Goal: Information Seeking & Learning: Learn about a topic

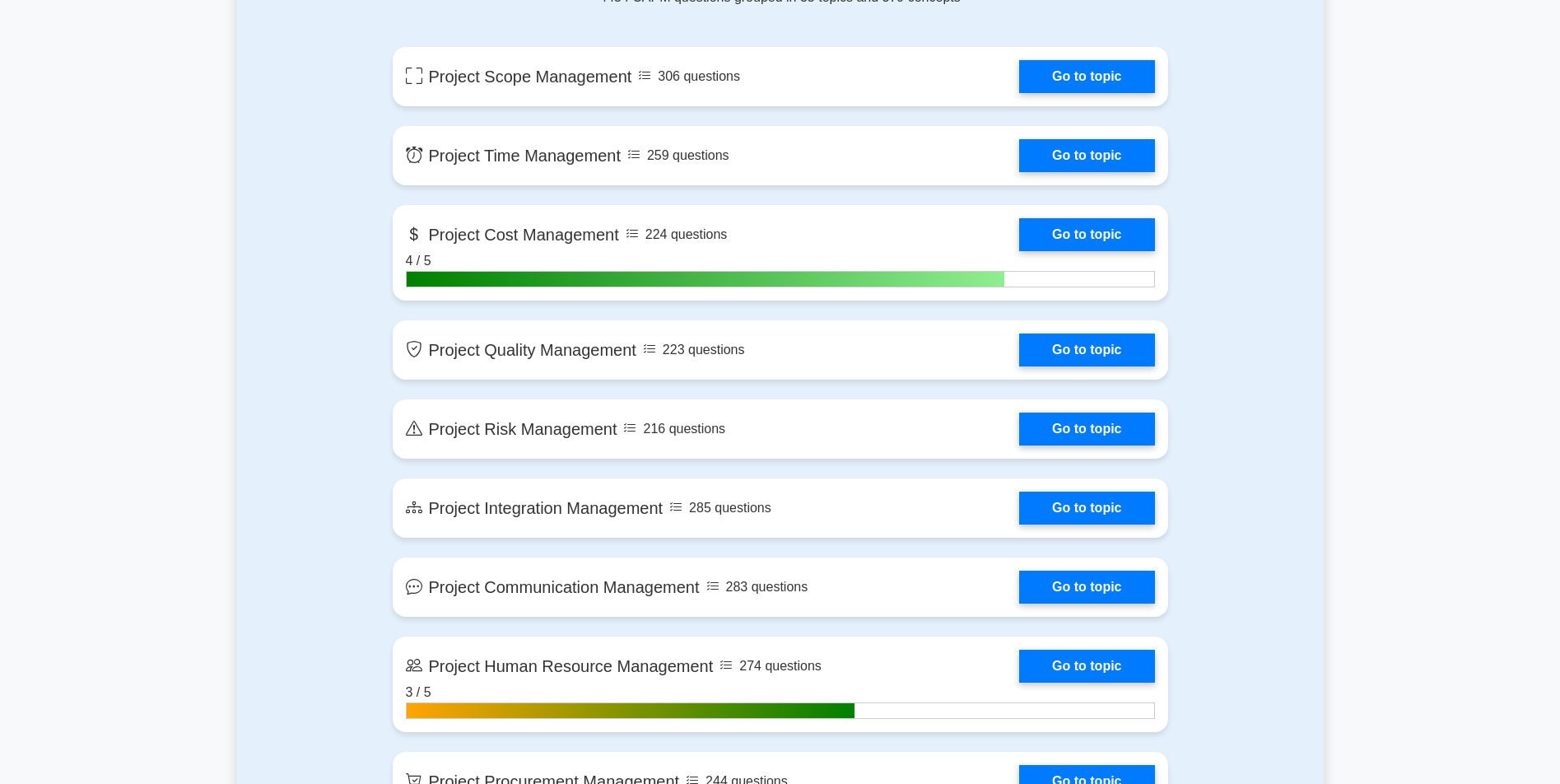
drag, startPoint x: 355, startPoint y: 415, endPoint x: 339, endPoint y: 381, distance: 37.6
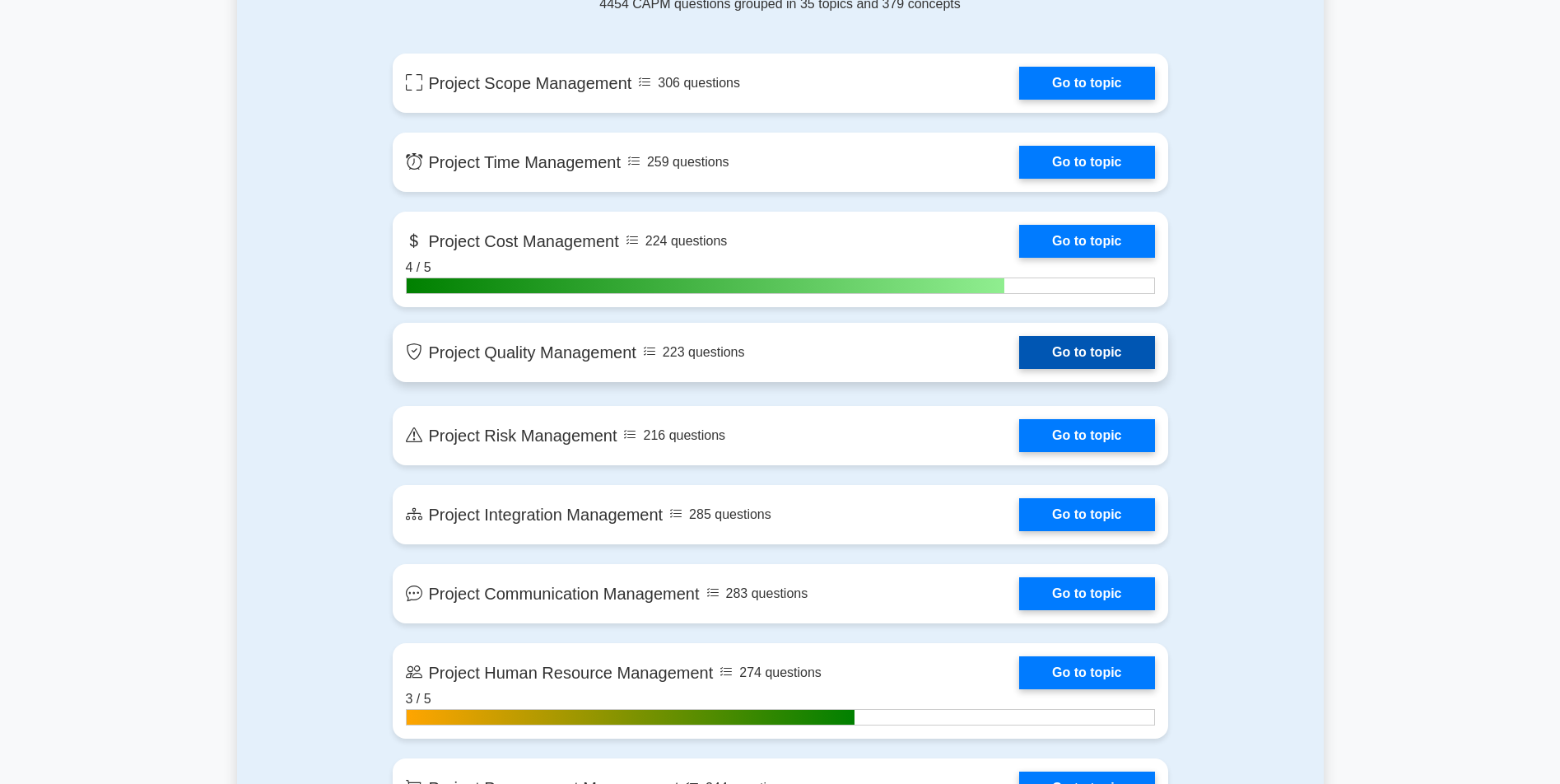
click at [1019, 356] on link "Go to topic" at bounding box center [1086, 352] width 135 height 33
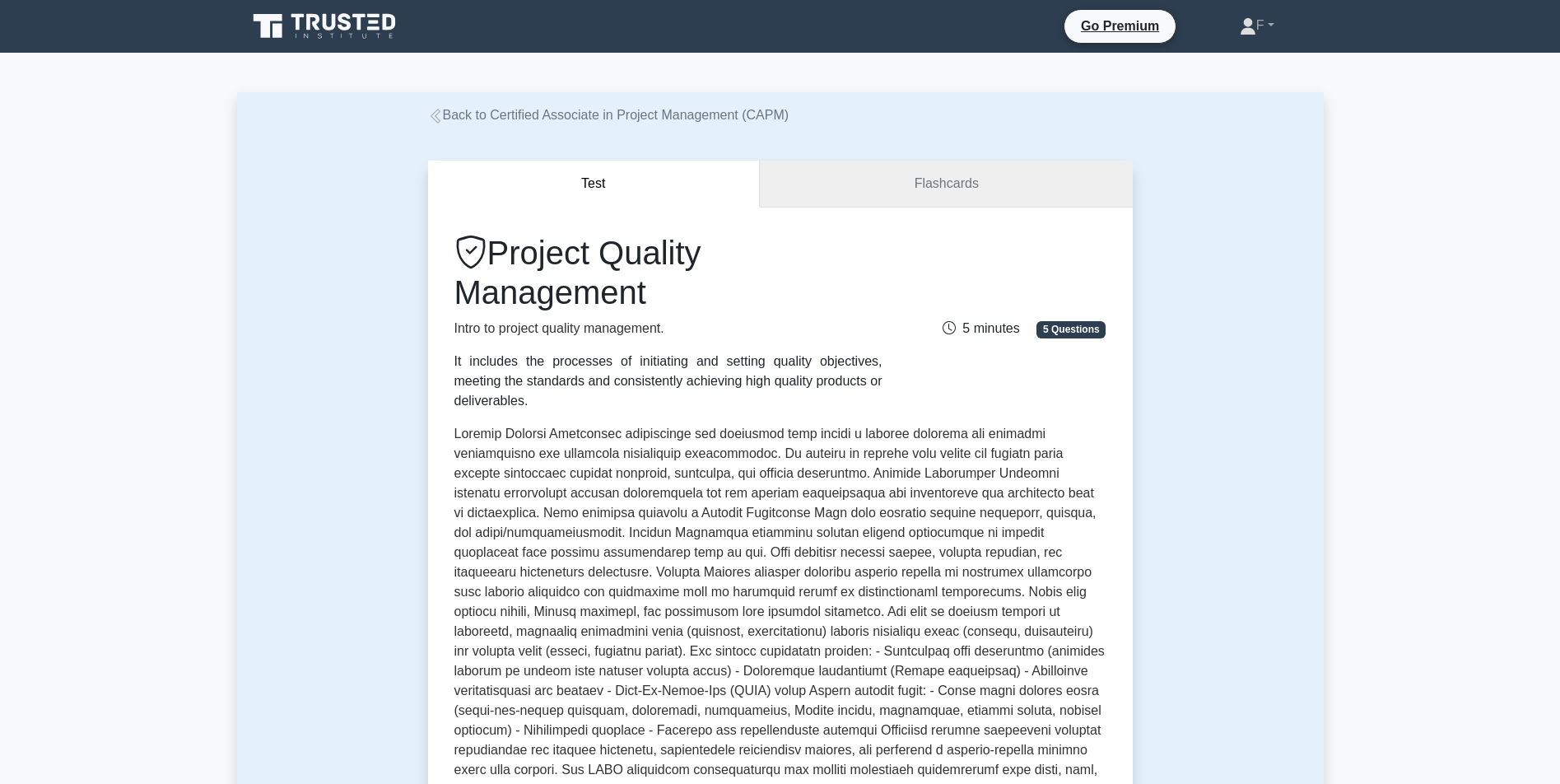
click at [920, 201] on link "Flashcards" at bounding box center [946, 184] width 372 height 47
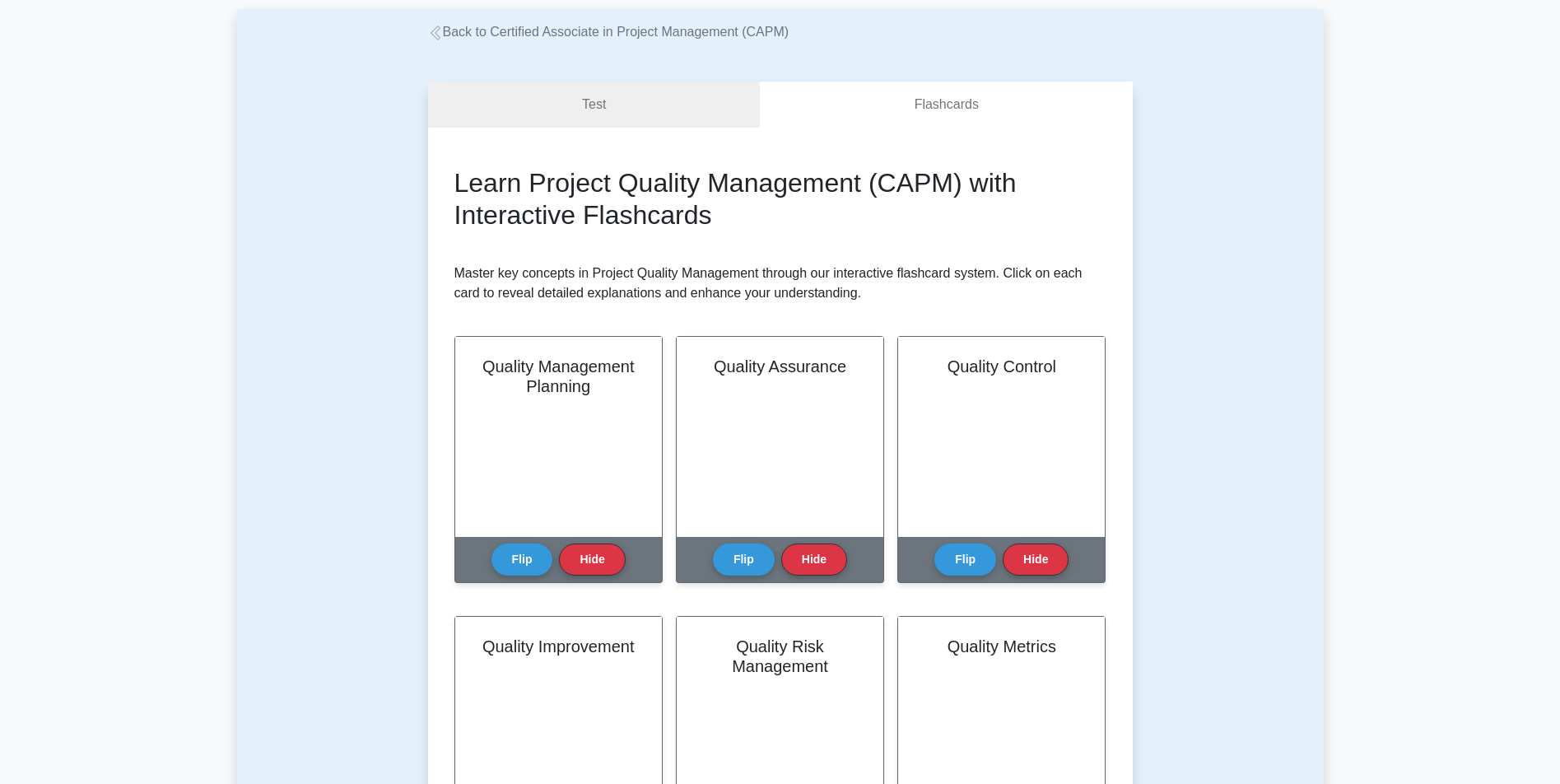
scroll to position [94, 0]
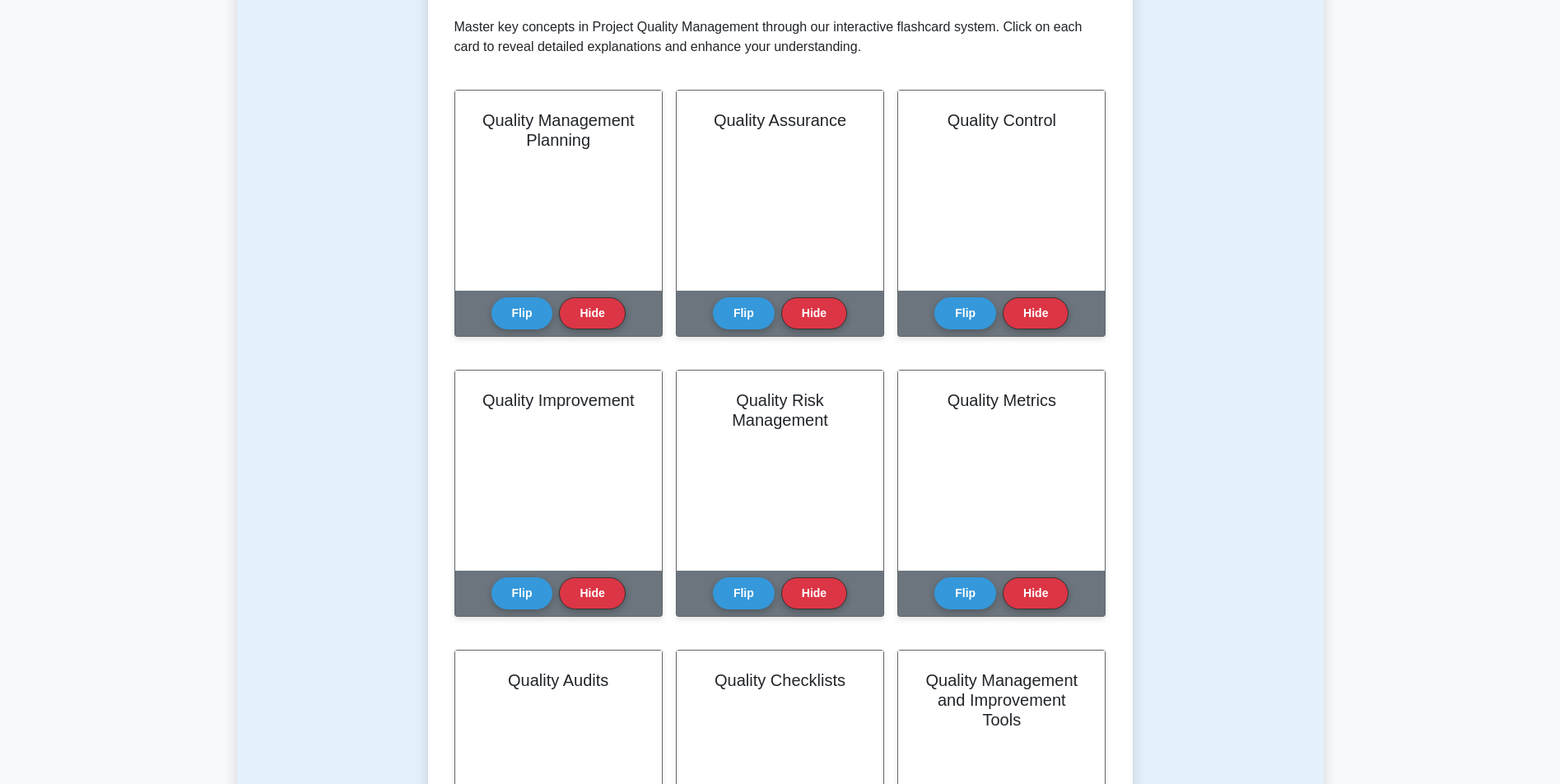
drag, startPoint x: 372, startPoint y: 395, endPoint x: 387, endPoint y: 448, distance: 55.1
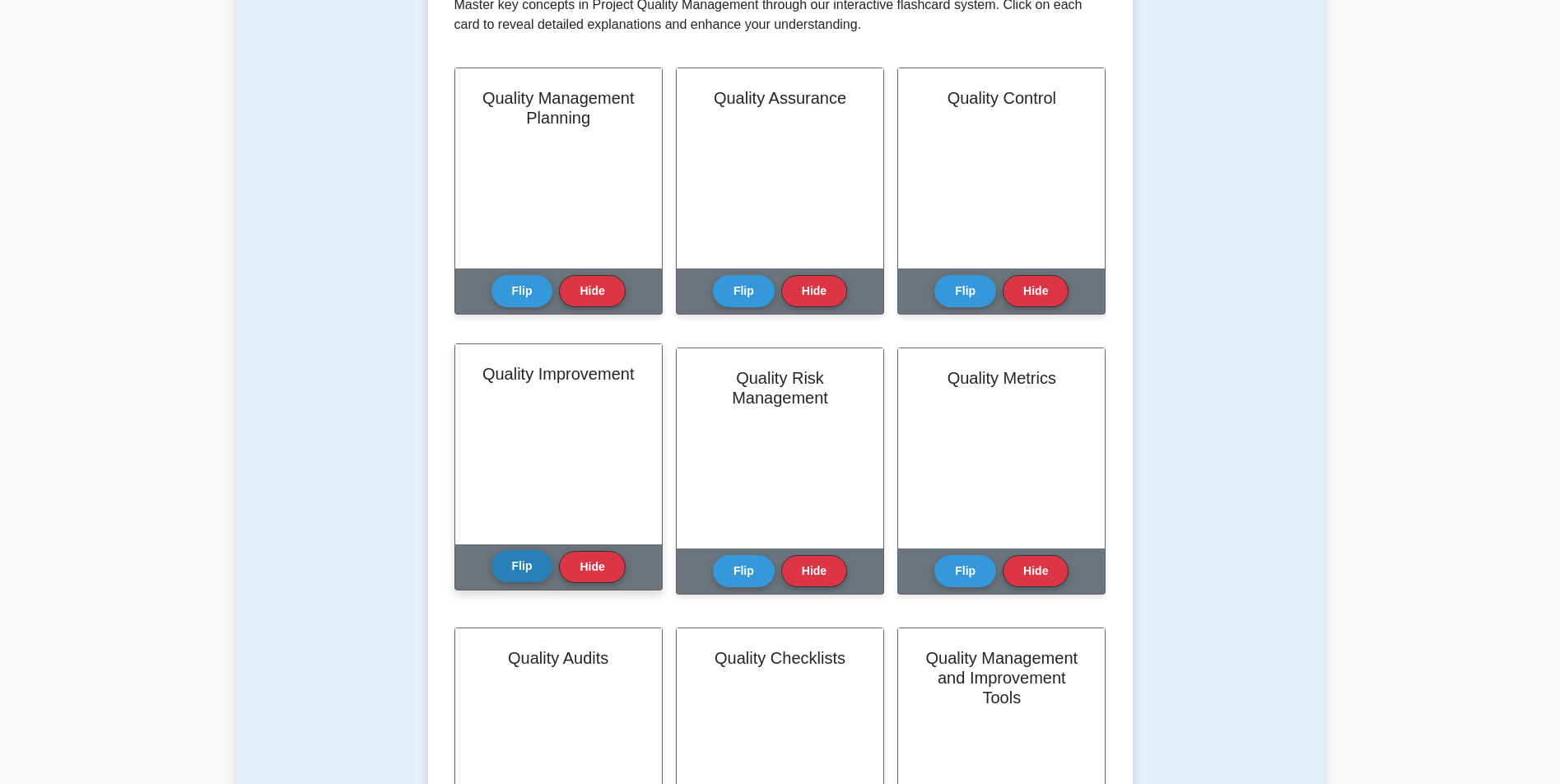
click at [525, 566] on button "Flip" at bounding box center [522, 566] width 62 height 32
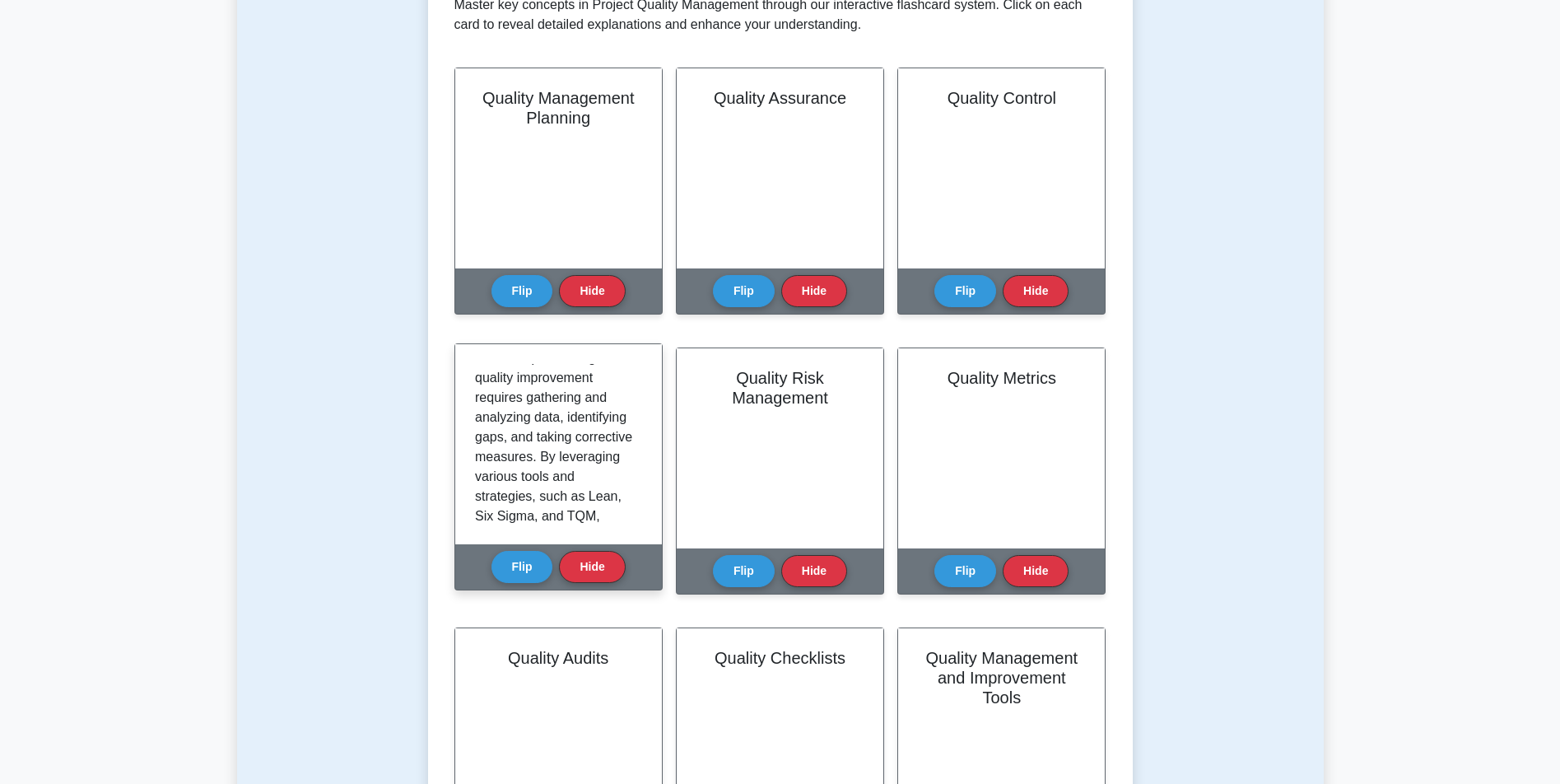
scroll to position [233, 0]
click at [521, 568] on button "Flip" at bounding box center [522, 566] width 62 height 32
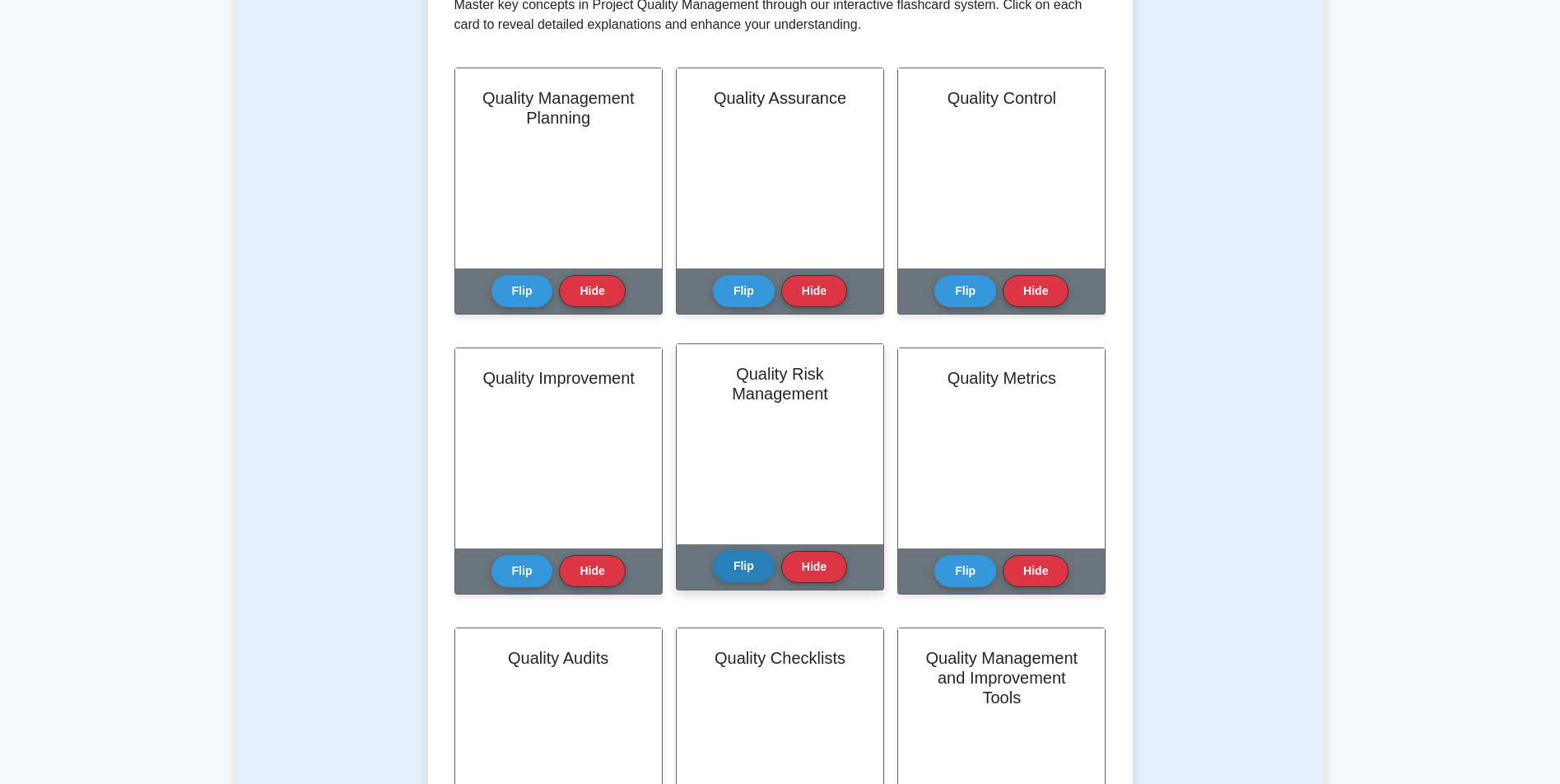
click at [735, 554] on button "Flip" at bounding box center [744, 566] width 62 height 32
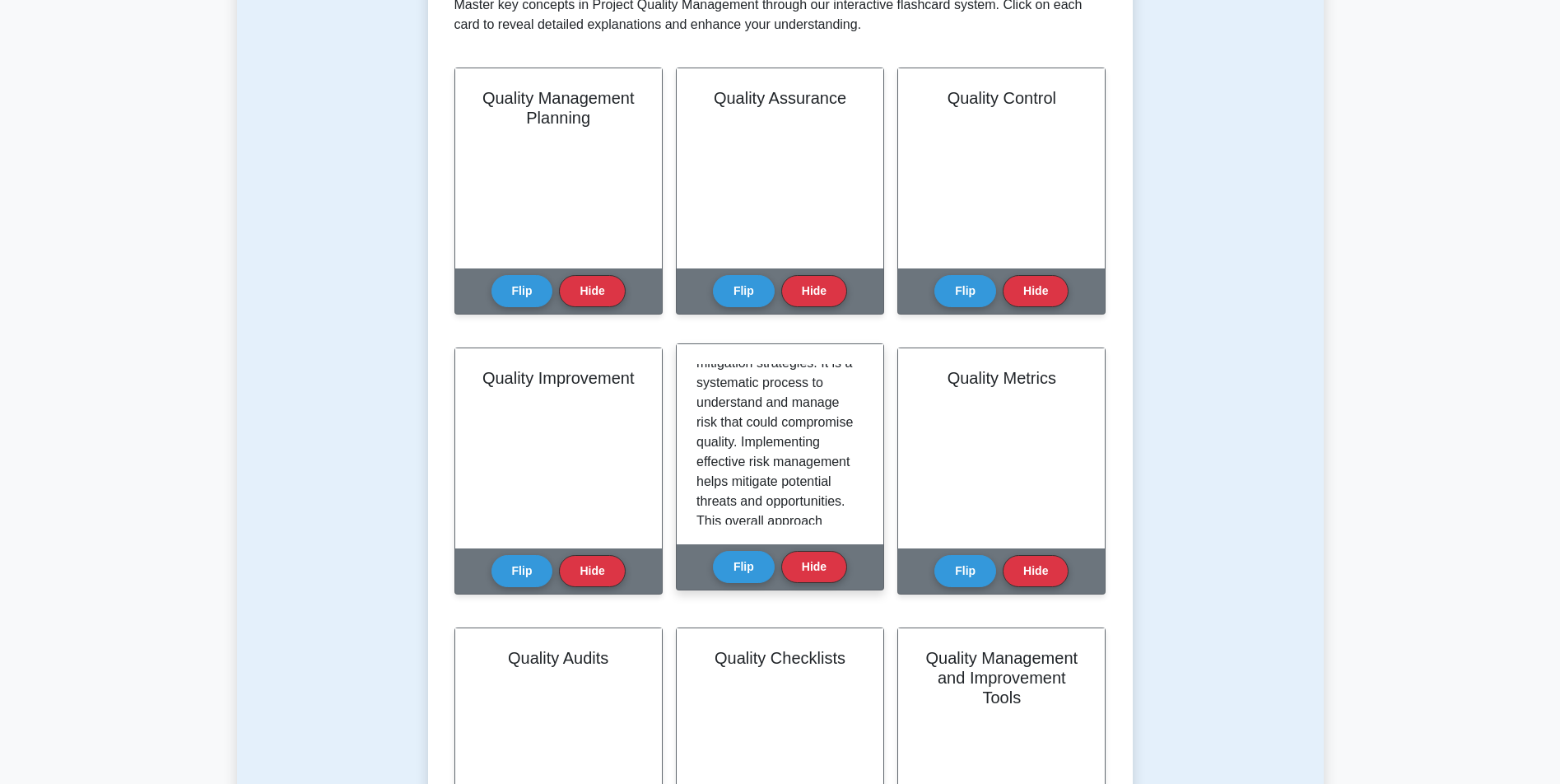
scroll to position [131, 0]
click at [733, 562] on button "Flip" at bounding box center [744, 566] width 62 height 32
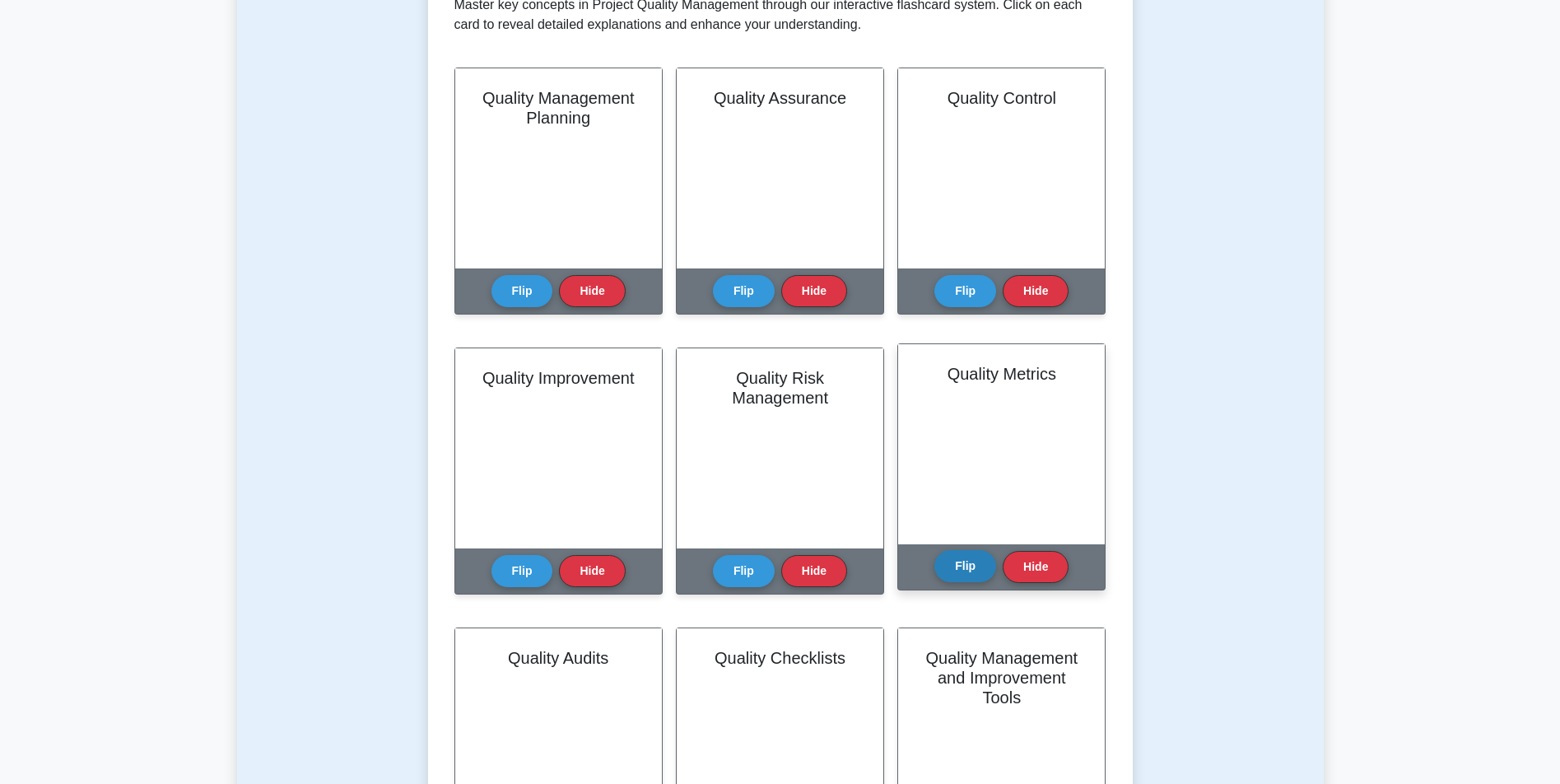
click at [959, 571] on button "Flip" at bounding box center [965, 566] width 62 height 32
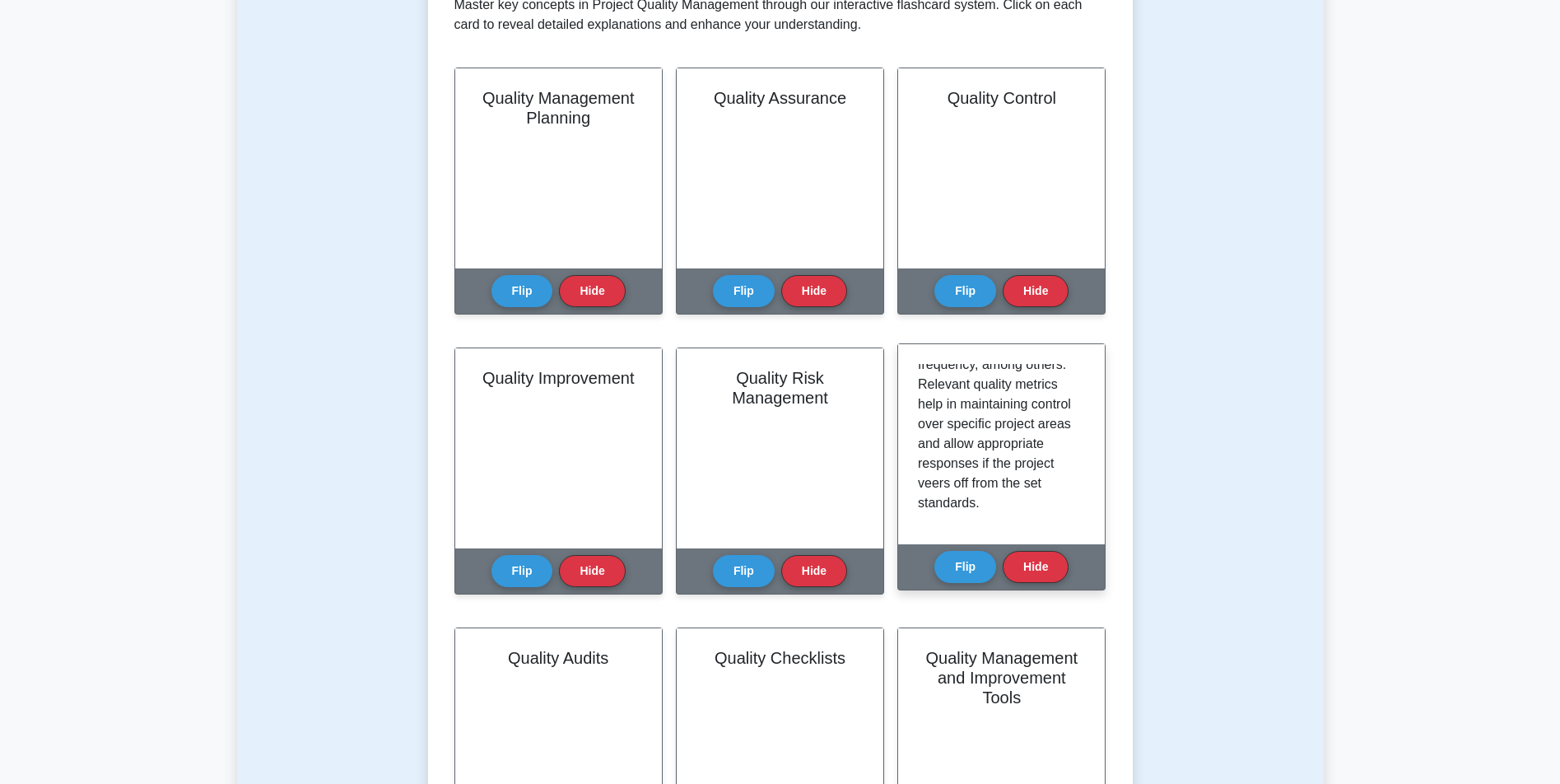
scroll to position [248, 0]
click at [976, 559] on button "Flip" at bounding box center [965, 566] width 62 height 32
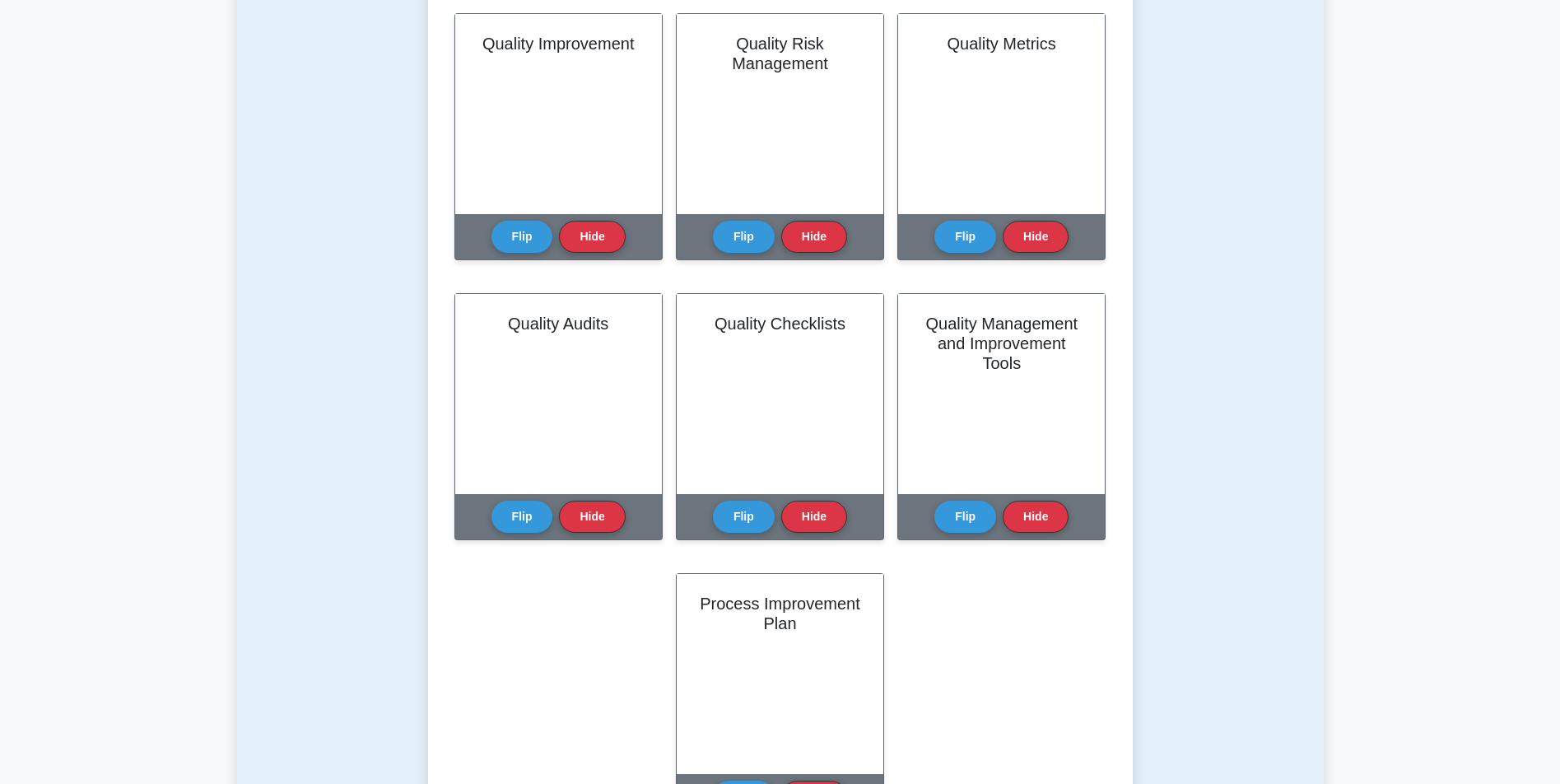
drag, startPoint x: 369, startPoint y: 572, endPoint x: 393, endPoint y: 600, distance: 36.9
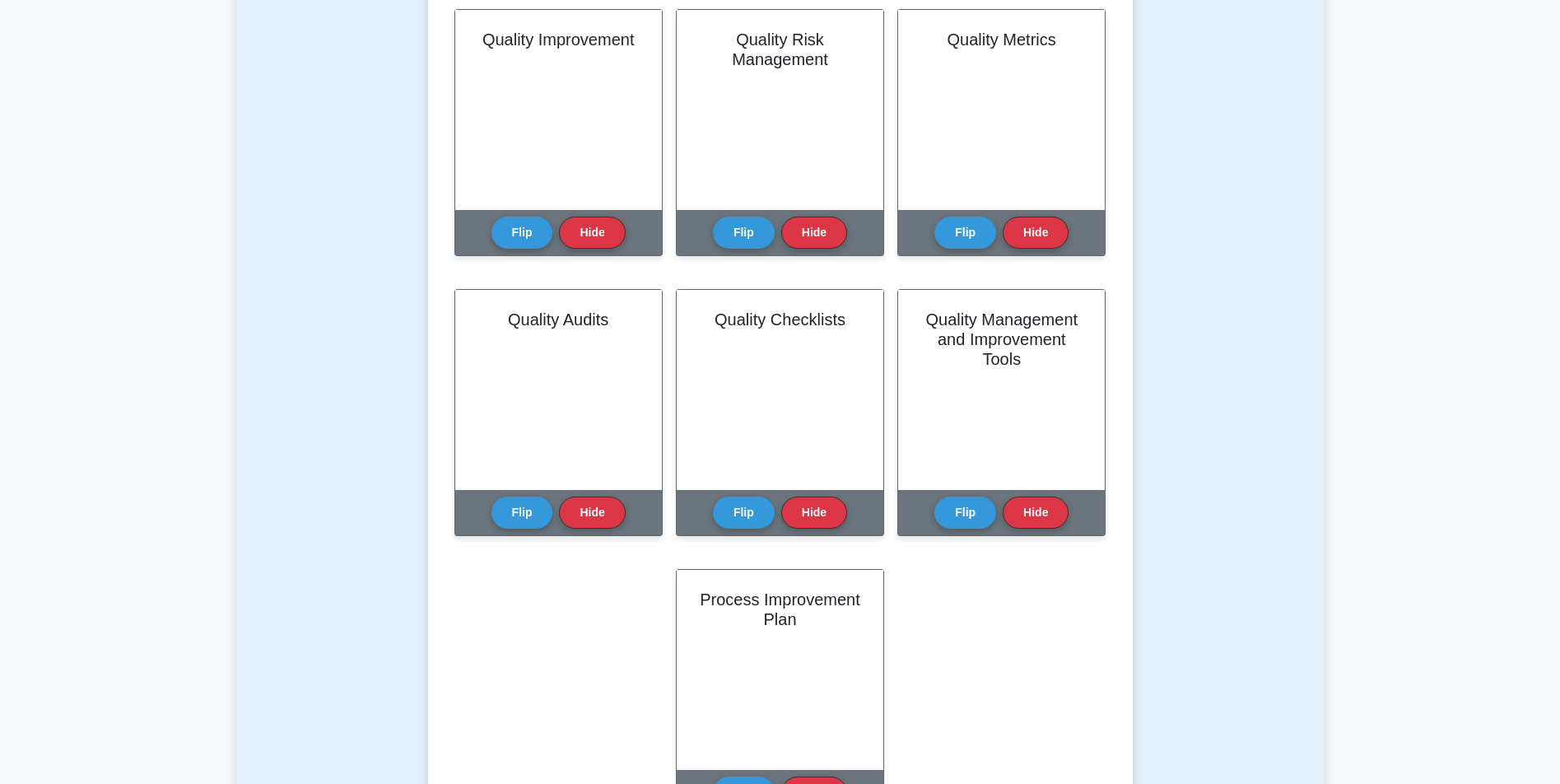
scroll to position [706, 0]
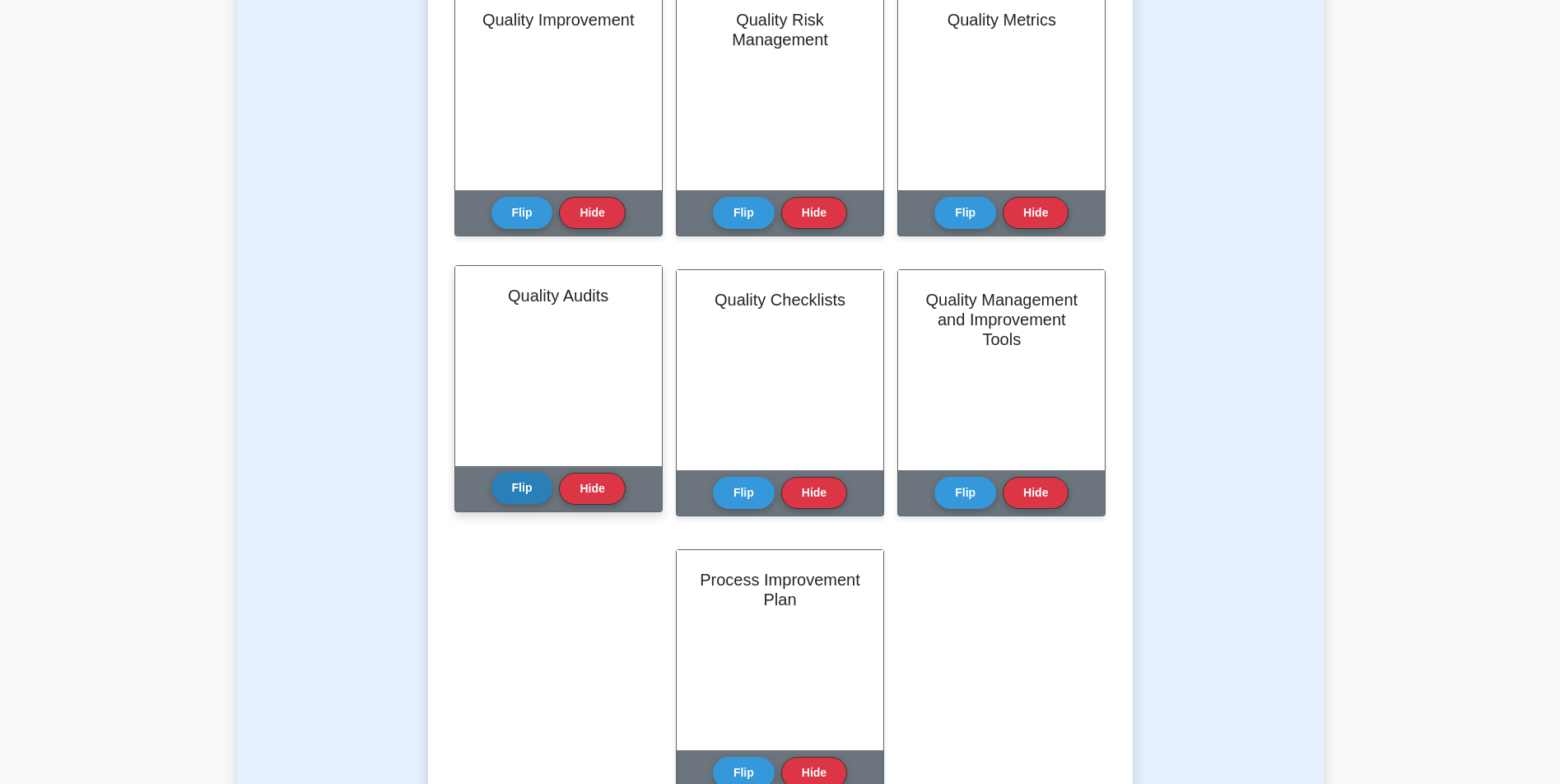
click at [531, 473] on button "Flip" at bounding box center [522, 488] width 62 height 32
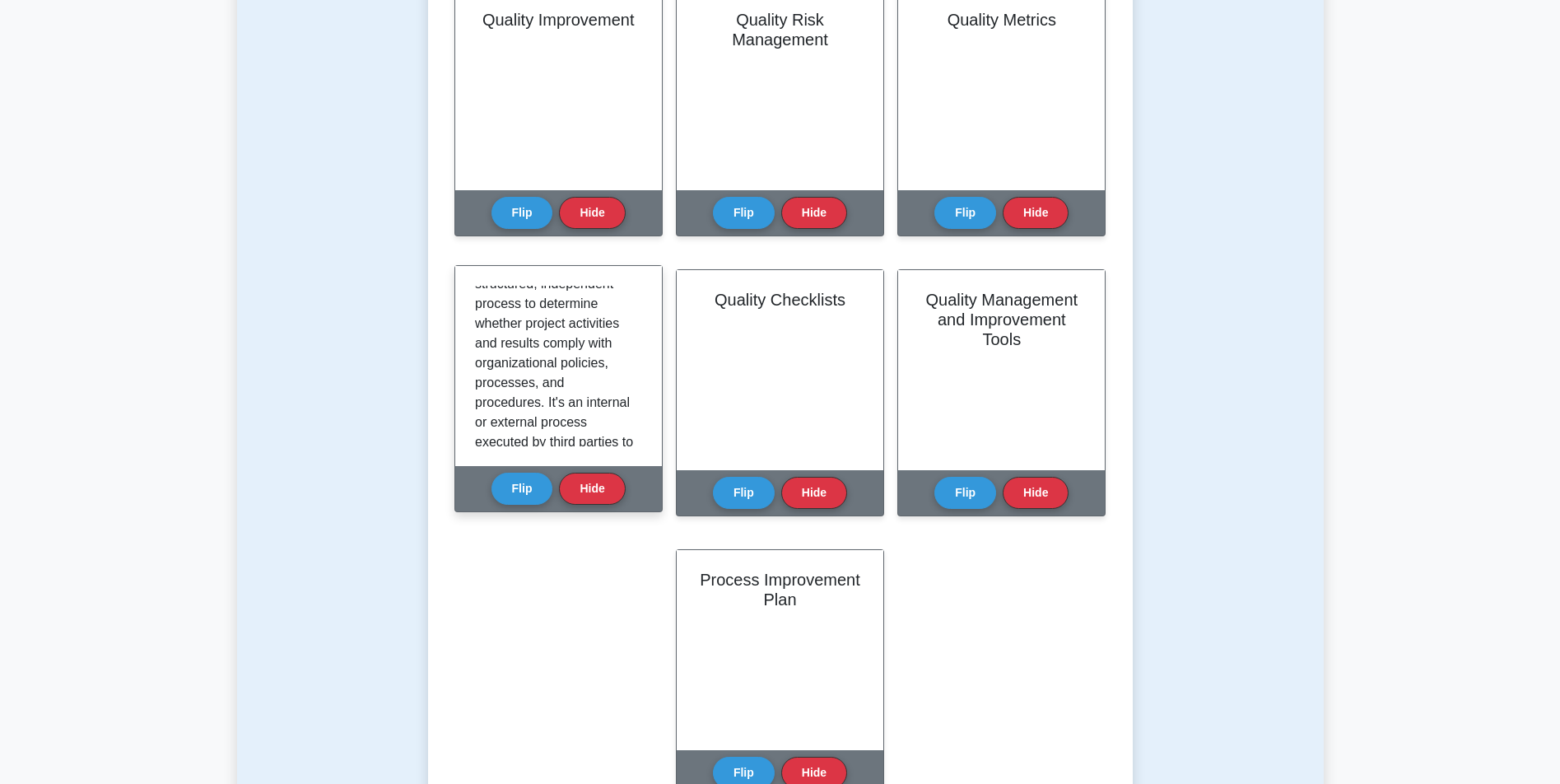
scroll to position [36, 0]
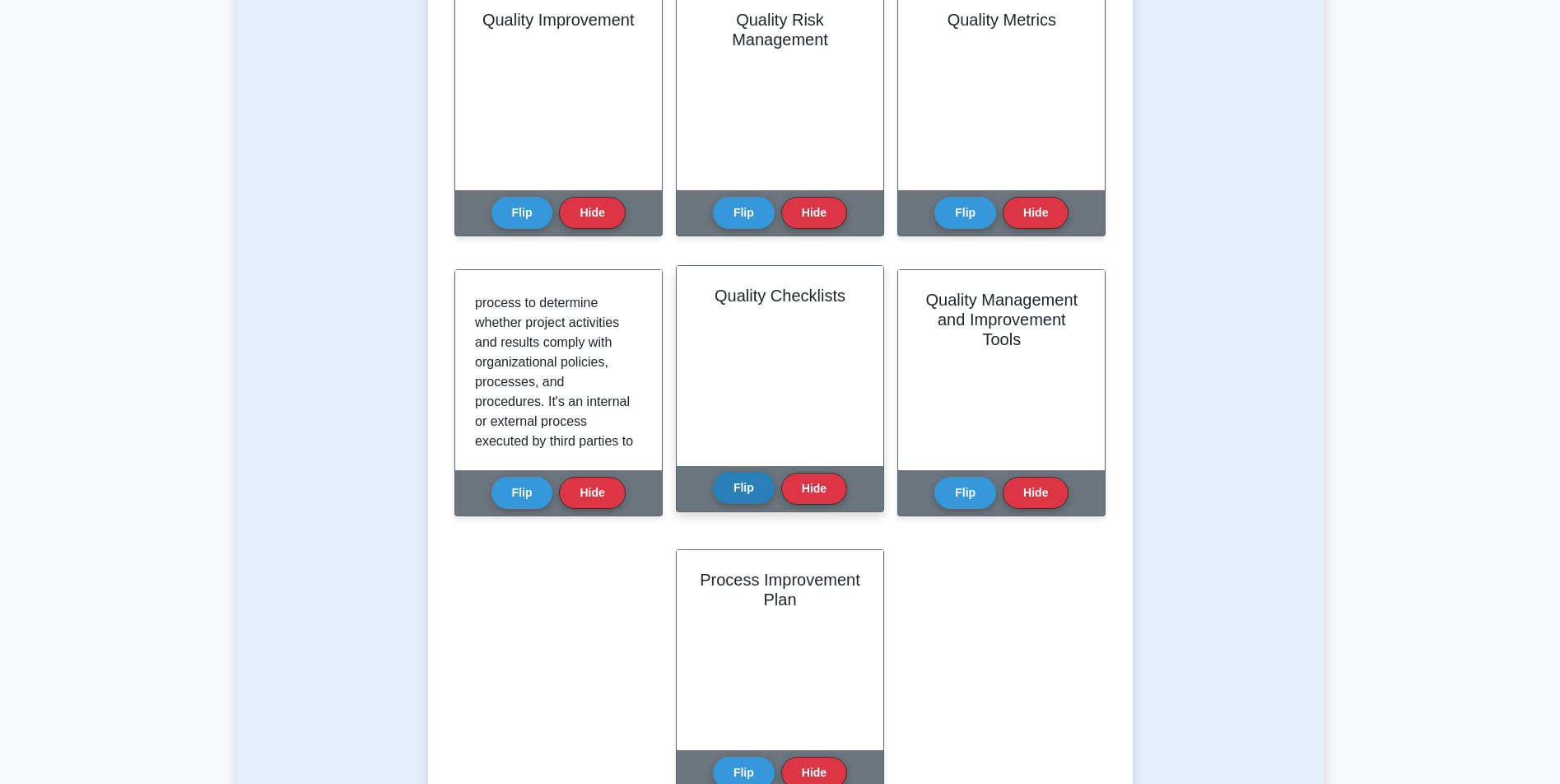
click at [753, 476] on button "Flip" at bounding box center [744, 488] width 62 height 32
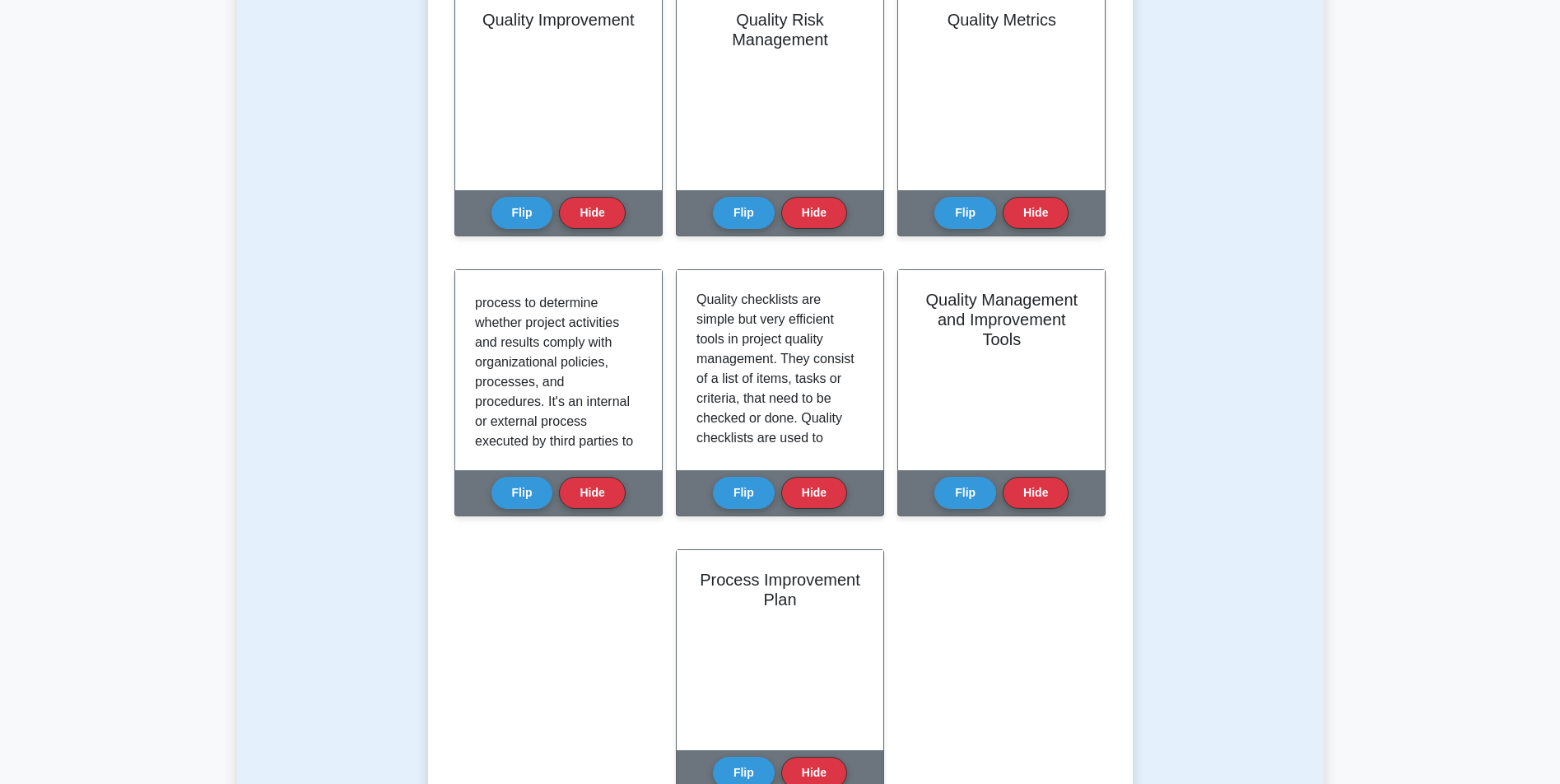
scroll to position [718, 0]
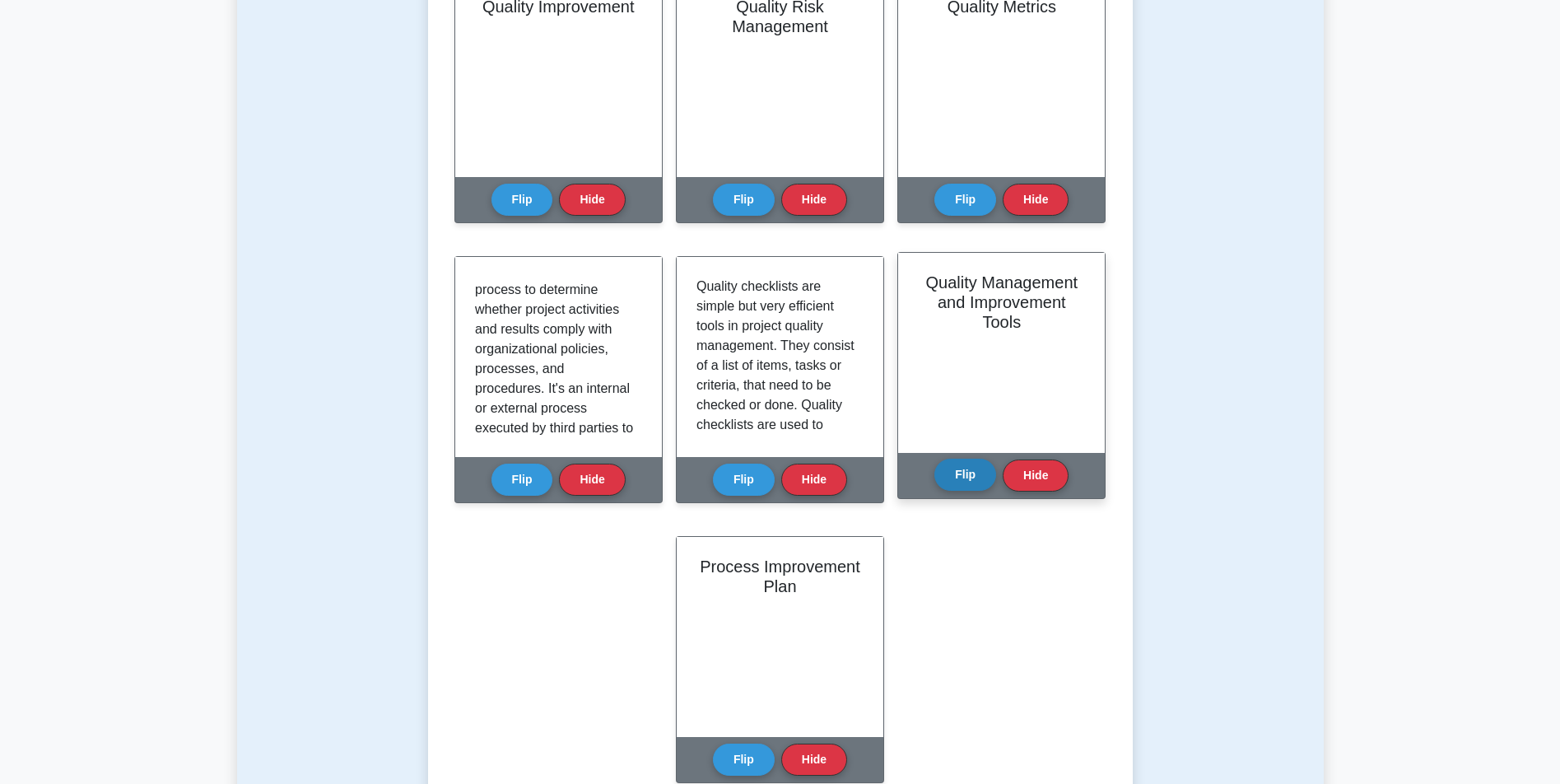
click at [961, 468] on button "Flip" at bounding box center [965, 475] width 62 height 32
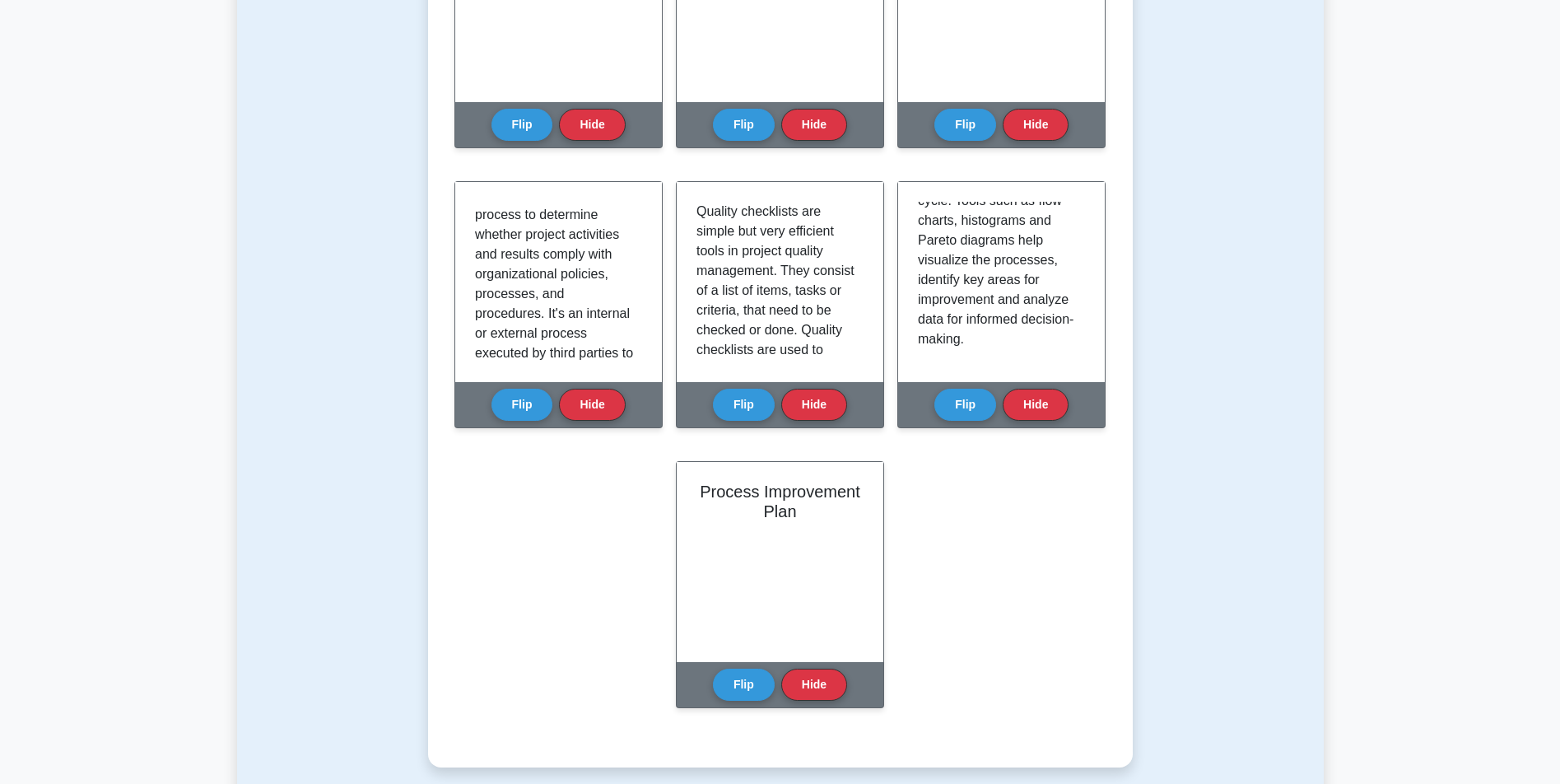
scroll to position [811, 0]
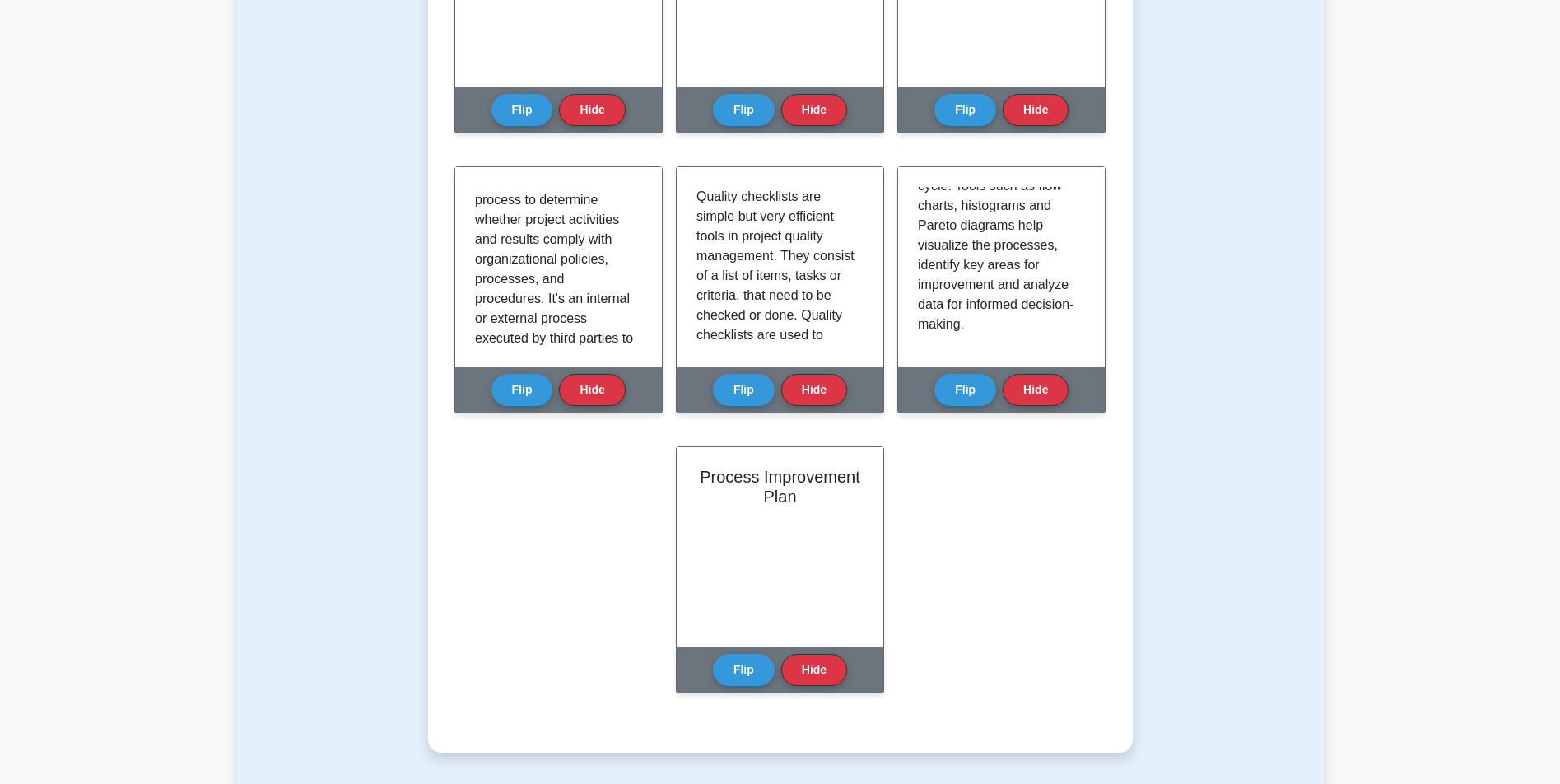
drag, startPoint x: 941, startPoint y: 591, endPoint x: 940, endPoint y: 631, distance: 40.0
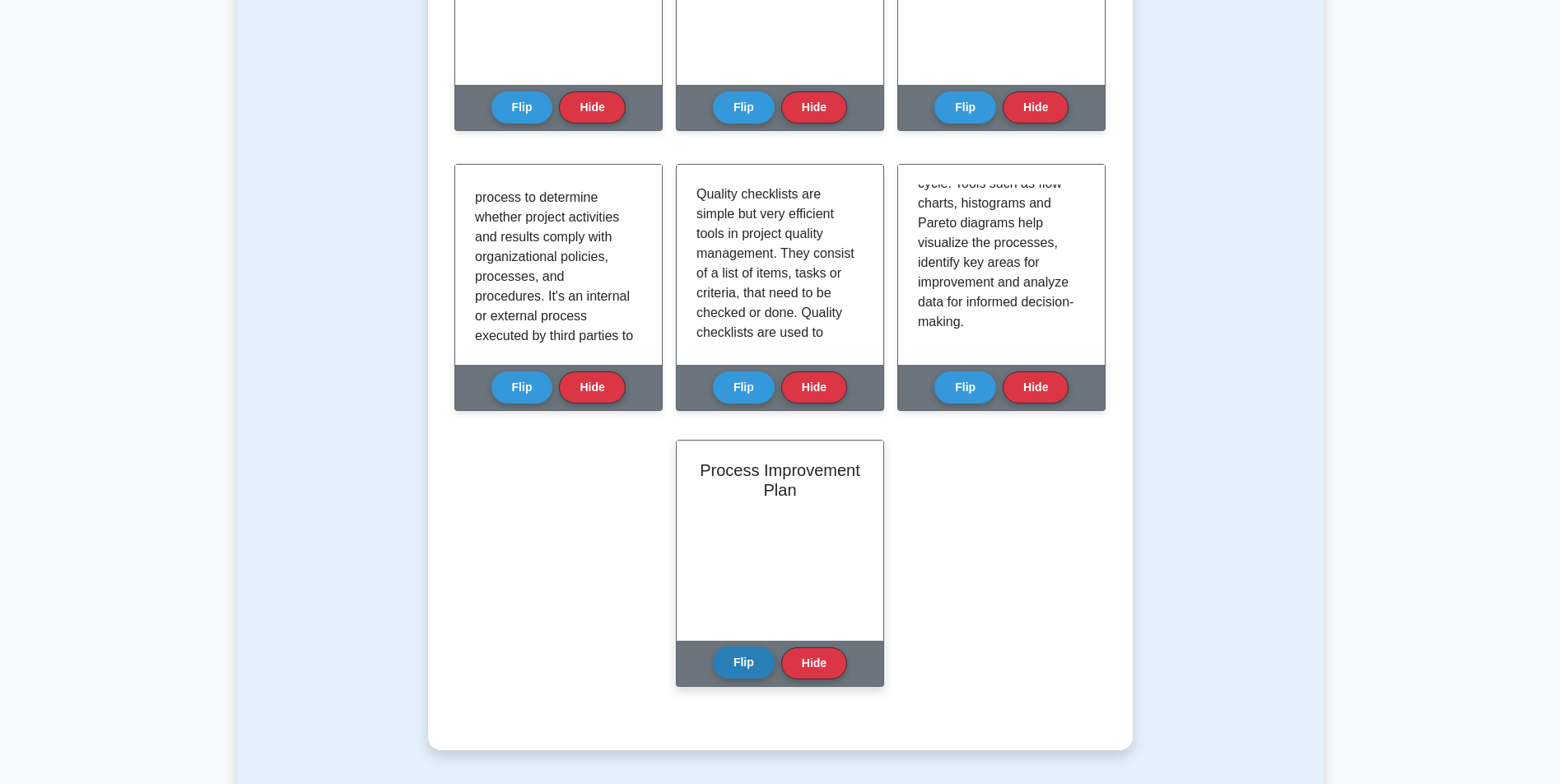
click at [735, 663] on button "Flip" at bounding box center [744, 663] width 62 height 32
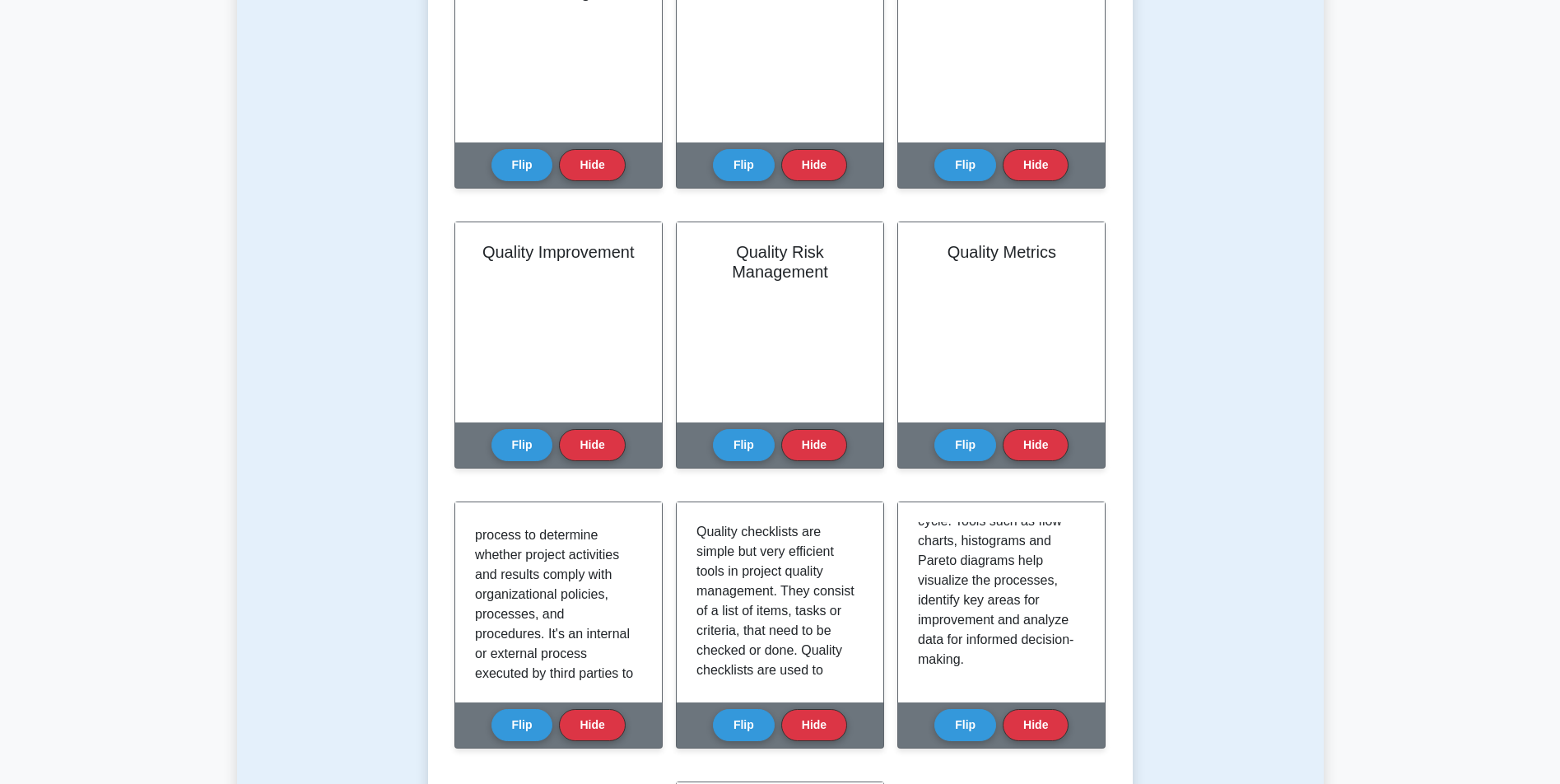
scroll to position [0, 0]
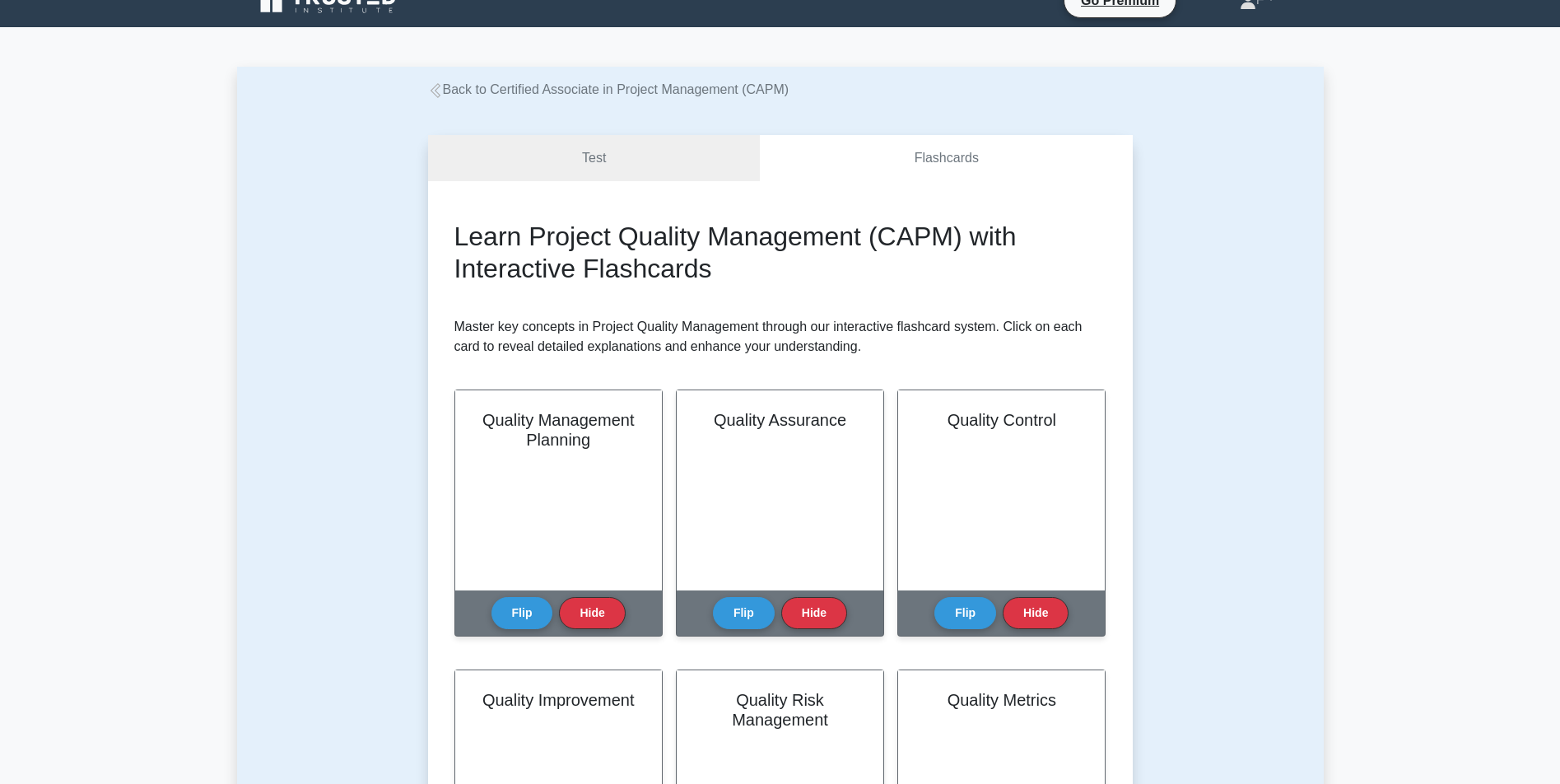
drag, startPoint x: 945, startPoint y: 575, endPoint x: 1082, endPoint y: 294, distance: 312.6
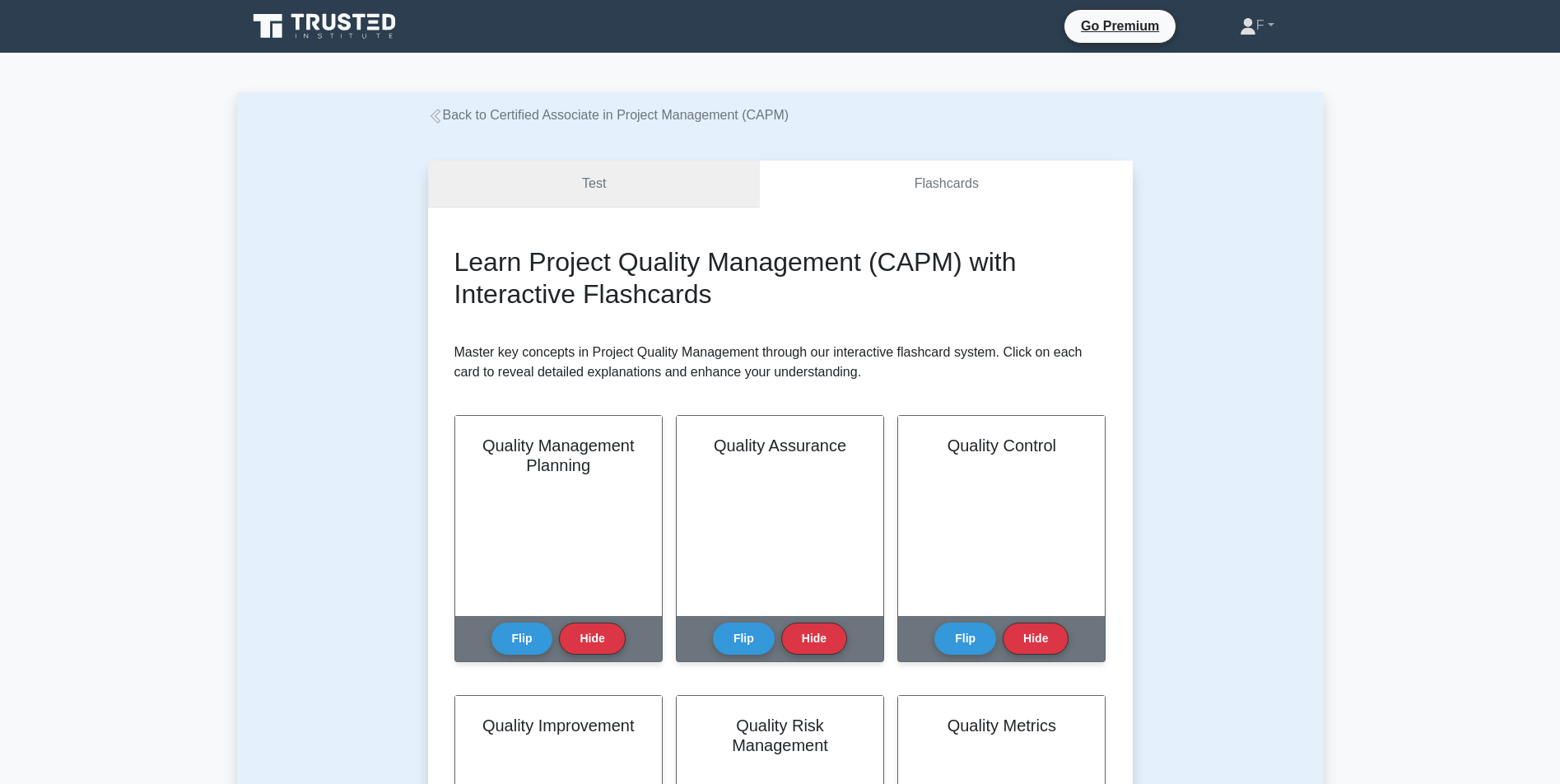
click at [640, 181] on link "Test" at bounding box center [594, 184] width 333 height 47
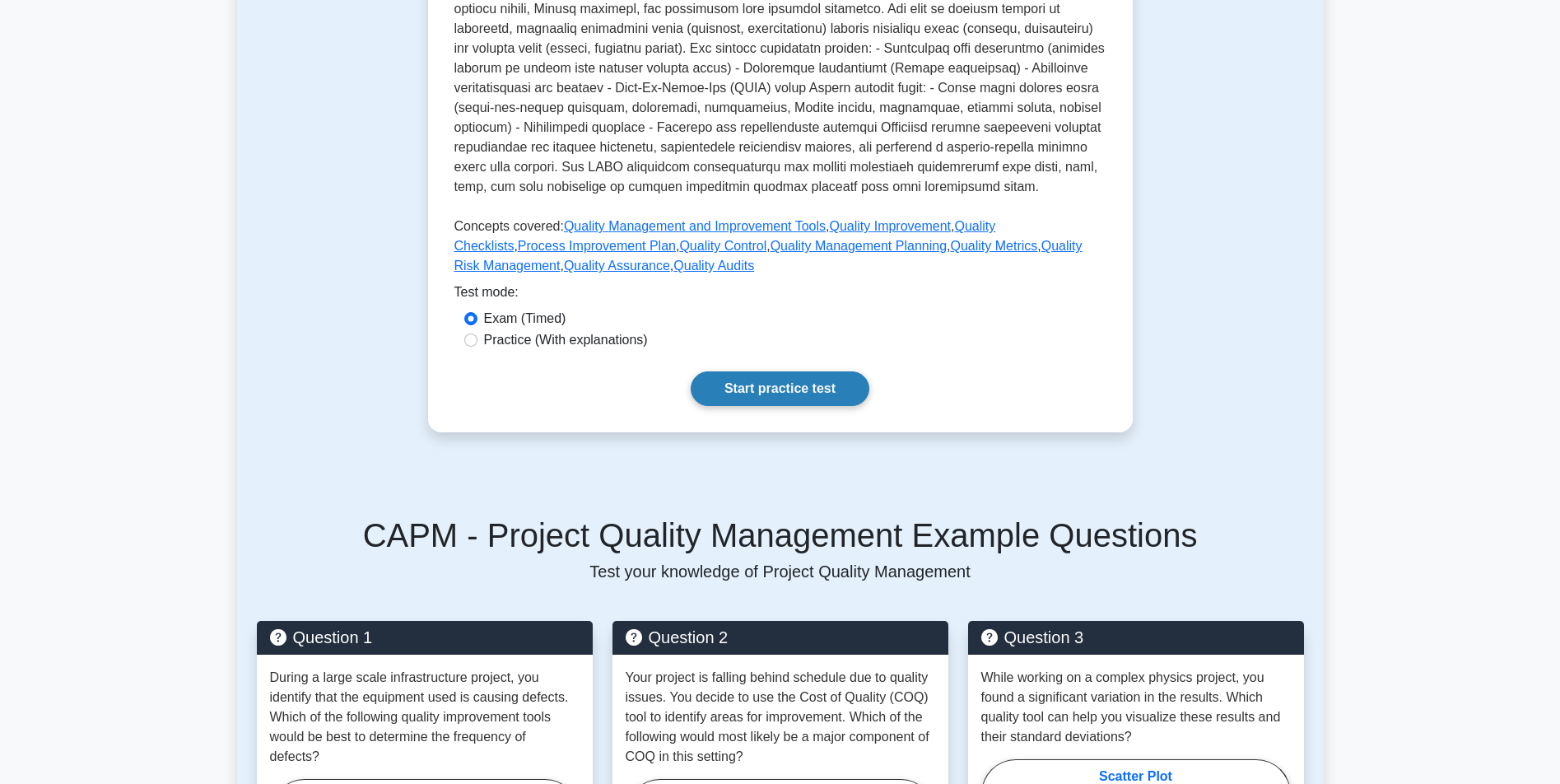
click at [782, 371] on link "Start practice test" at bounding box center [780, 388] width 179 height 34
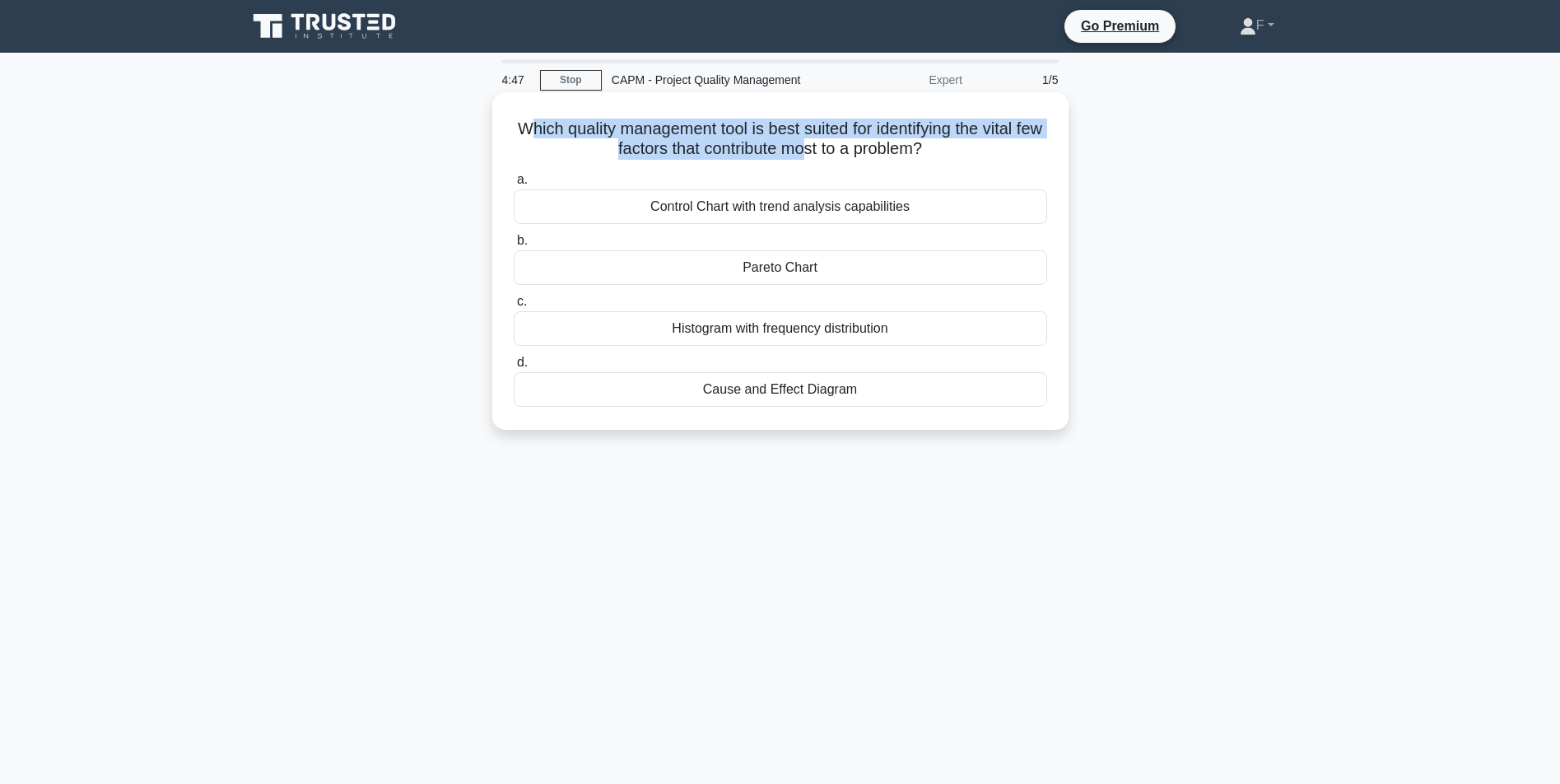
drag, startPoint x: 630, startPoint y: 134, endPoint x: 820, endPoint y: 152, distance: 190.9
click at [820, 153] on h5 "Which quality management tool is best suited for identifying the vital few fact…" at bounding box center [780, 139] width 537 height 41
click at [681, 141] on h5 "Which quality management tool is best suited for identifying the vital few fact…" at bounding box center [780, 139] width 537 height 41
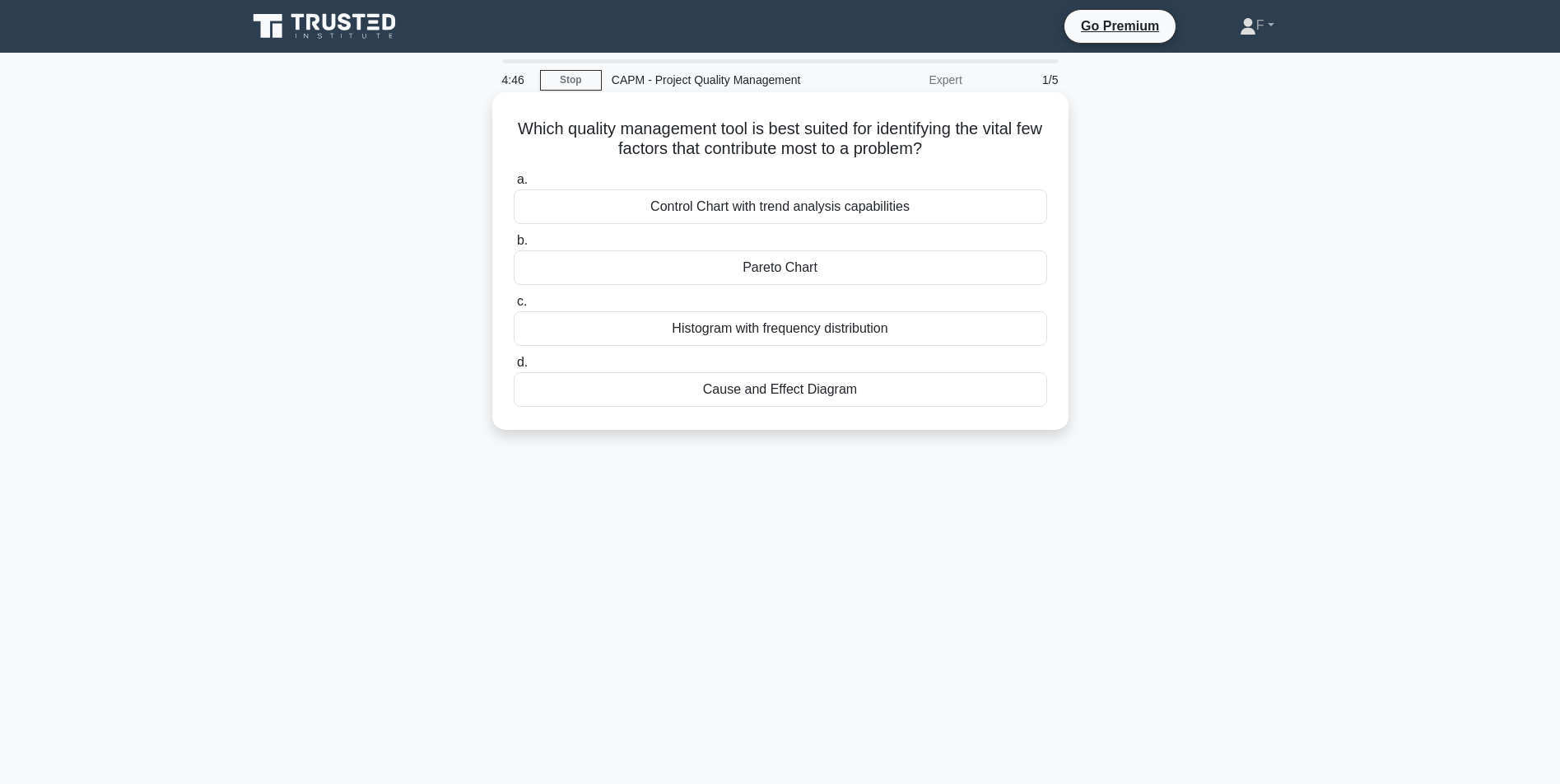
drag, startPoint x: 521, startPoint y: 121, endPoint x: 1003, endPoint y: 396, distance: 554.9
click at [1005, 399] on div "Which quality management tool is best suited for identifying the vital few fact…" at bounding box center [780, 261] width 563 height 325
copy div "Which quality management tool is best suited for identifying the vital few fact…"
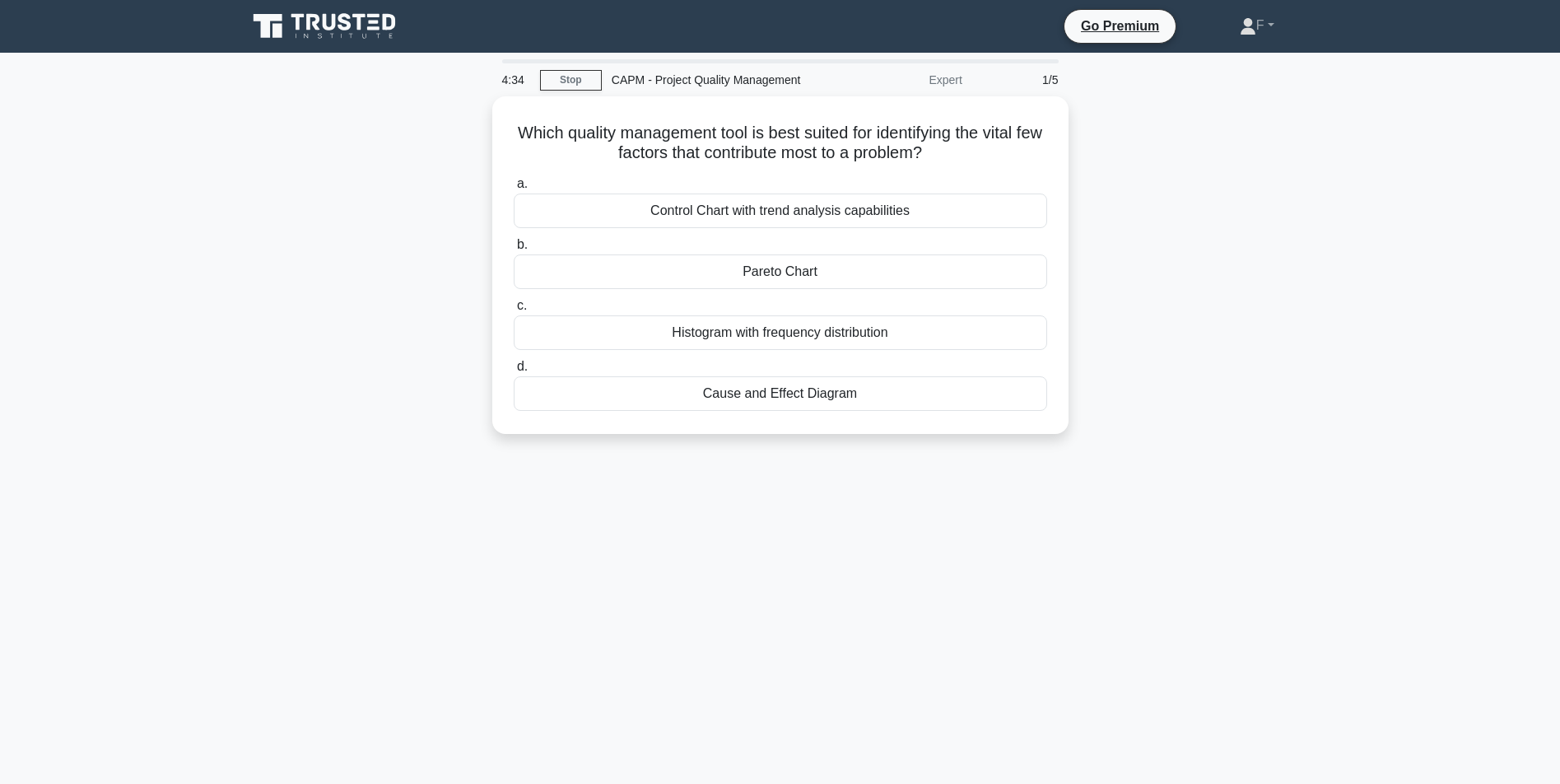
click at [337, 243] on div "Which quality management tool is best suited for identifying the vital few fact…" at bounding box center [780, 274] width 1086 height 357
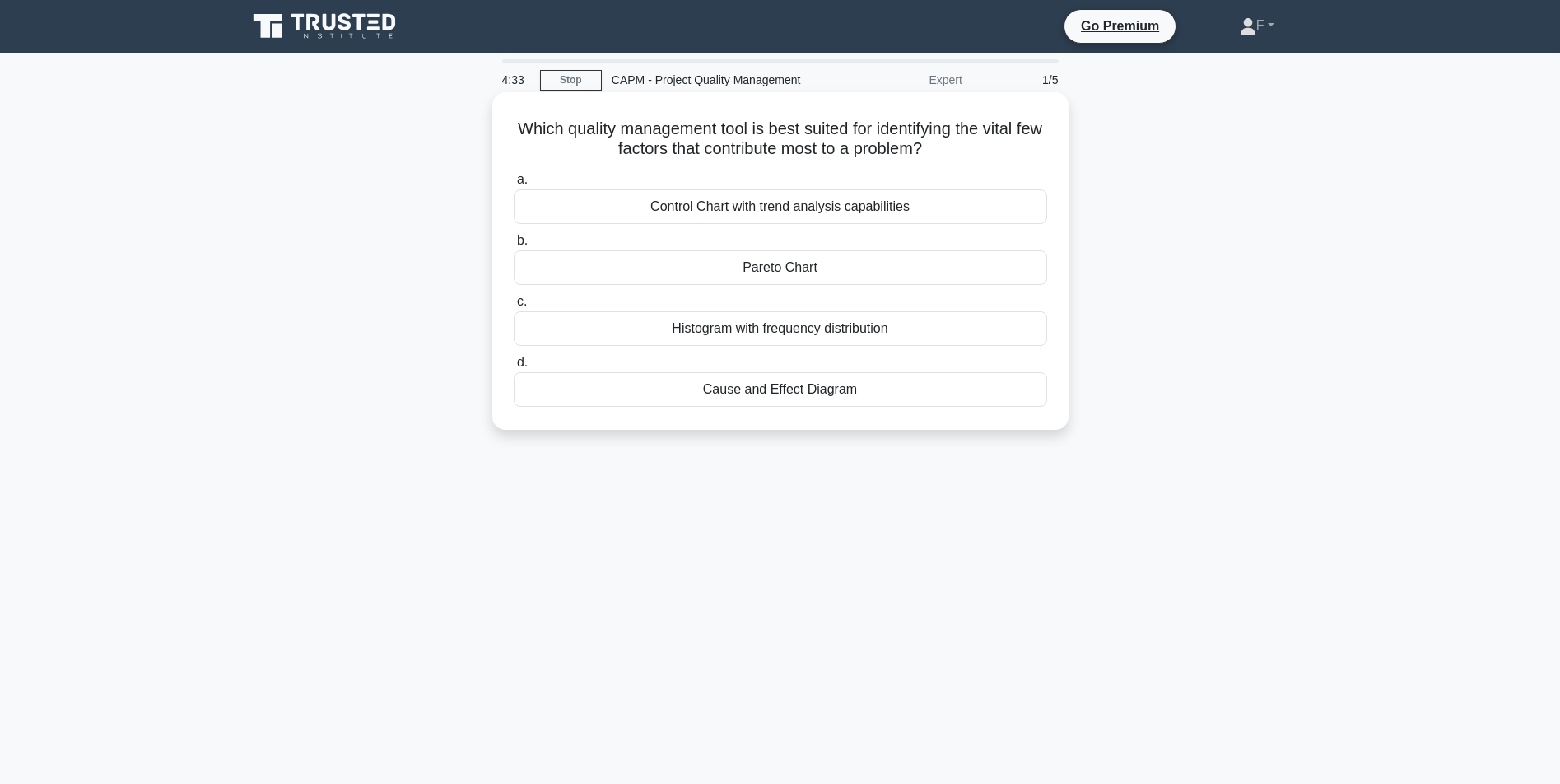
click at [637, 269] on div "Pareto Chart" at bounding box center [780, 267] width 533 height 34
click at [513, 246] on input "b. Pareto Chart" at bounding box center [513, 241] width 0 height 11
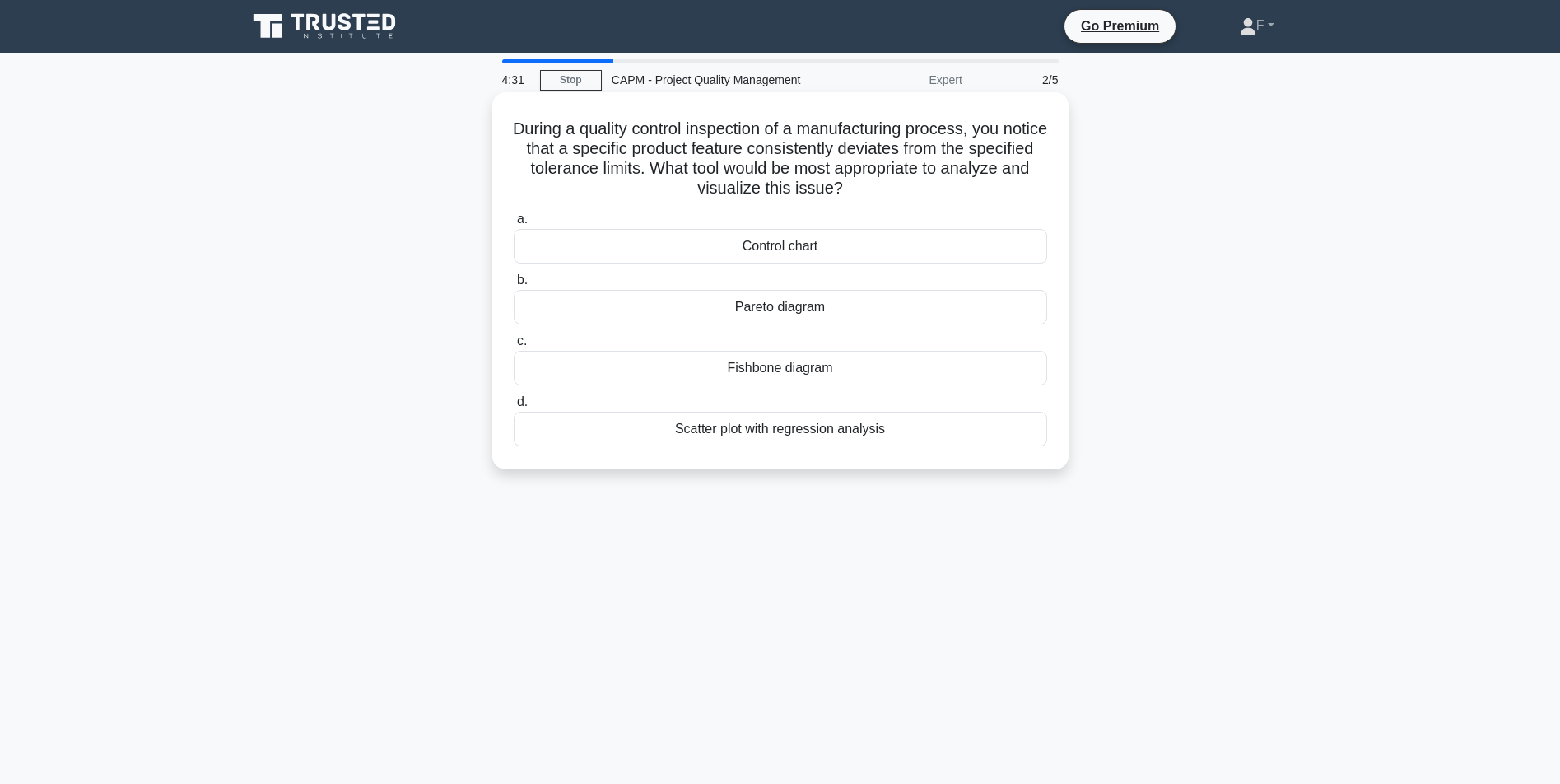
drag, startPoint x: 681, startPoint y: 129, endPoint x: 1024, endPoint y: 436, distance: 460.3
click at [1043, 468] on div "During a quality control inspection of a manufacturing process, you notice that…" at bounding box center [780, 281] width 576 height 377
copy div "During a quality control inspection of a manufacturing process, you notice that…"
click at [367, 236] on div "During a quality control inspection of a manufacturing process, you notice that…" at bounding box center [780, 294] width 1086 height 396
click at [682, 375] on div "Fishbone diagram" at bounding box center [780, 368] width 533 height 34
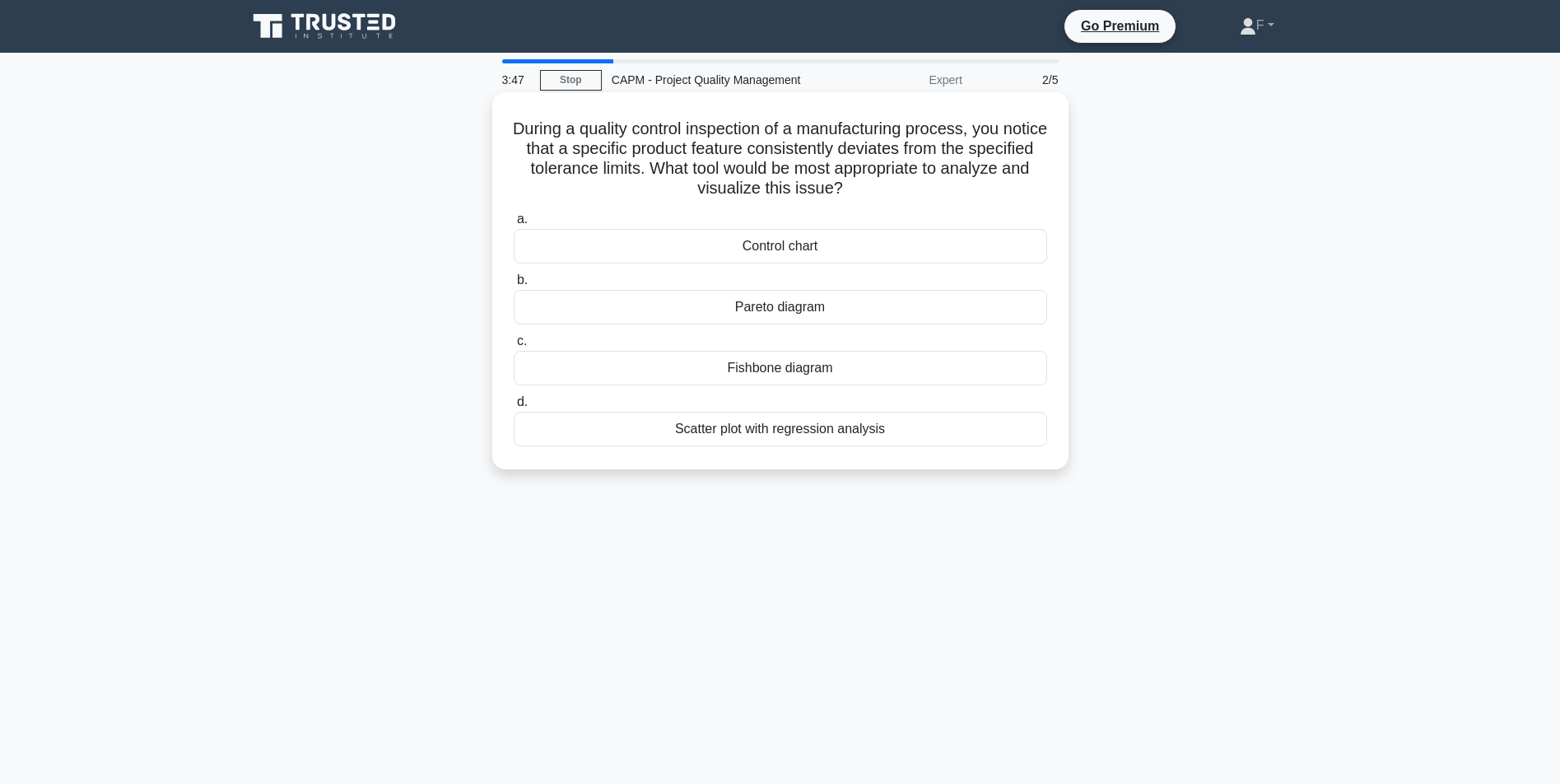
click at [513, 346] on input "c. Fishbone diagram" at bounding box center [513, 342] width 0 height 11
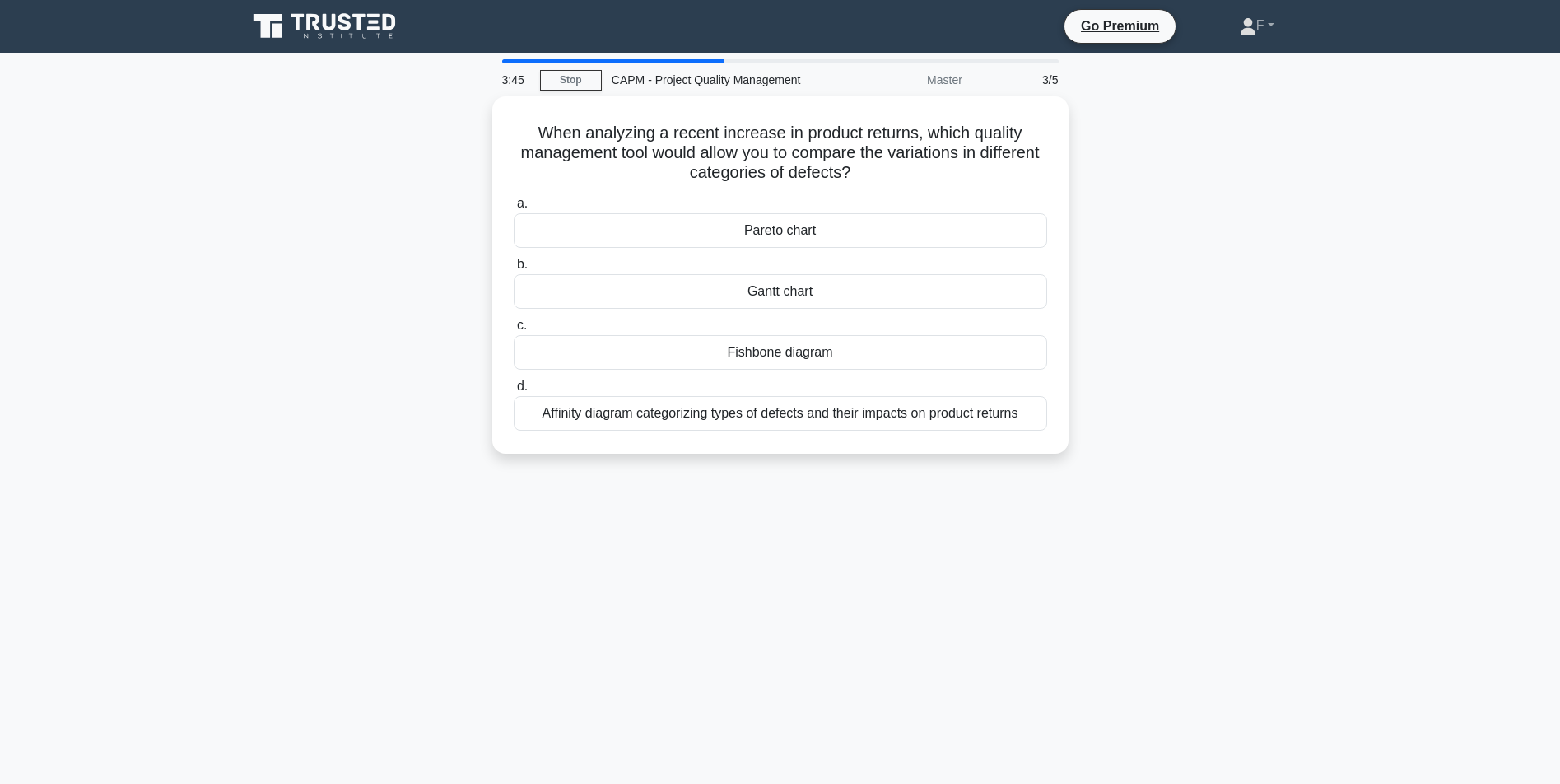
drag, startPoint x: 524, startPoint y: 131, endPoint x: 1057, endPoint y: 468, distance: 630.6
click at [1057, 472] on div "When analyzing a recent increase in product returns, which quality management t…" at bounding box center [780, 284] width 1086 height 377
copy div "When analyzing a recent increase in product returns, which quality management t…"
click at [338, 295] on div "When analyzing a recent increase in product returns, which quality management t…" at bounding box center [780, 284] width 1086 height 377
click at [624, 417] on div "Affinity diagram categorizing types of defects and their impacts on product ret…" at bounding box center [780, 409] width 533 height 34
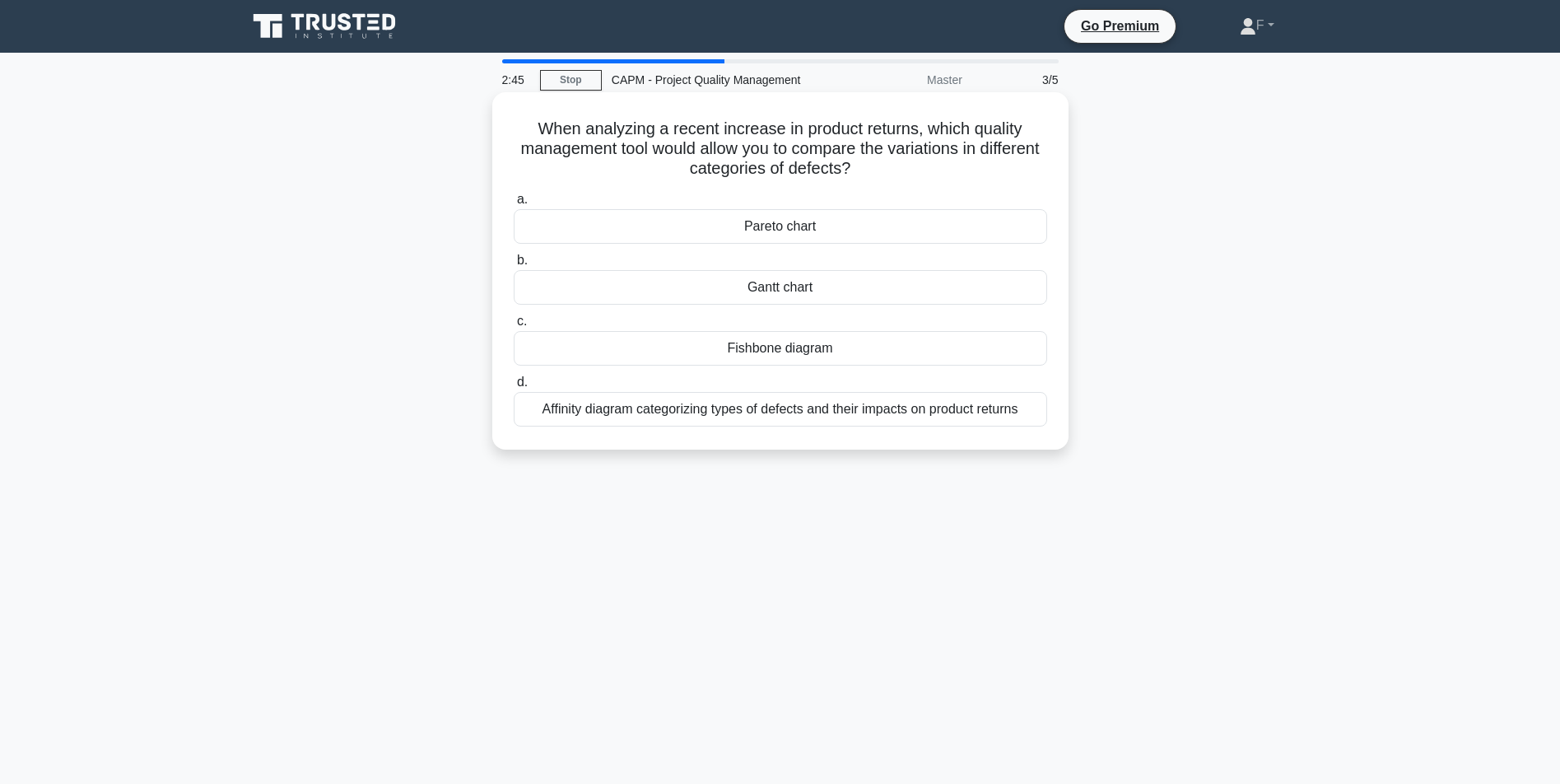
click at [513, 388] on input "d. Affinity diagram categorizing types of defects and their impacts on product …" at bounding box center [513, 382] width 0 height 11
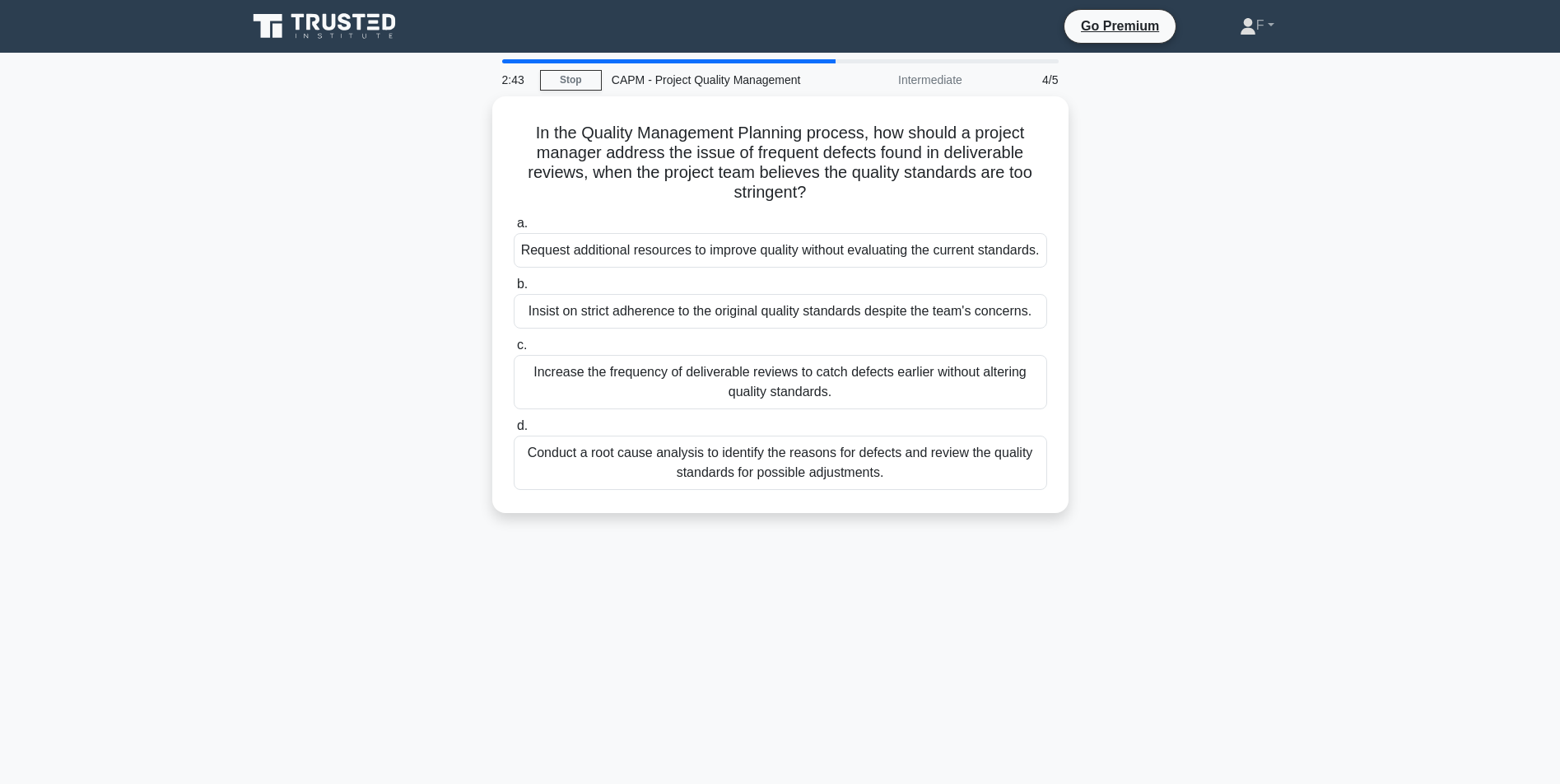
drag, startPoint x: 537, startPoint y: 124, endPoint x: 1113, endPoint y: 536, distance: 708.2
click at [1113, 532] on div "In the Quality Management Planning process, how should a project manager addres…" at bounding box center [780, 314] width 1086 height 436
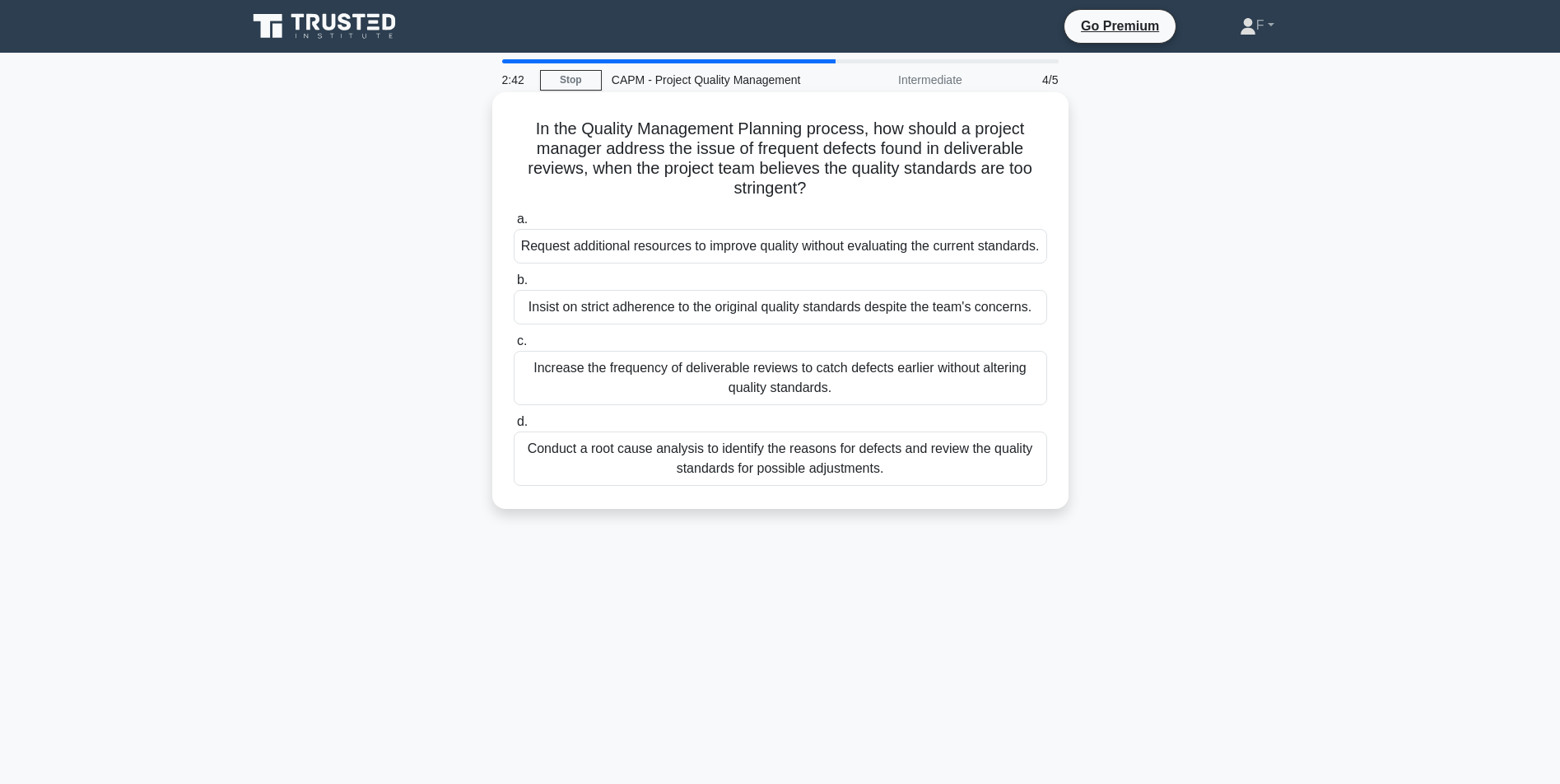
click at [517, 133] on h5 "In the Quality Management Planning process, how should a project manager addres…" at bounding box center [780, 159] width 537 height 81
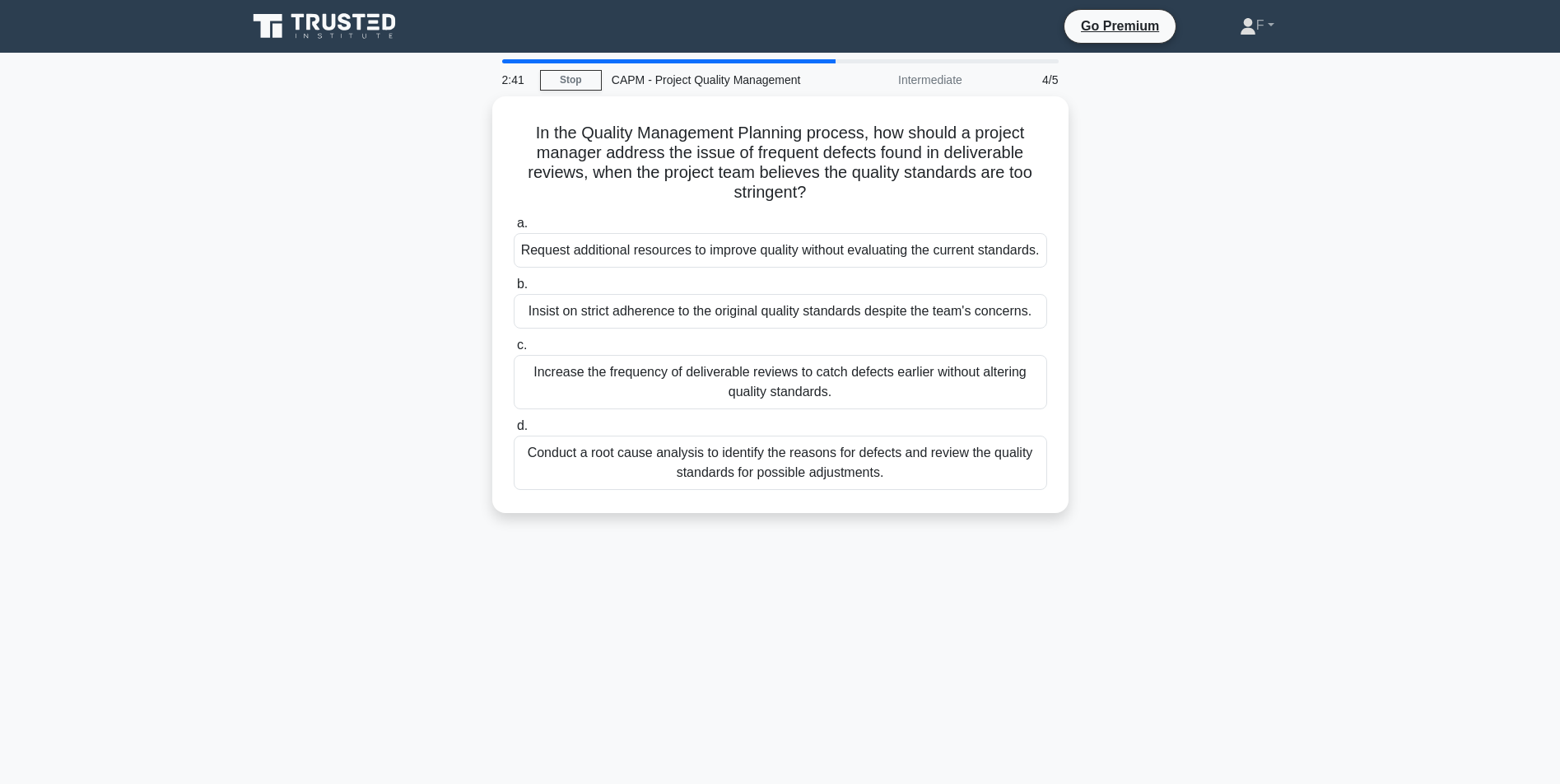
drag, startPoint x: 525, startPoint y: 121, endPoint x: 1087, endPoint y: 501, distance: 678.4
click at [1116, 532] on div "In the Quality Management Planning process, how should a project manager addres…" at bounding box center [780, 314] width 1086 height 436
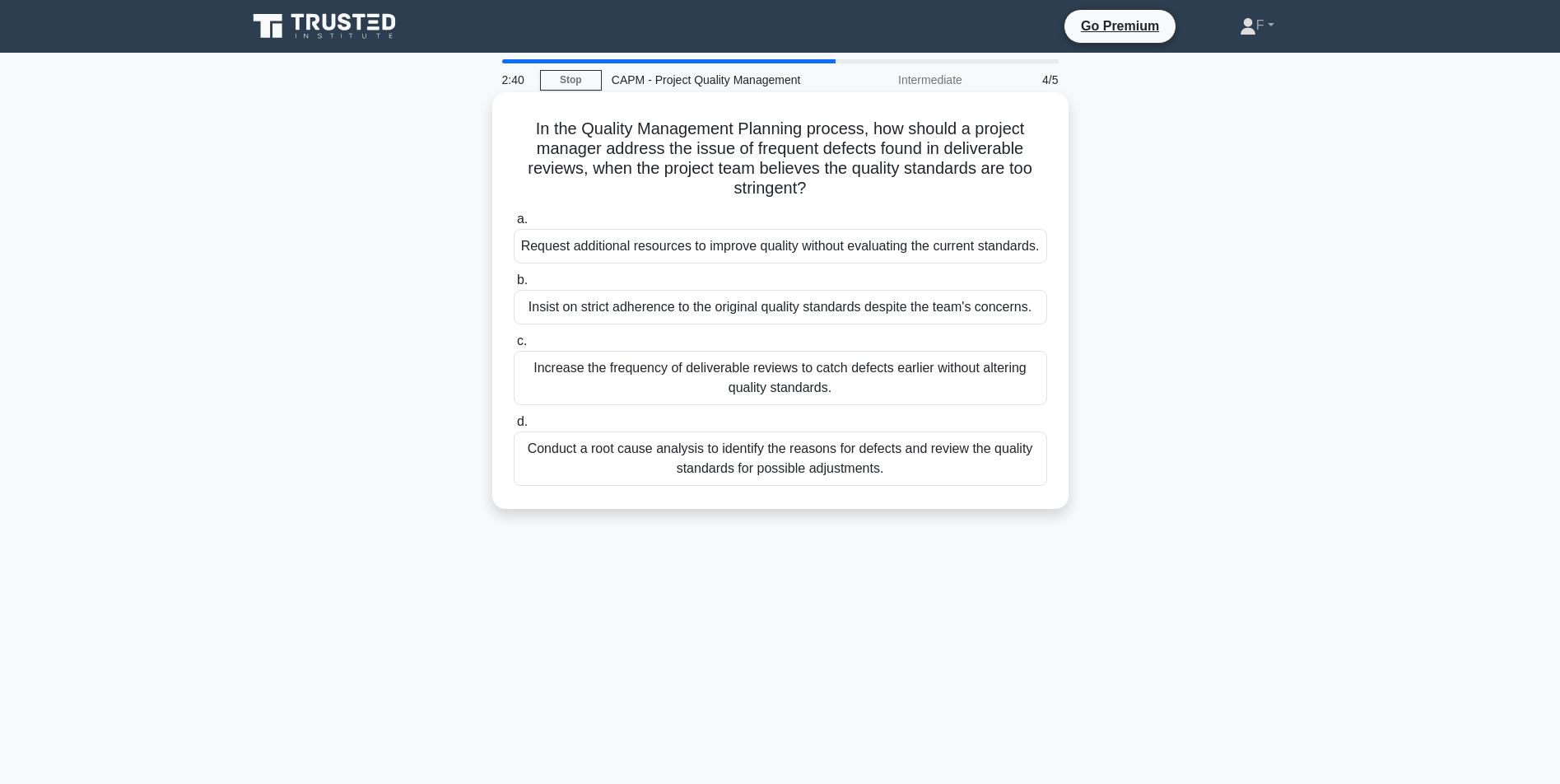
copy div "In the Quality Management Planning process, how should a project manager addres…"
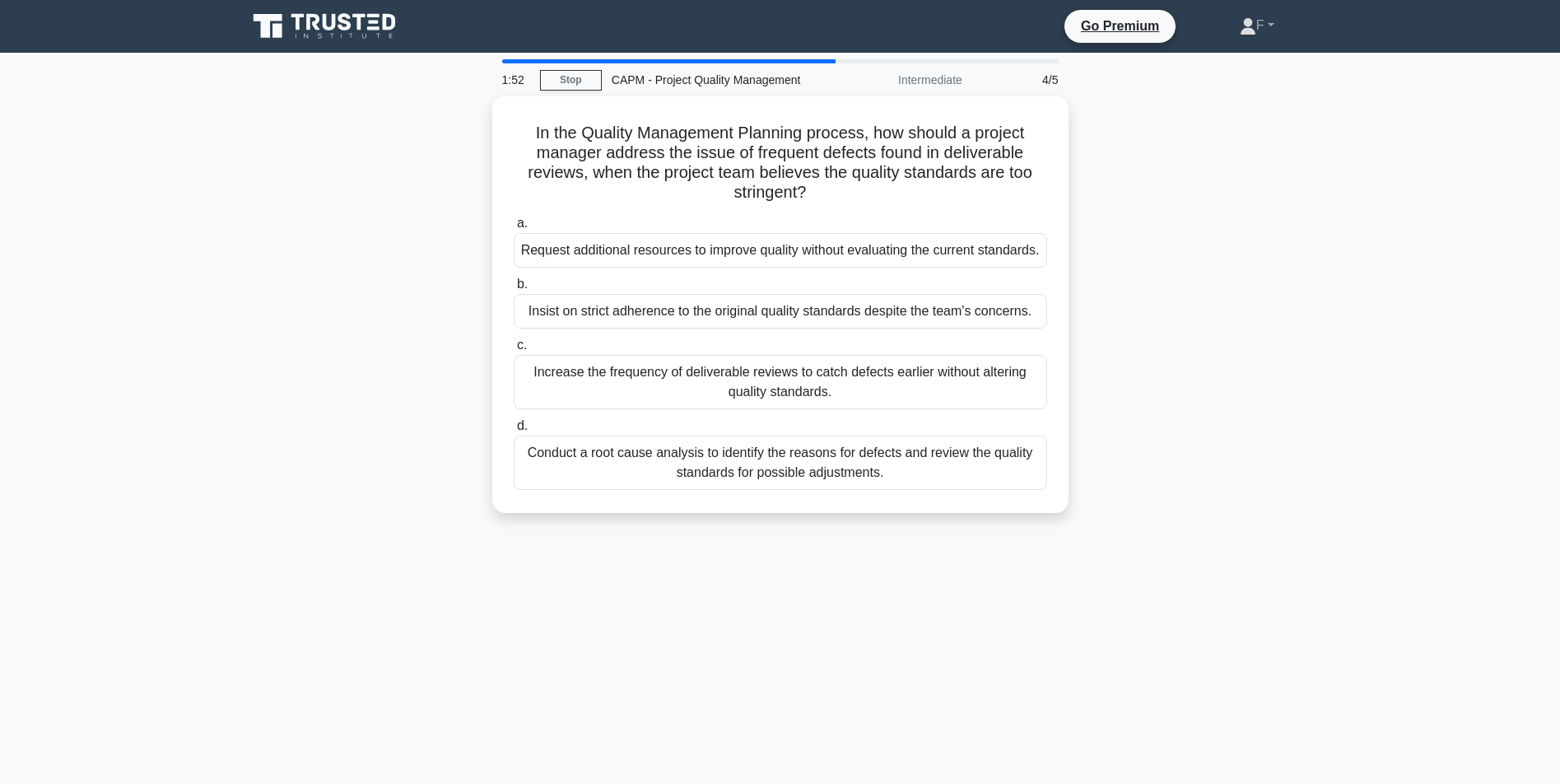
click at [382, 441] on div "In the Quality Management Planning process, how should a project manager addres…" at bounding box center [780, 314] width 1086 height 436
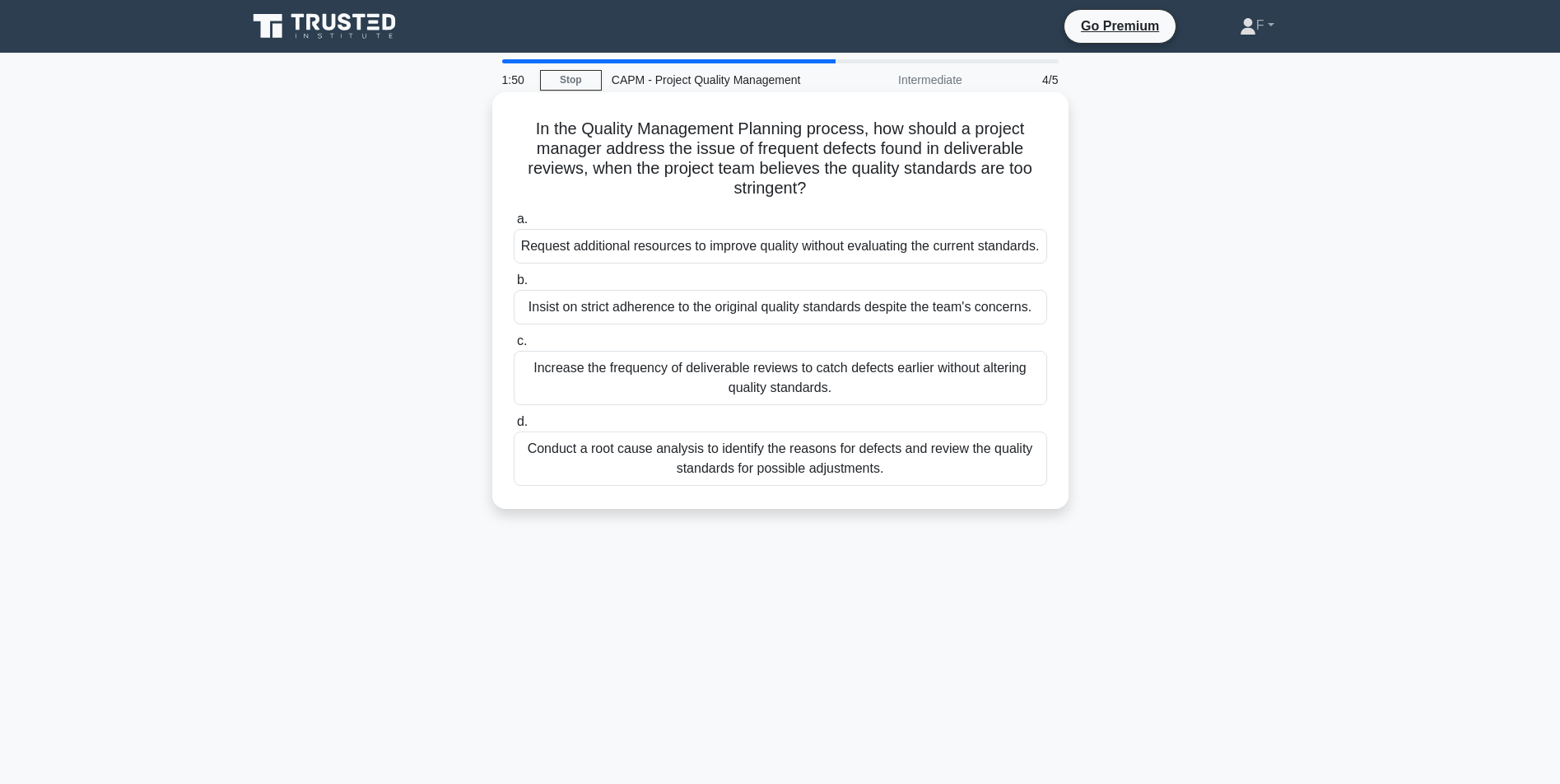
click at [685, 482] on div "Conduct a root cause analysis to identify the reasons for defects and review th…" at bounding box center [780, 459] width 533 height 54
click at [513, 427] on input "d. Conduct a root cause analysis to identify the reasons for defects and review…" at bounding box center [513, 422] width 0 height 11
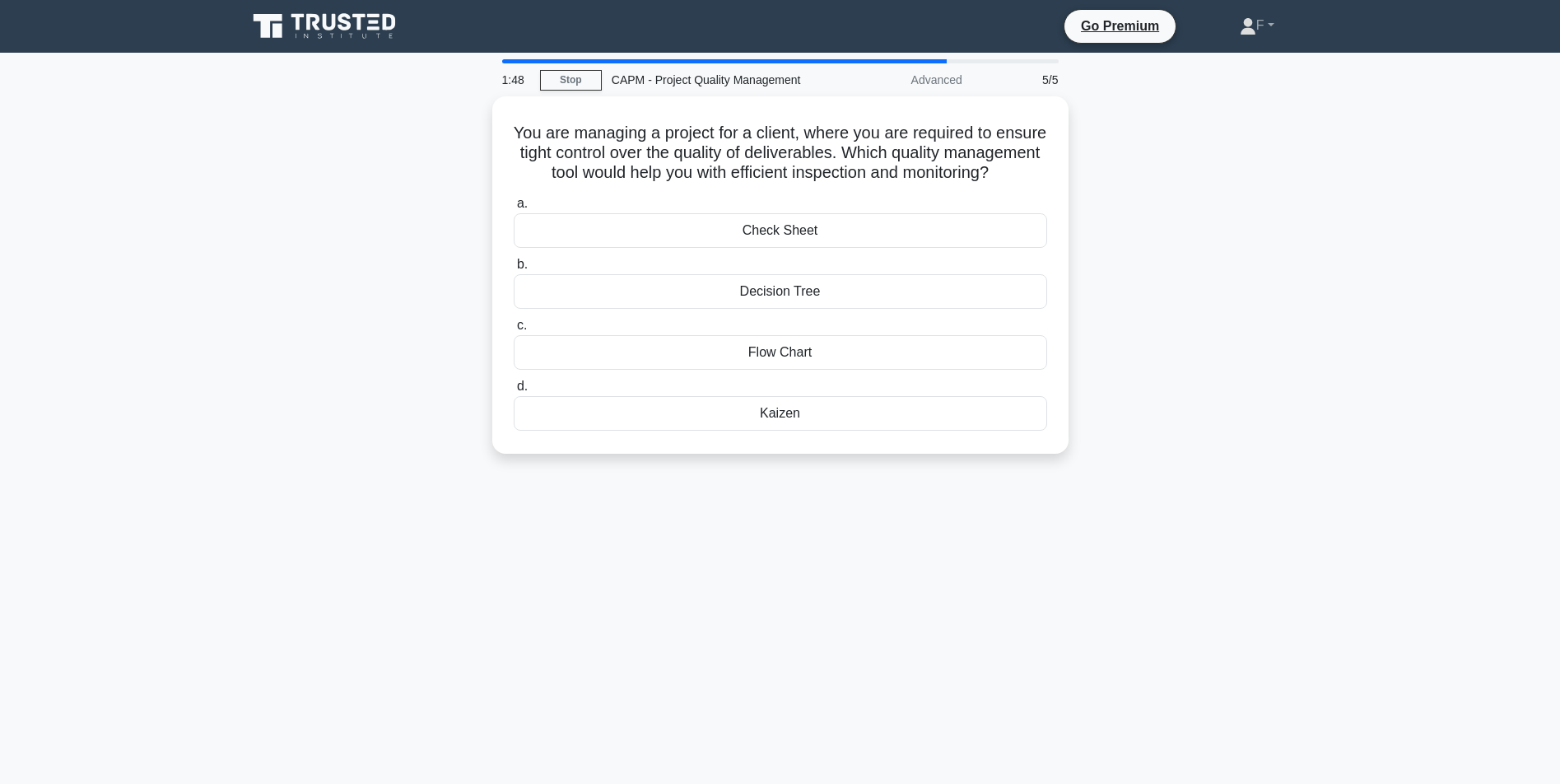
drag, startPoint x: 628, startPoint y: 138, endPoint x: 1076, endPoint y: 483, distance: 565.4
click at [1077, 498] on div "1:48 Stop CAPM - Project Quality Management Advanced 5/5 You are managing a pro…" at bounding box center [780, 471] width 1086 height 824
copy div "You are managing a project for a client, where you are required to ensure tight…"
click at [367, 331] on div "You are managing a project for a client, where you are required to ensure tight…" at bounding box center [780, 284] width 1086 height 377
click at [642, 365] on div "Flow Chart" at bounding box center [780, 348] width 533 height 34
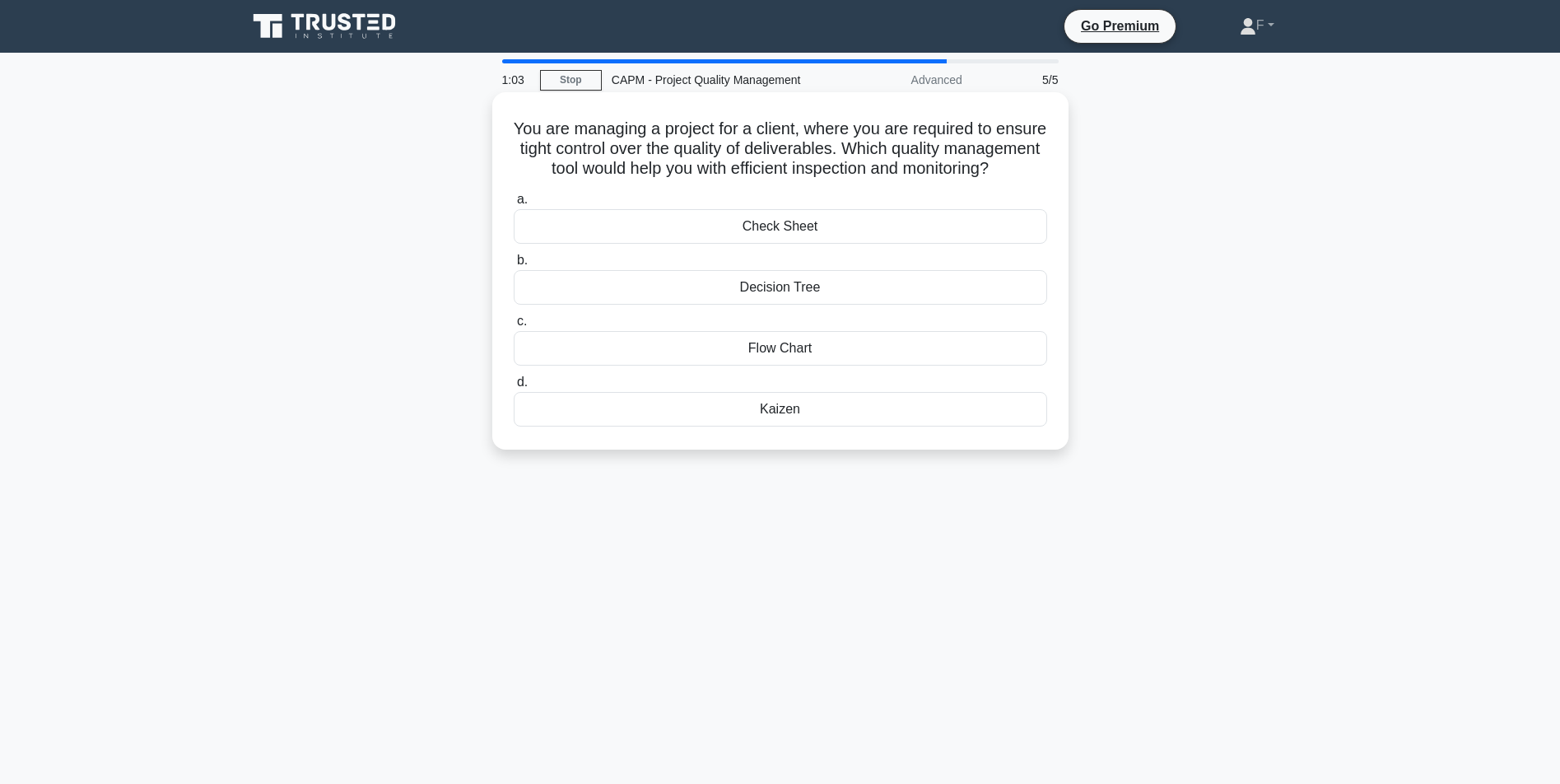
click at [513, 326] on input "c. Flow Chart" at bounding box center [513, 322] width 0 height 11
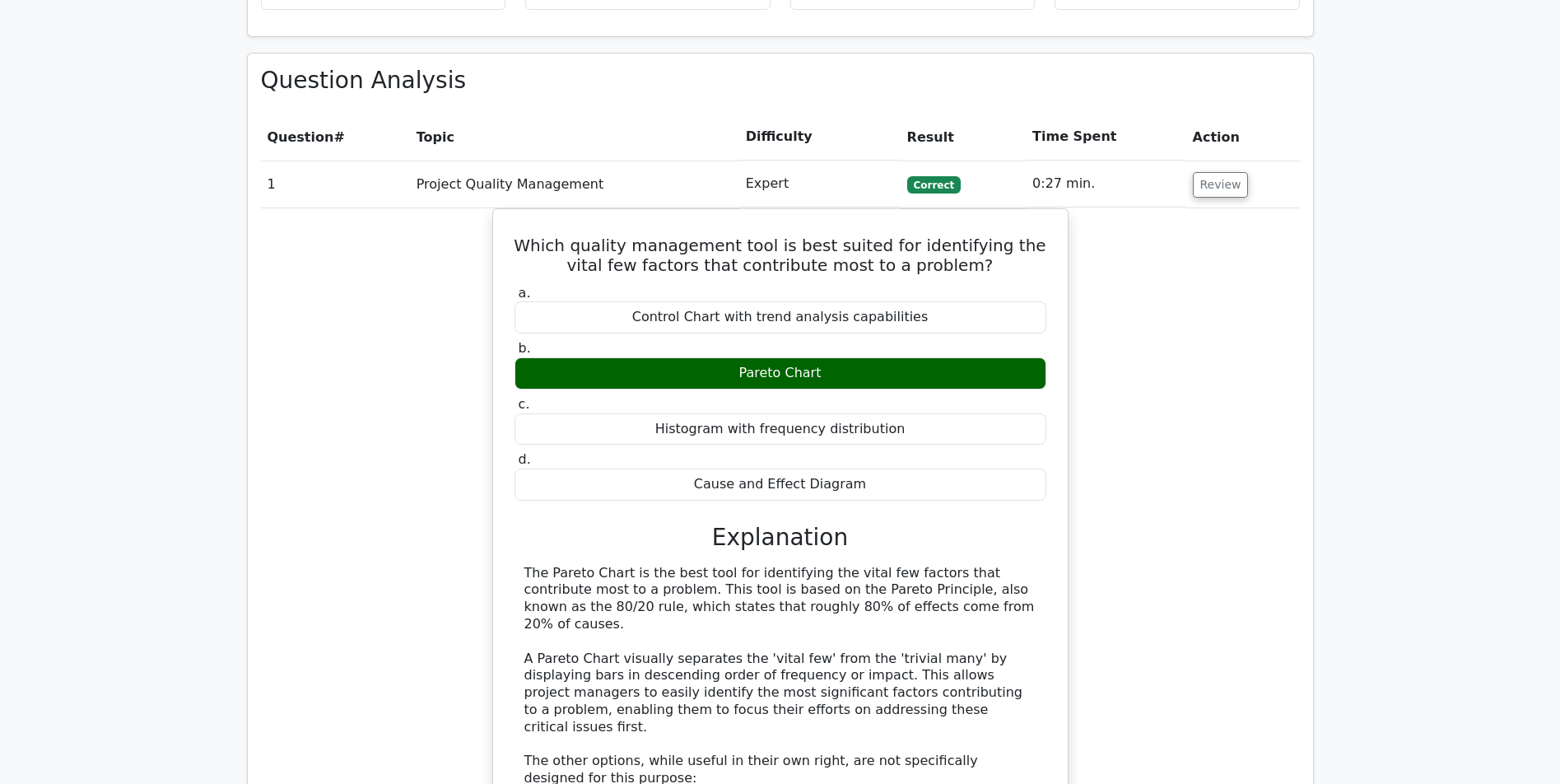
drag, startPoint x: 365, startPoint y: 359, endPoint x: 332, endPoint y: 389, distance: 44.6
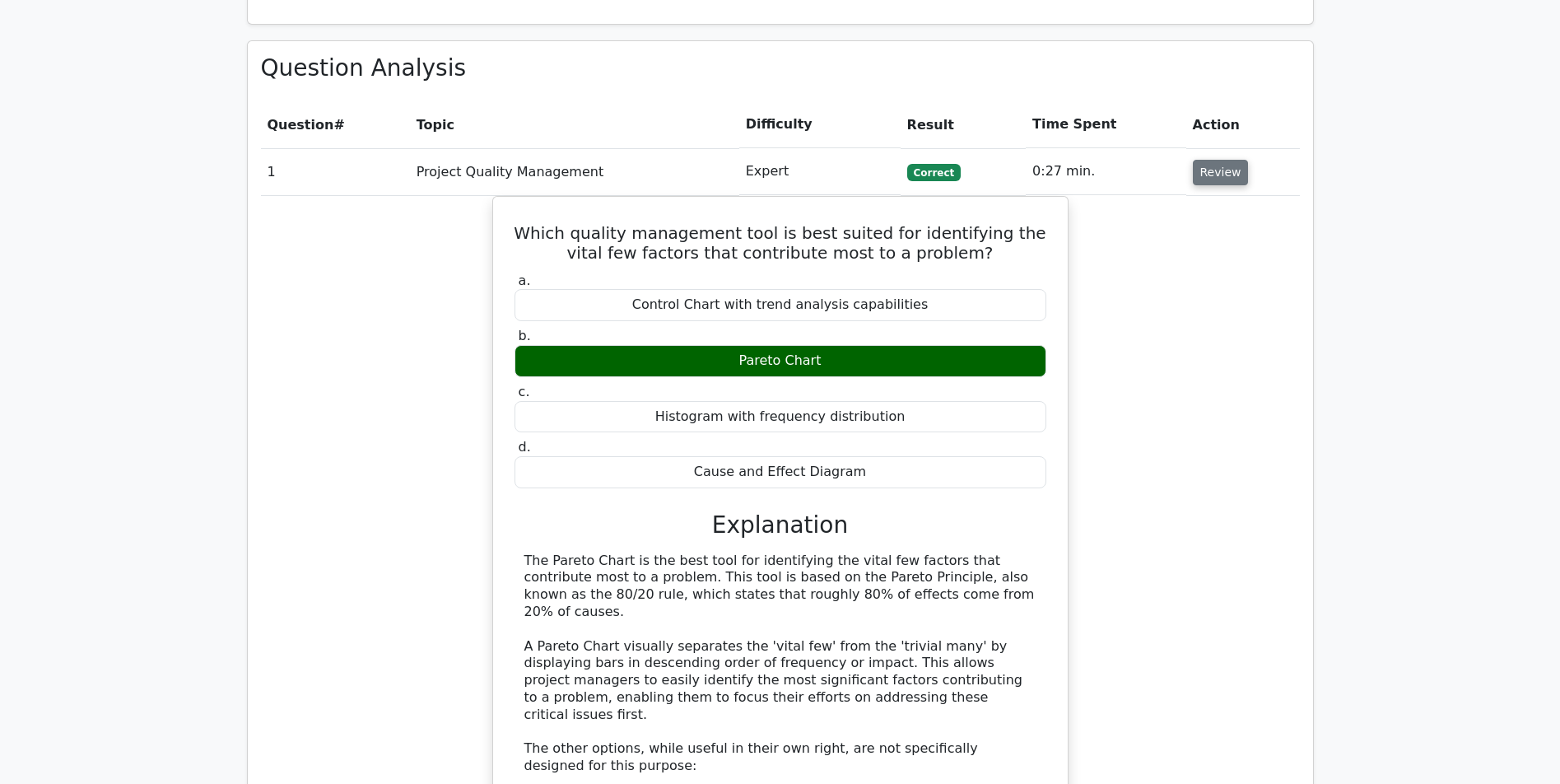
click at [1214, 160] on button "Review" at bounding box center [1221, 173] width 56 height 25
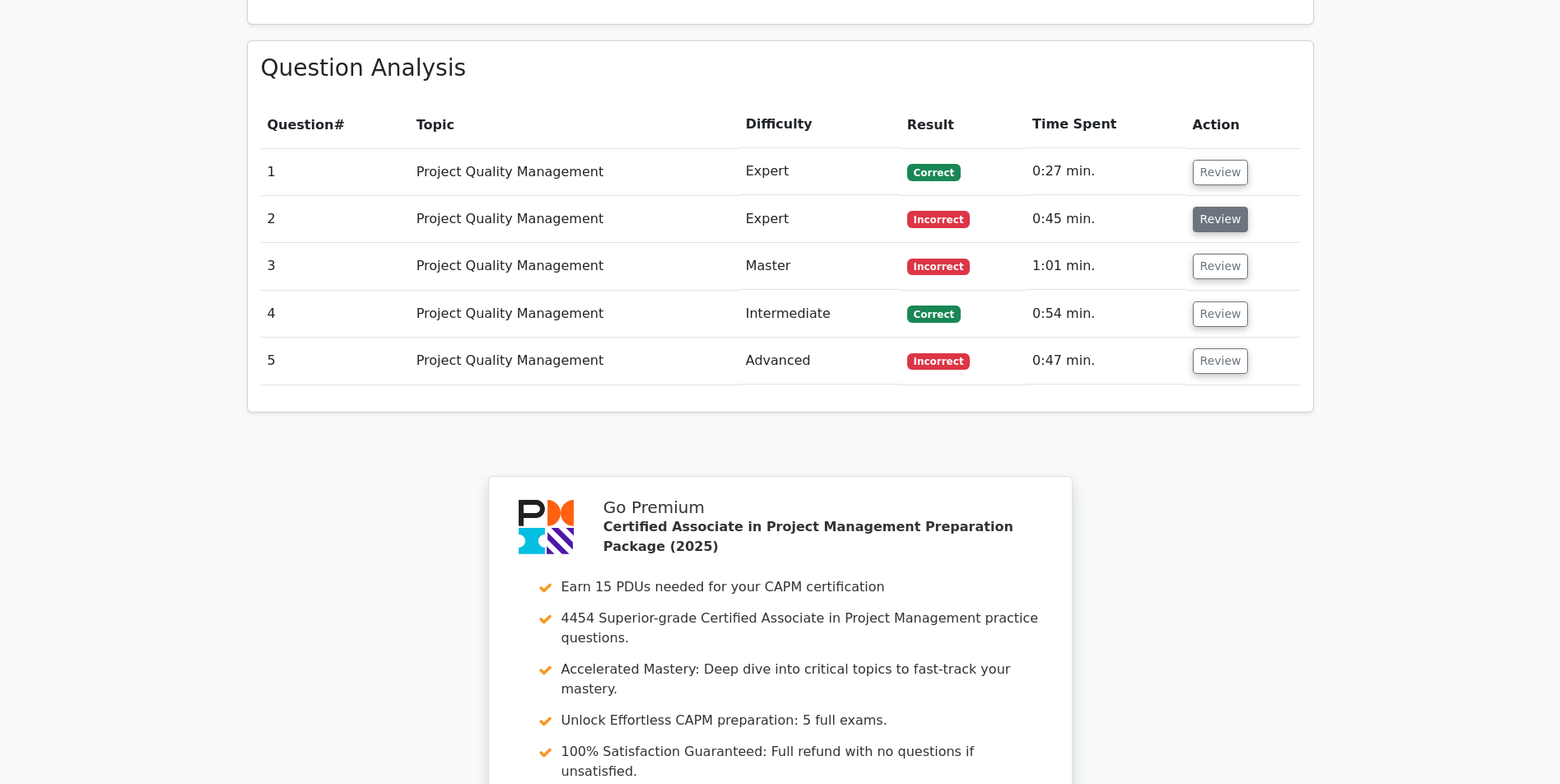
click at [1214, 207] on button "Review" at bounding box center [1221, 219] width 56 height 25
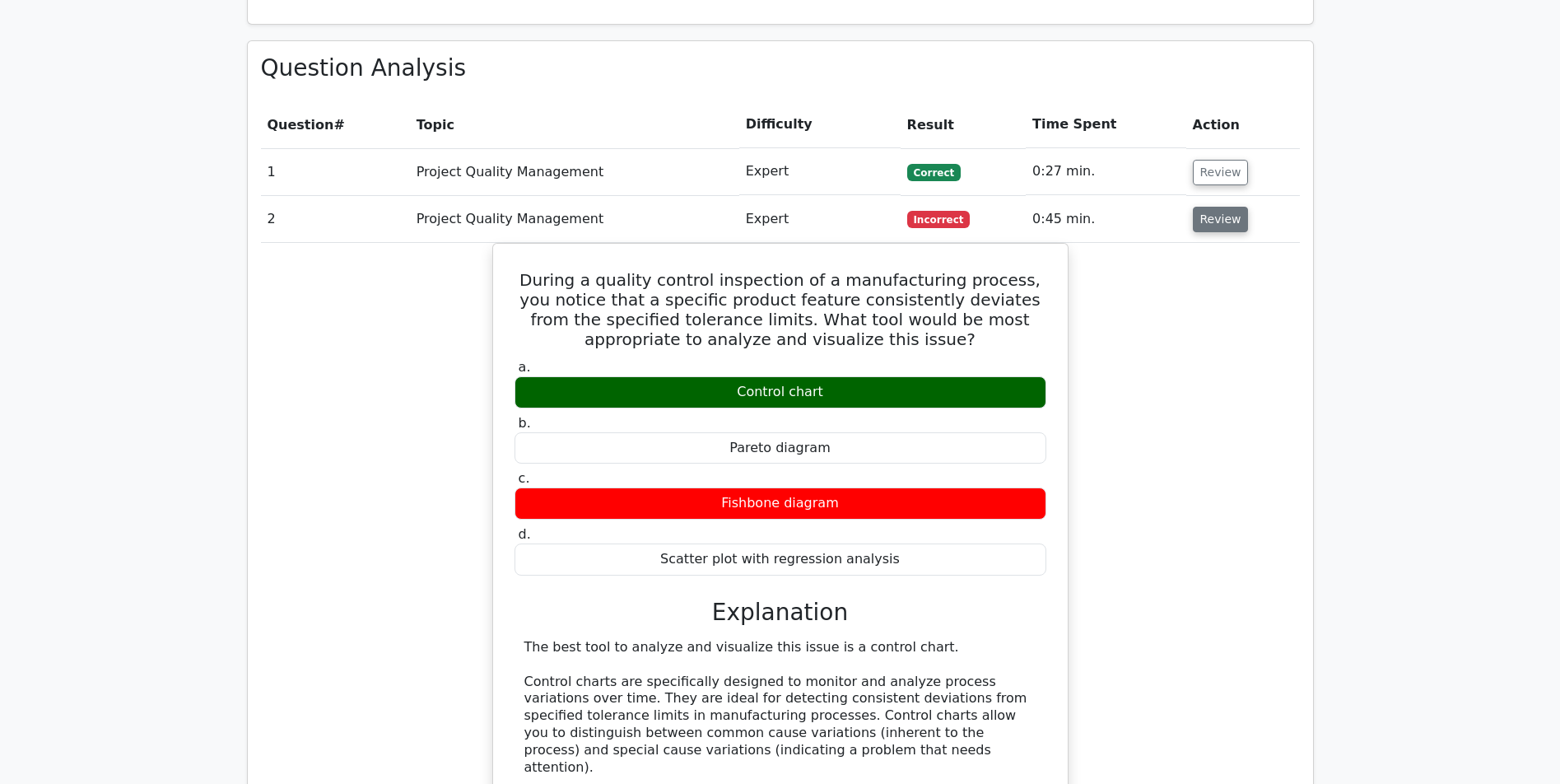
click at [1214, 207] on button "Review" at bounding box center [1221, 219] width 56 height 25
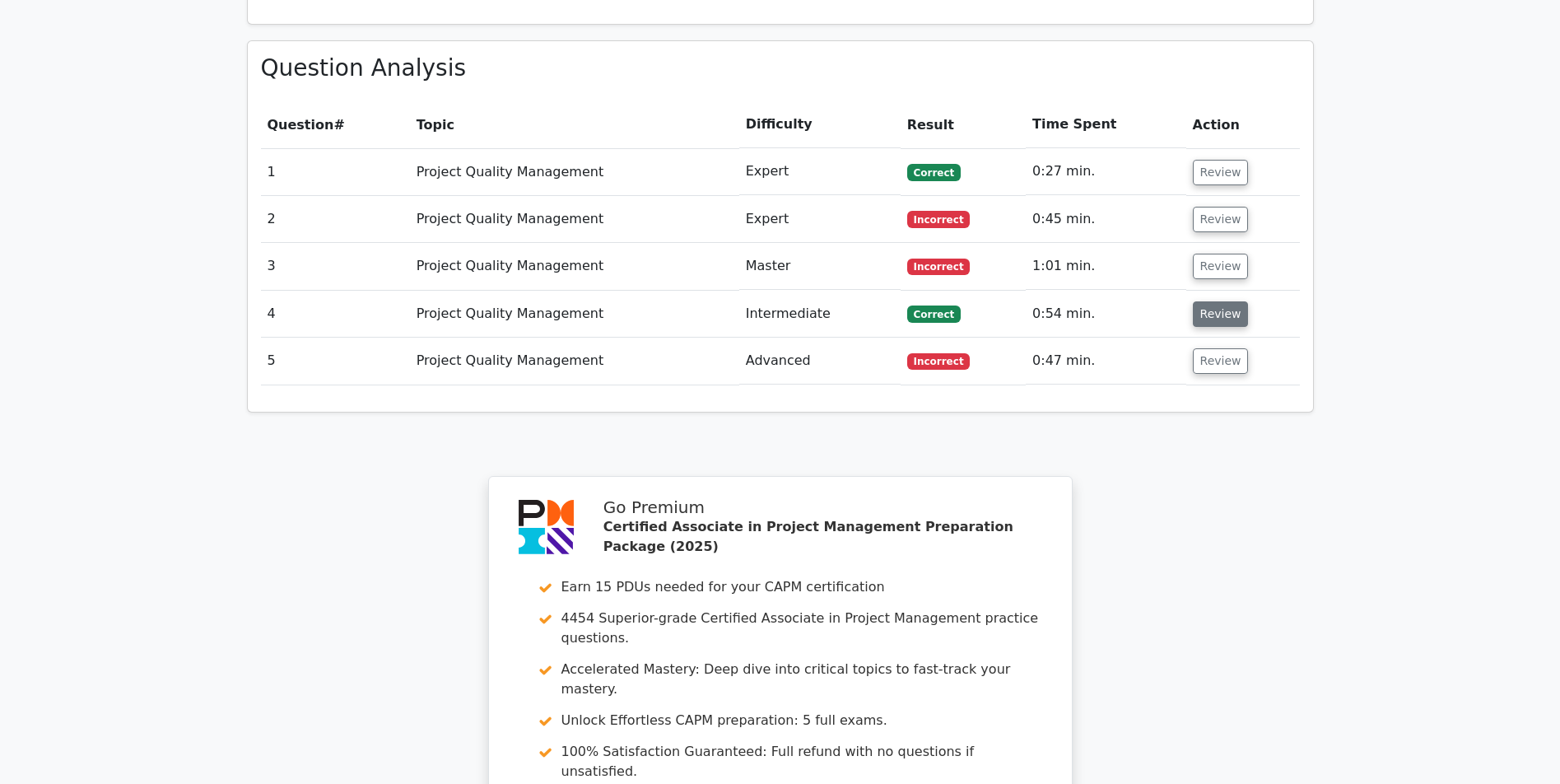
click at [1193, 301] on button "Review" at bounding box center [1221, 314] width 56 height 25
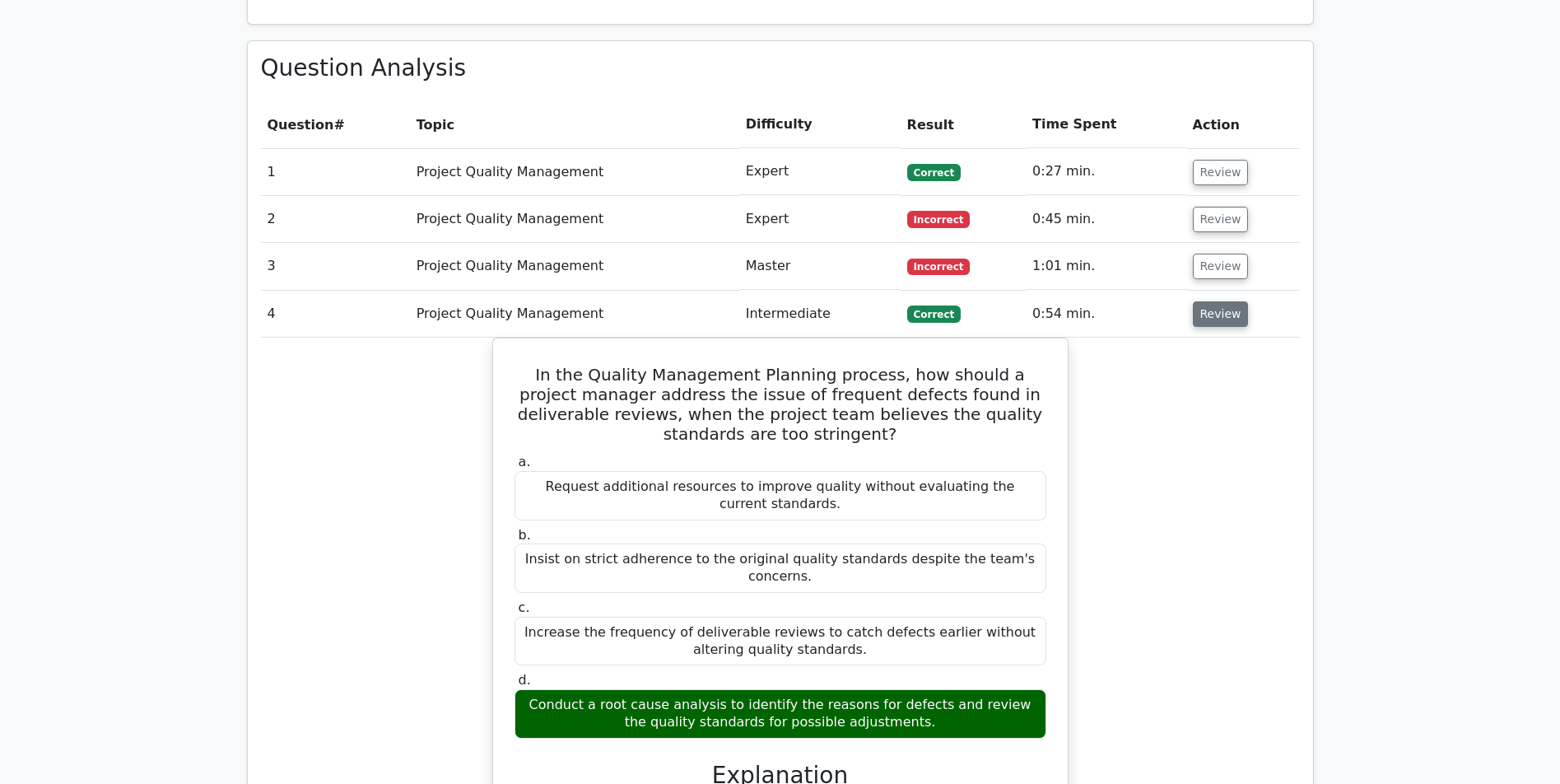
click at [1212, 301] on button "Review" at bounding box center [1221, 314] width 56 height 25
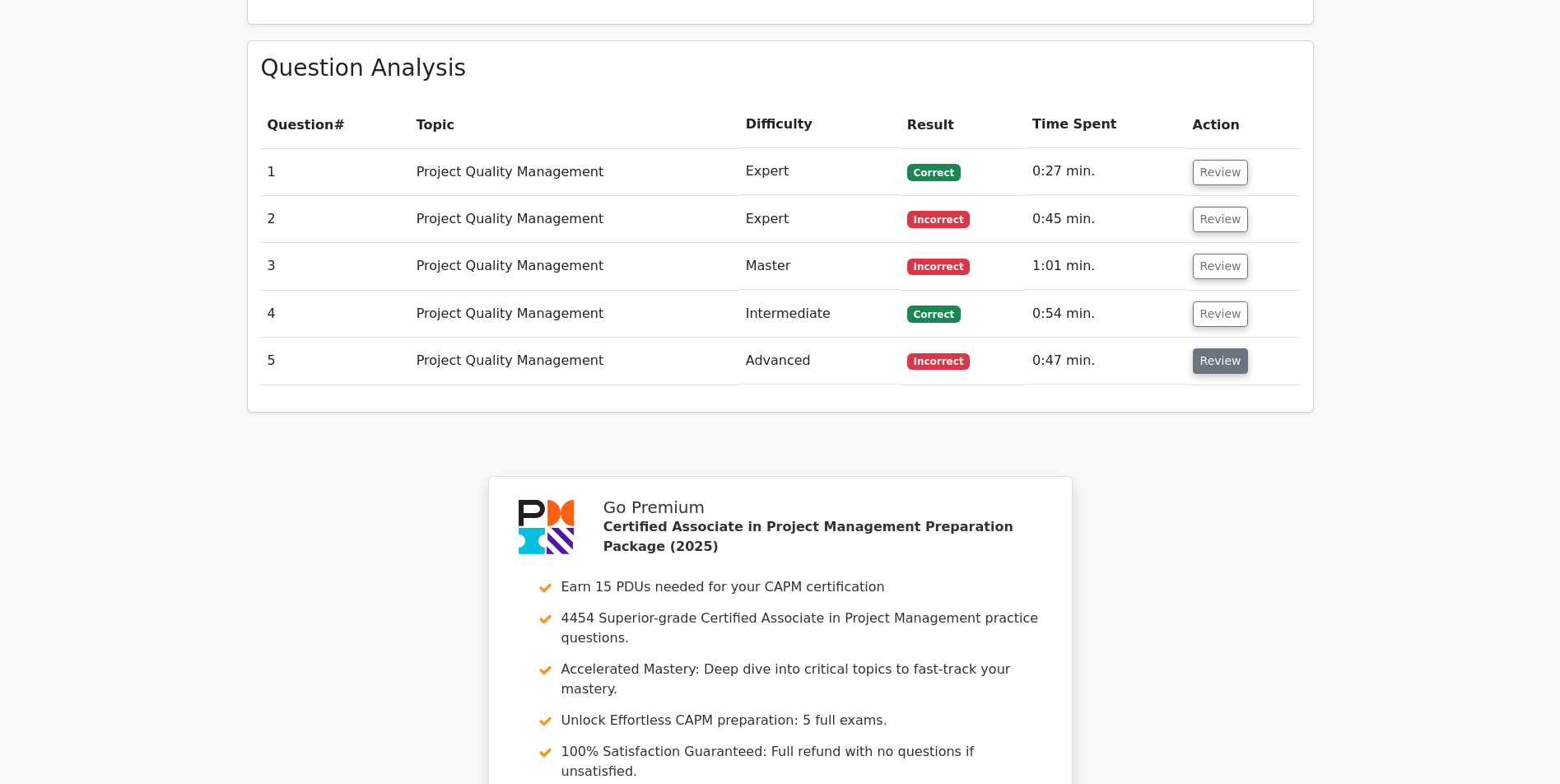
click at [1205, 348] on button "Review" at bounding box center [1221, 361] width 56 height 25
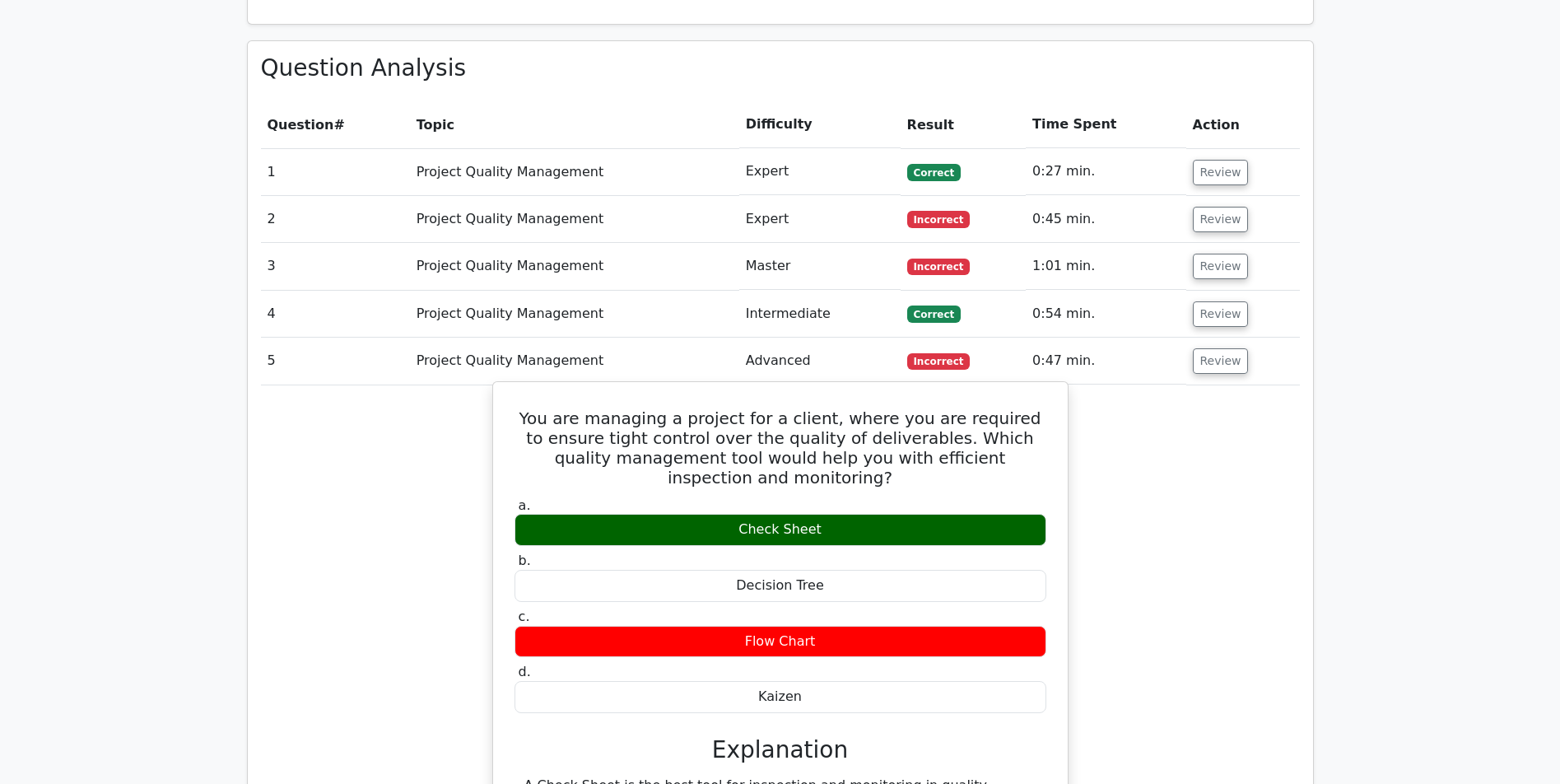
drag, startPoint x: 798, startPoint y: 450, endPoint x: 735, endPoint y: 454, distance: 63.1
click at [735, 513] on div "Check Sheet" at bounding box center [780, 530] width 531 height 32
click at [899, 513] on div "Check Sheet" at bounding box center [780, 530] width 531 height 32
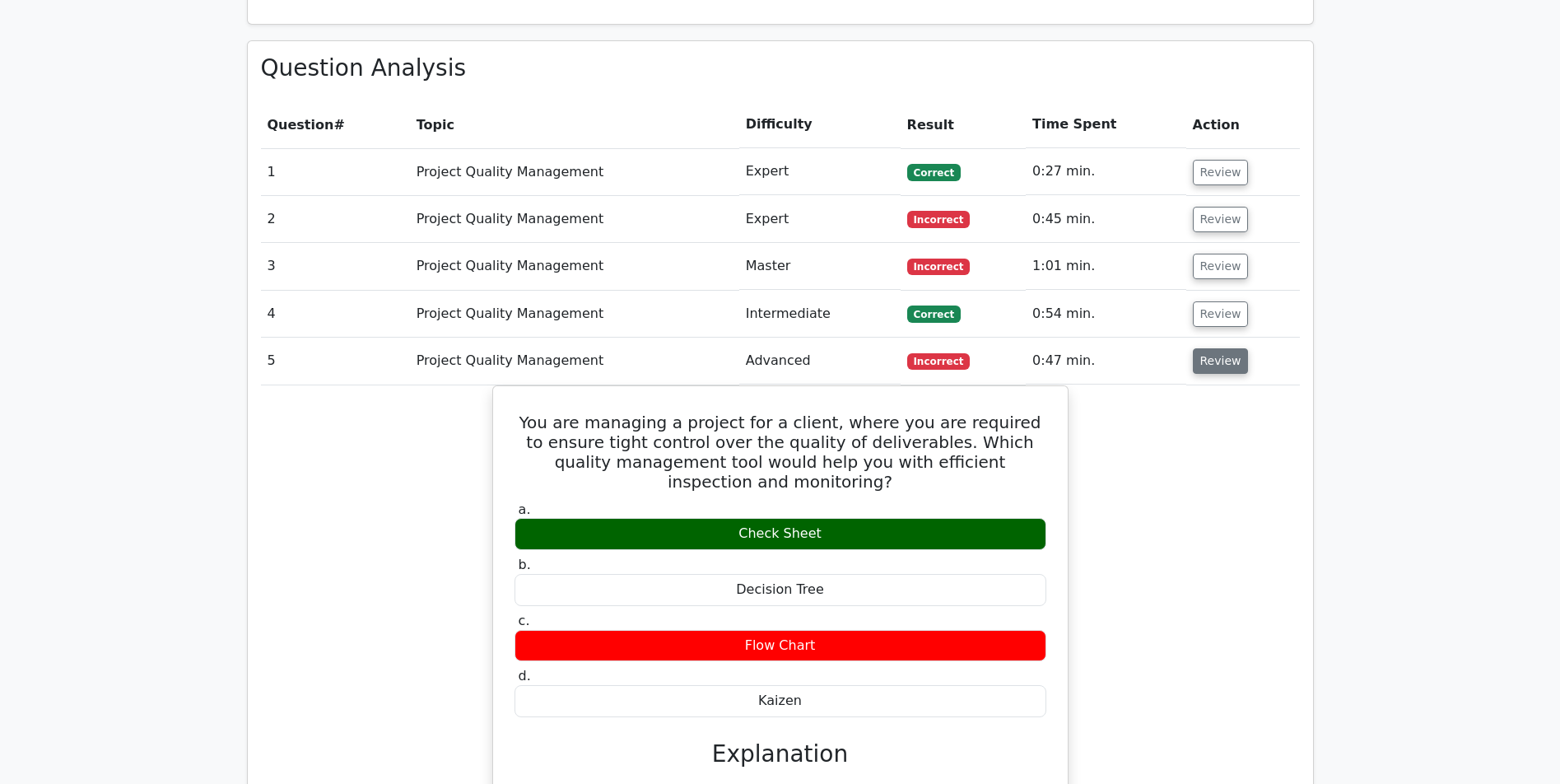
click at [1232, 348] on button "Review" at bounding box center [1221, 361] width 56 height 25
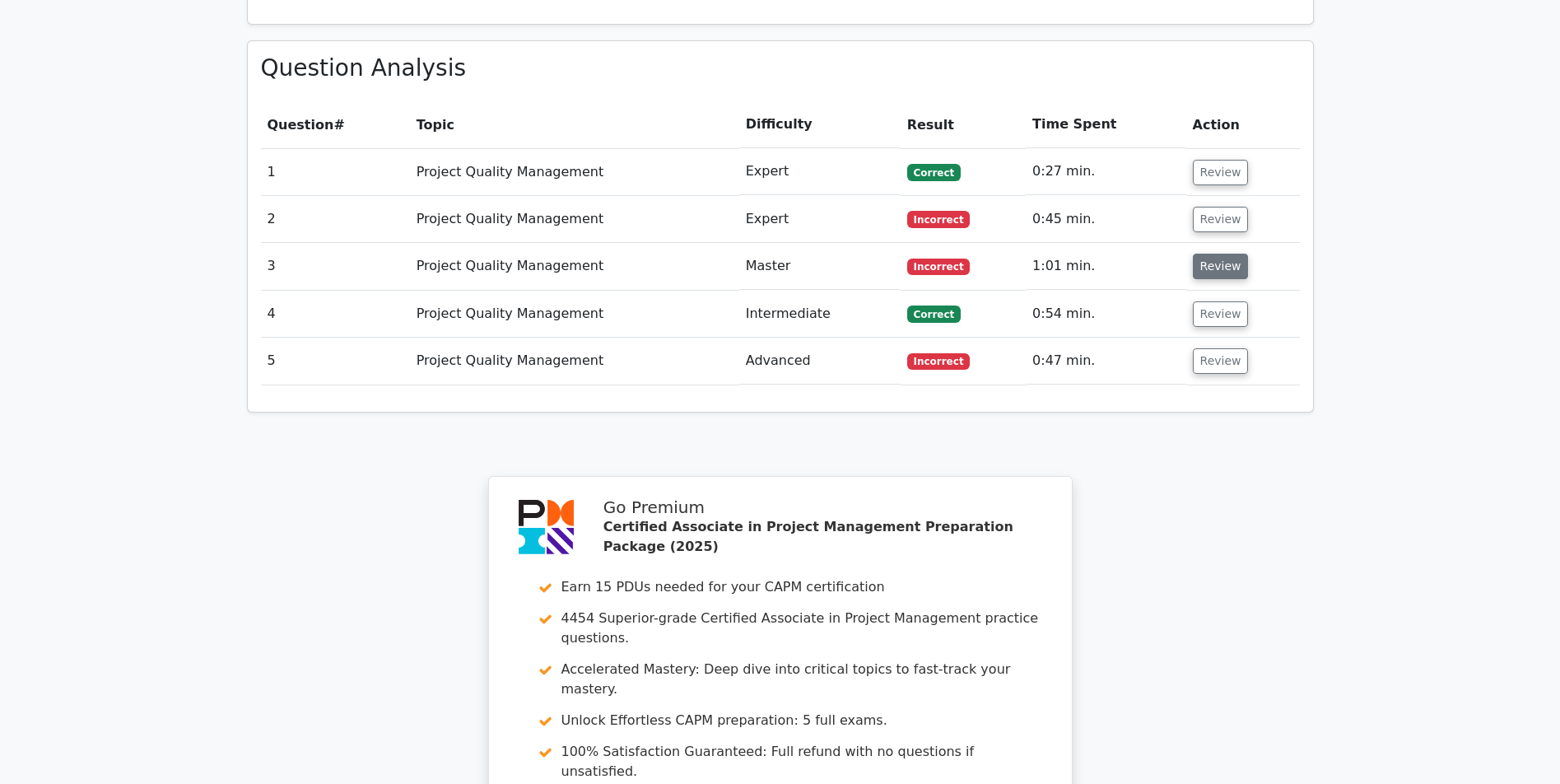
click at [1212, 254] on button "Review" at bounding box center [1221, 266] width 56 height 25
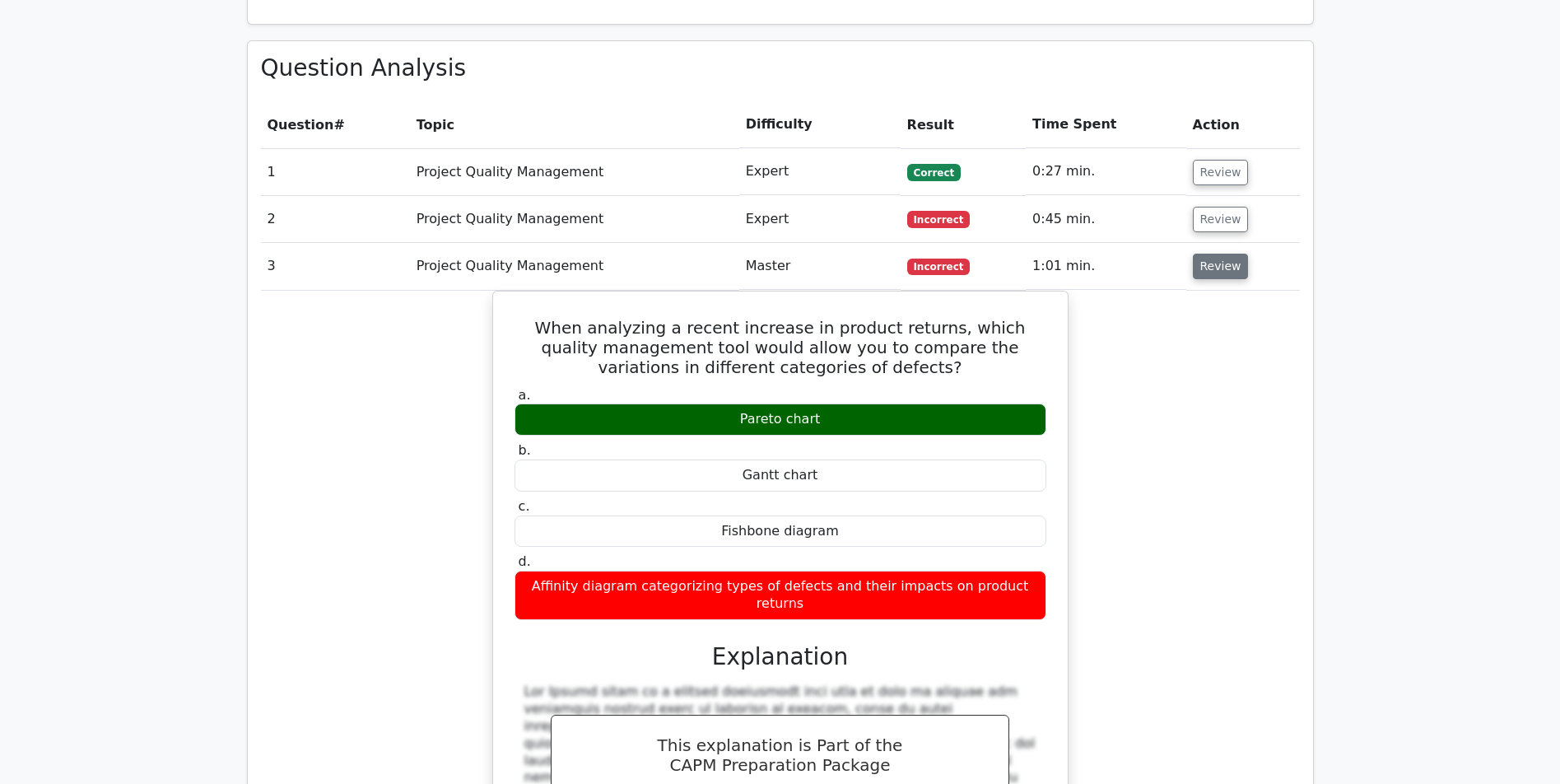
click at [1209, 254] on button "Review" at bounding box center [1221, 266] width 56 height 25
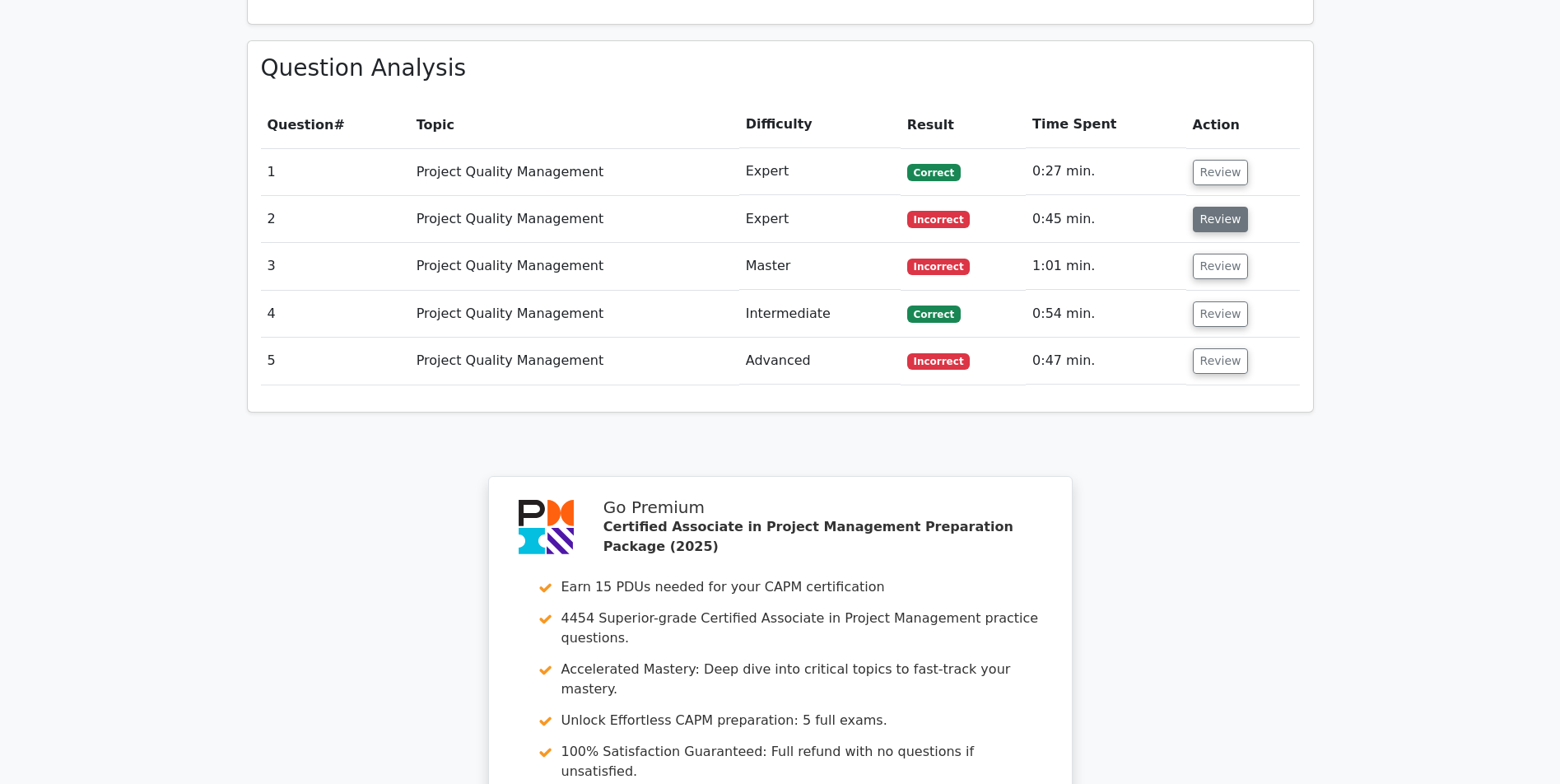
click at [1214, 207] on button "Review" at bounding box center [1221, 219] width 56 height 25
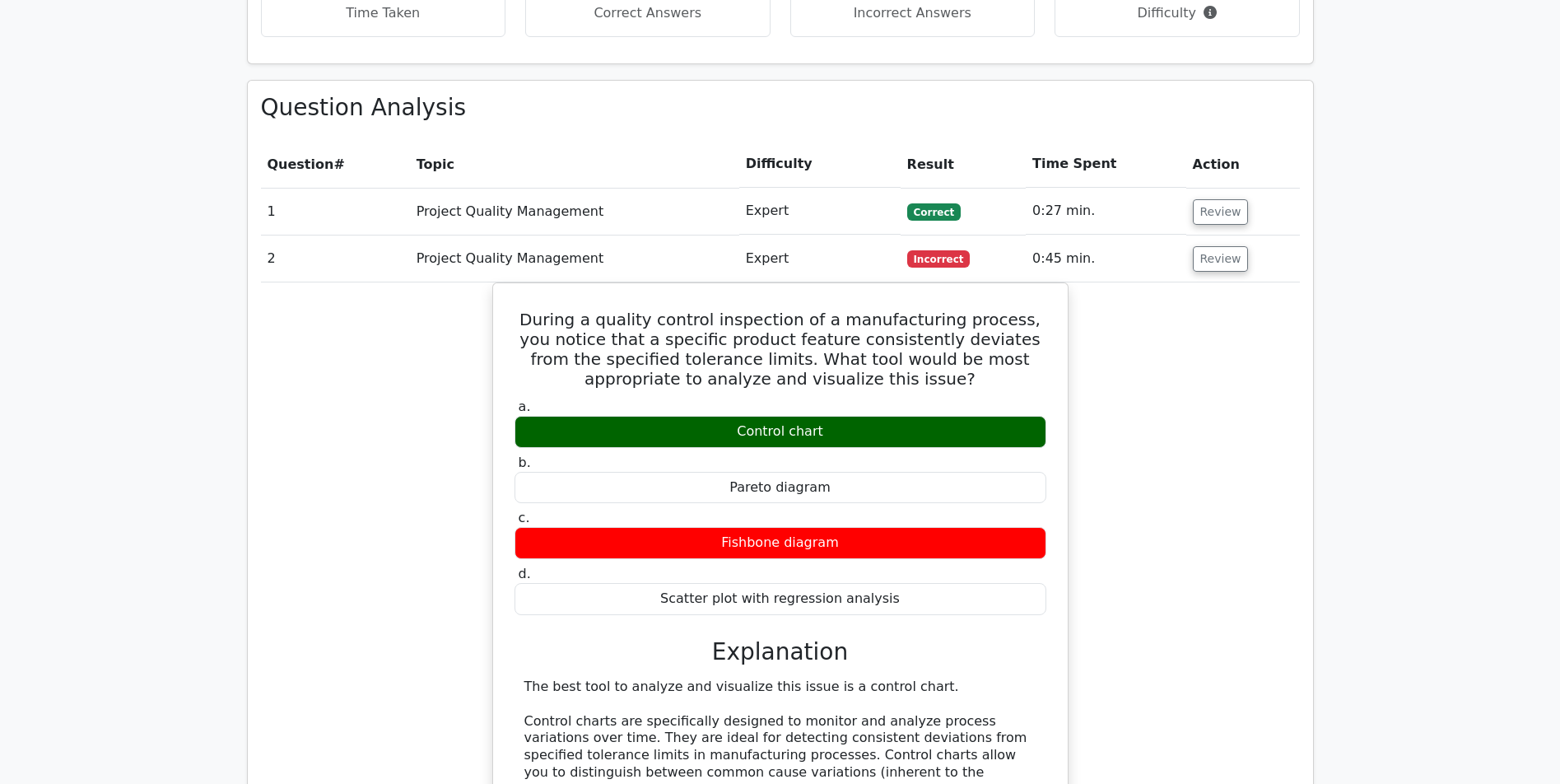
drag, startPoint x: 294, startPoint y: 362, endPoint x: 310, endPoint y: 326, distance: 39.4
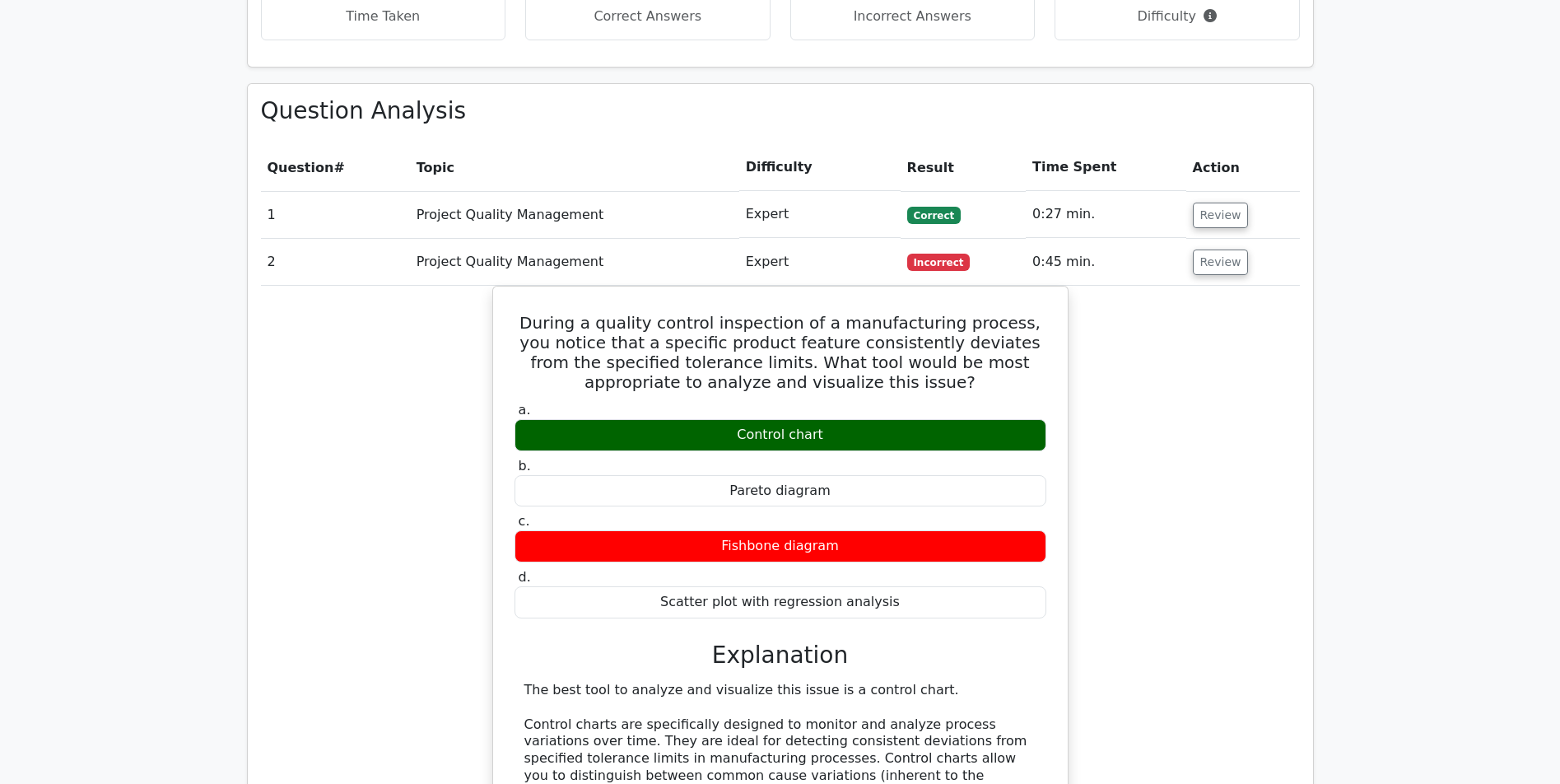
drag, startPoint x: 1232, startPoint y: 192, endPoint x: 1221, endPoint y: 231, distance: 40.5
click at [1231, 249] on button "Review" at bounding box center [1221, 262] width 56 height 25
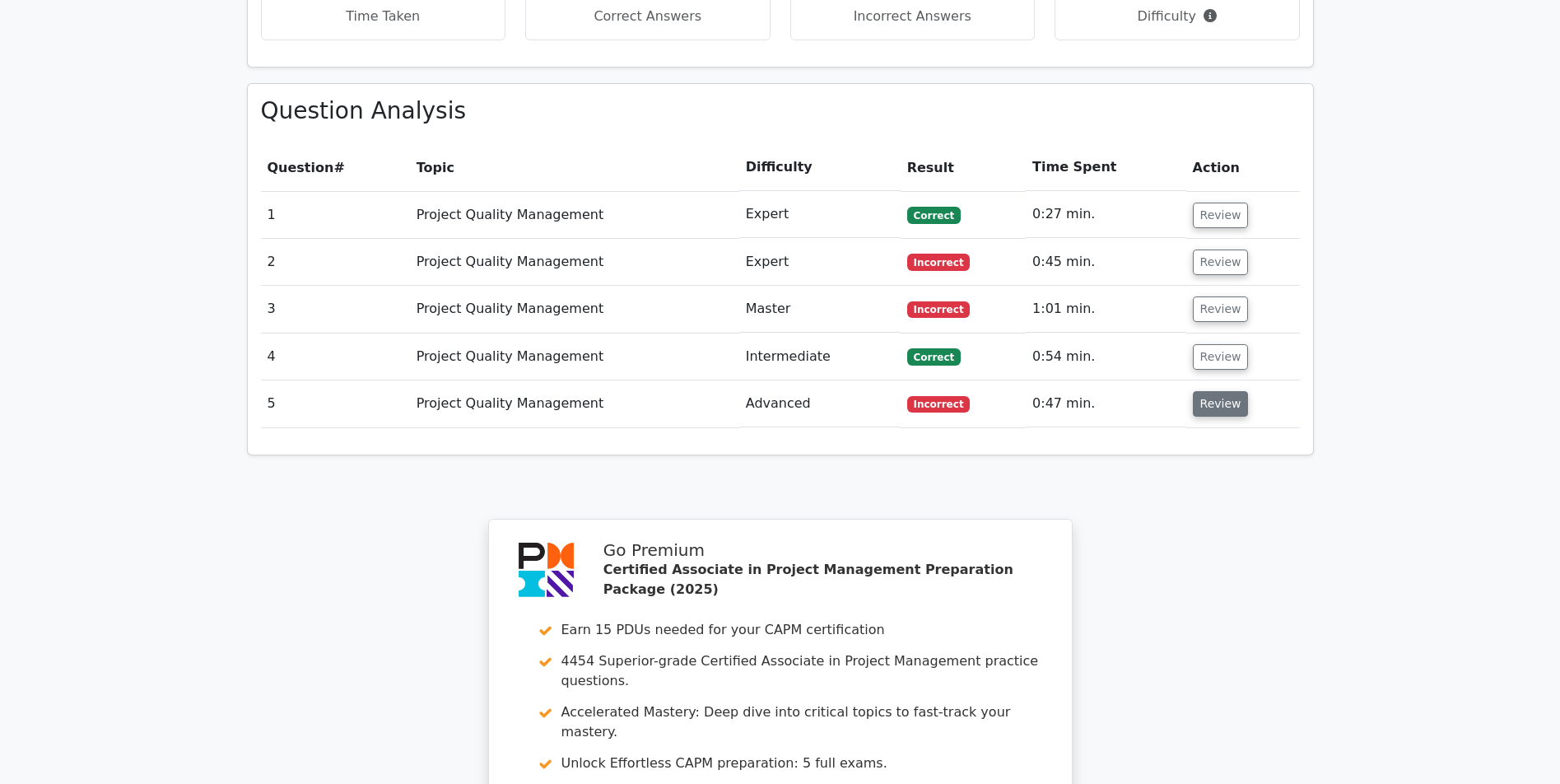
click at [1211, 391] on button "Review" at bounding box center [1221, 404] width 56 height 25
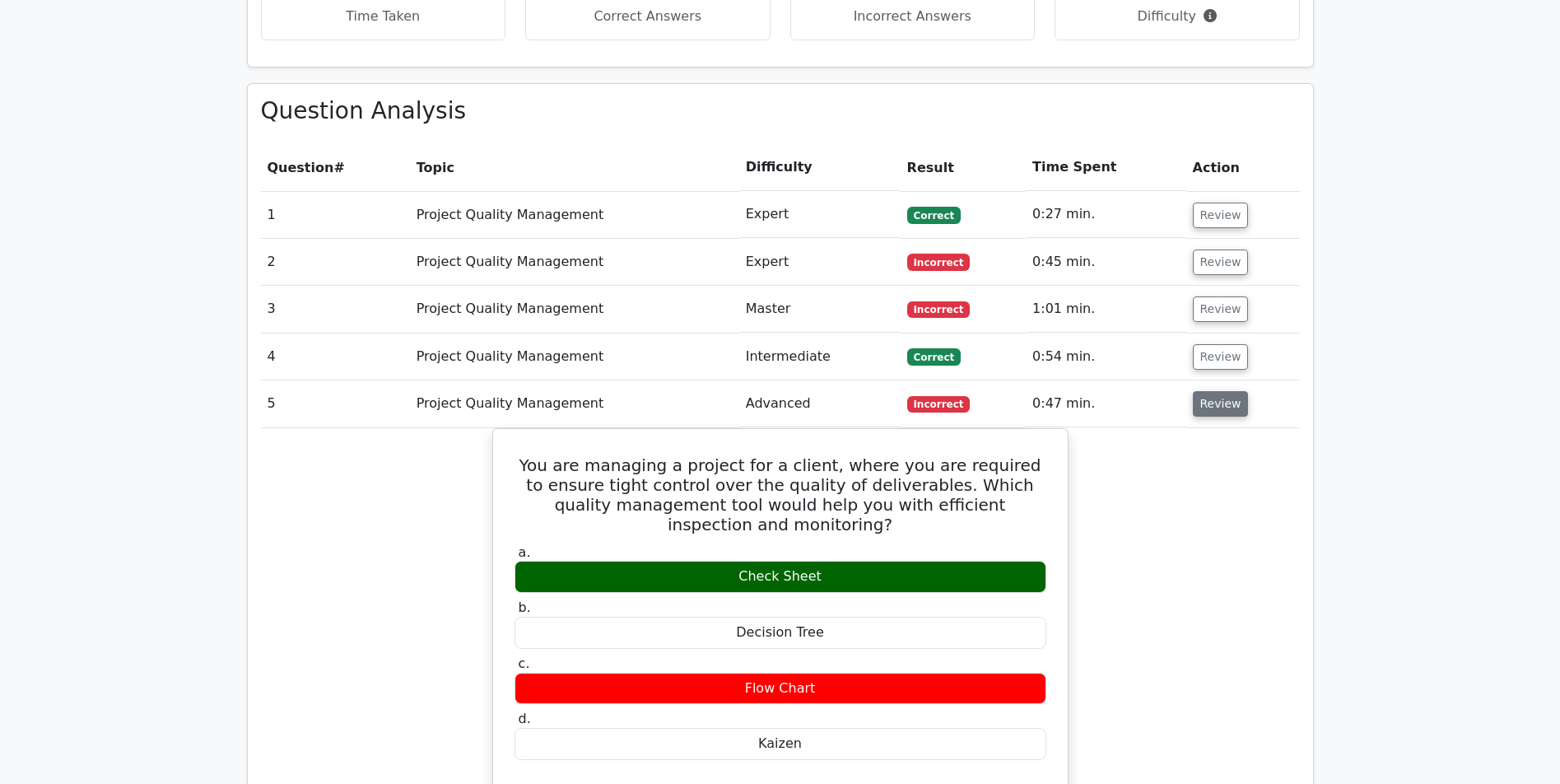
click at [1212, 391] on button "Review" at bounding box center [1221, 404] width 56 height 25
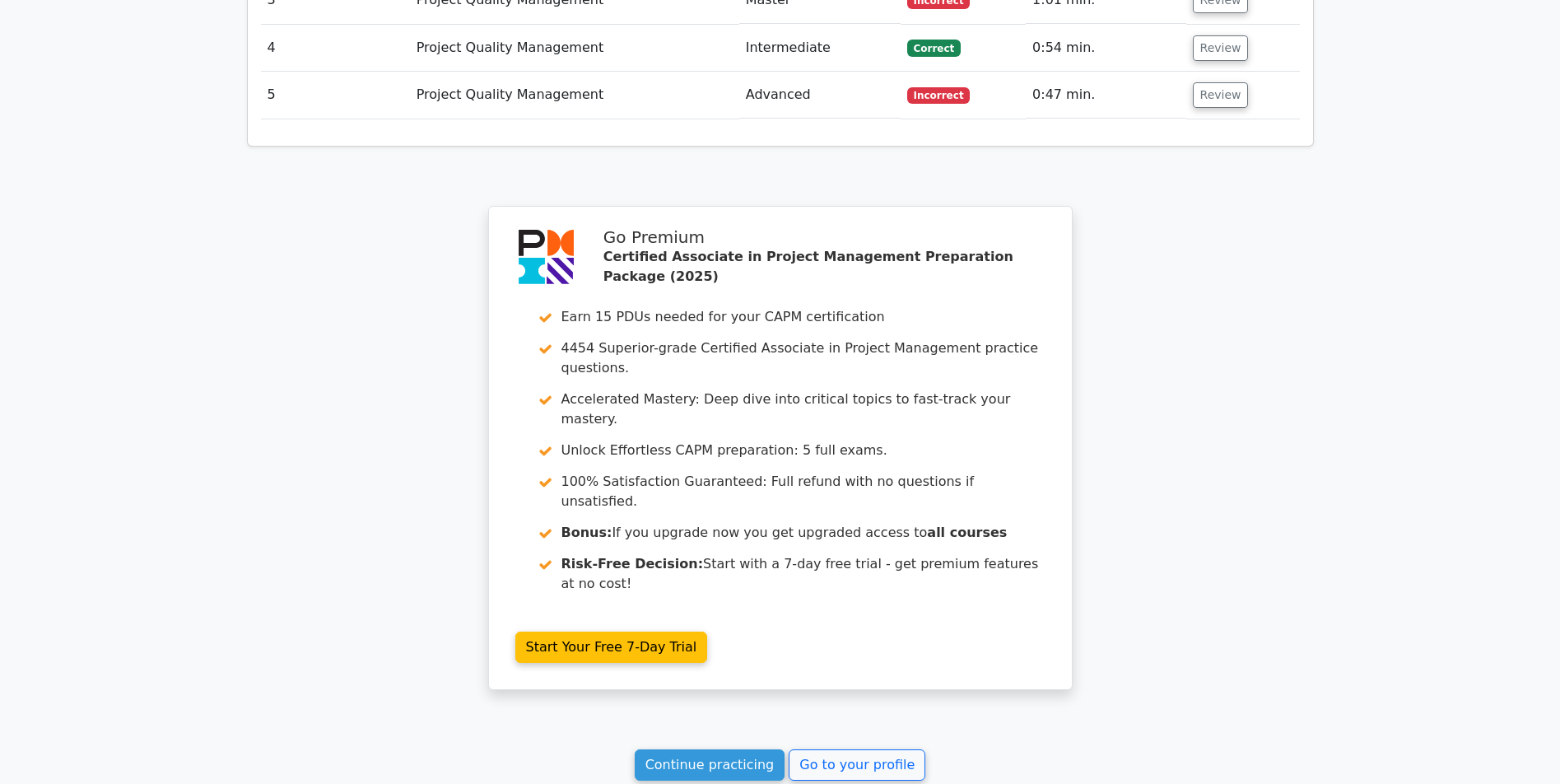
scroll to position [1474, 0]
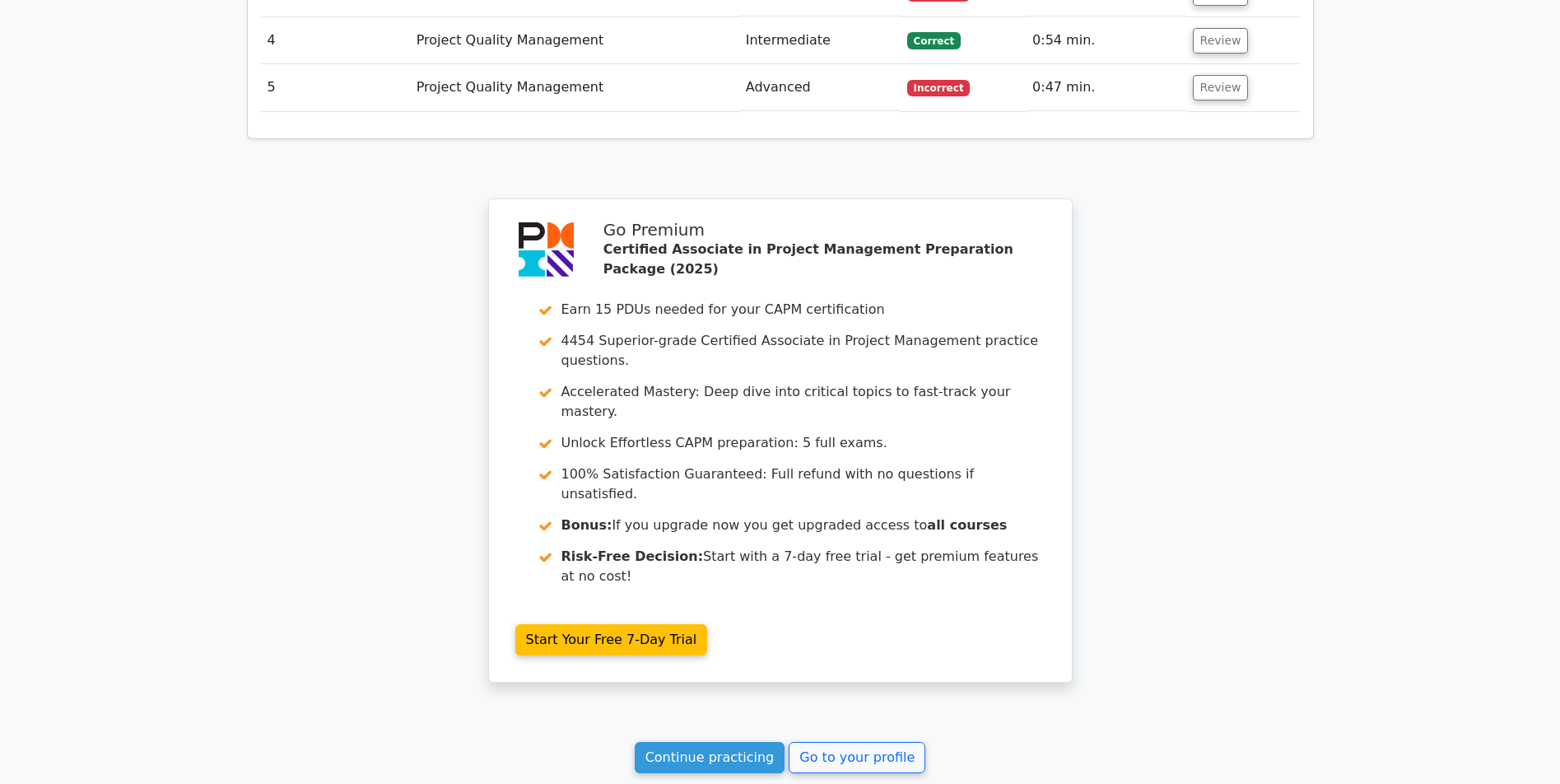
drag, startPoint x: 1158, startPoint y: 524, endPoint x: 1170, endPoint y: 481, distance: 44.6
click at [707, 742] on link "Continue practicing" at bounding box center [710, 757] width 151 height 31
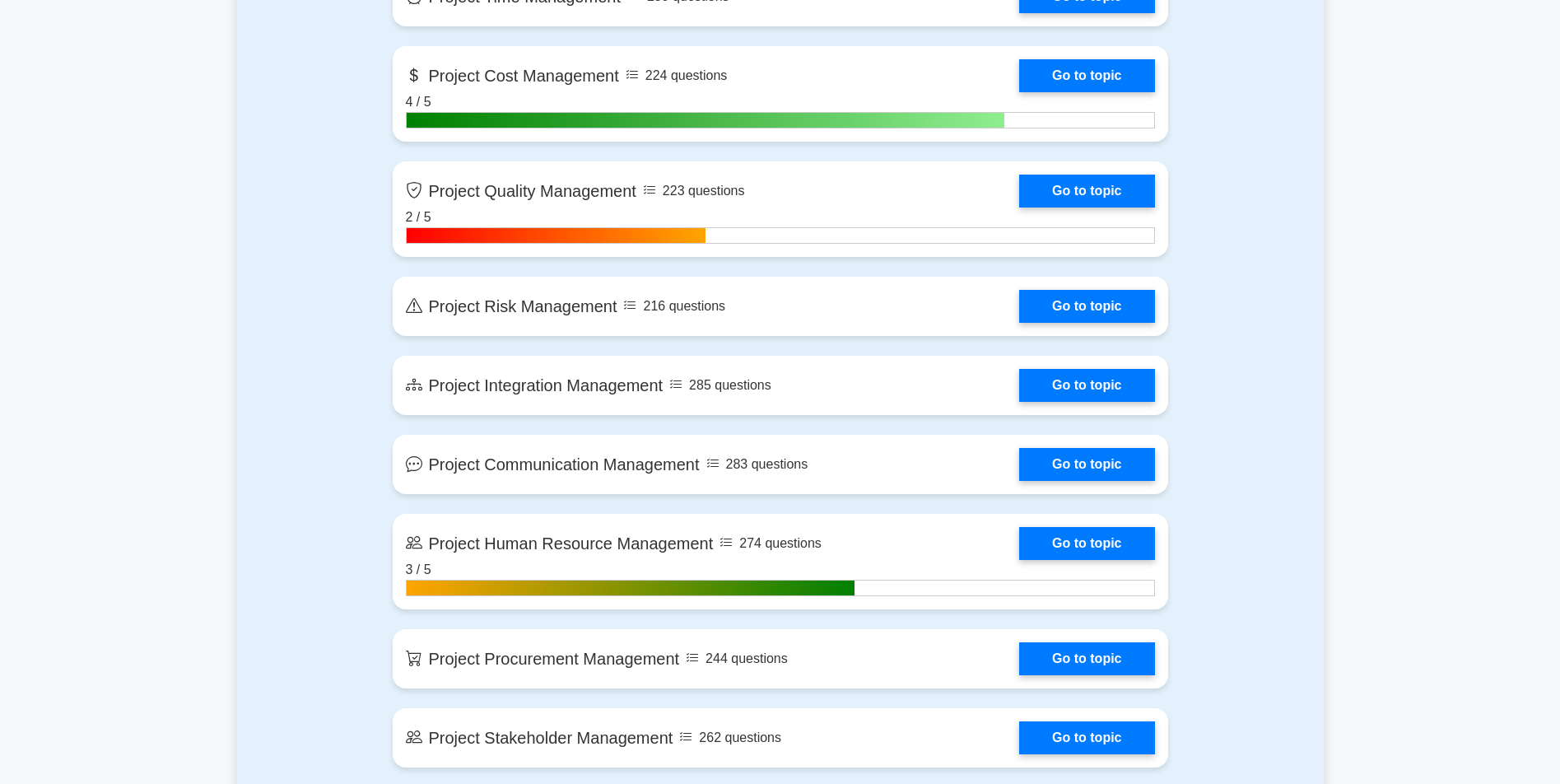
scroll to position [1341, 0]
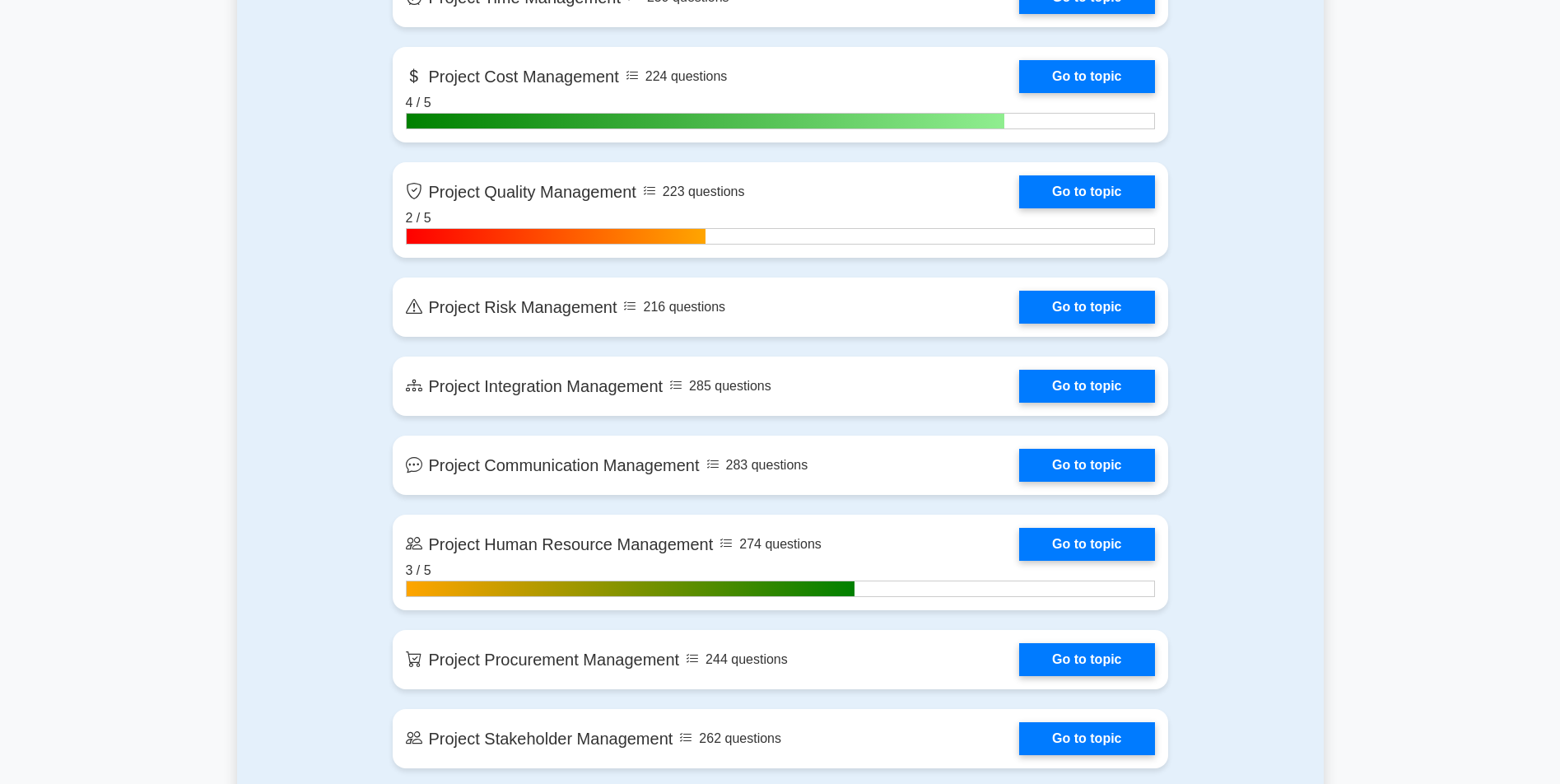
drag, startPoint x: 244, startPoint y: 318, endPoint x: 295, endPoint y: 302, distance: 53.5
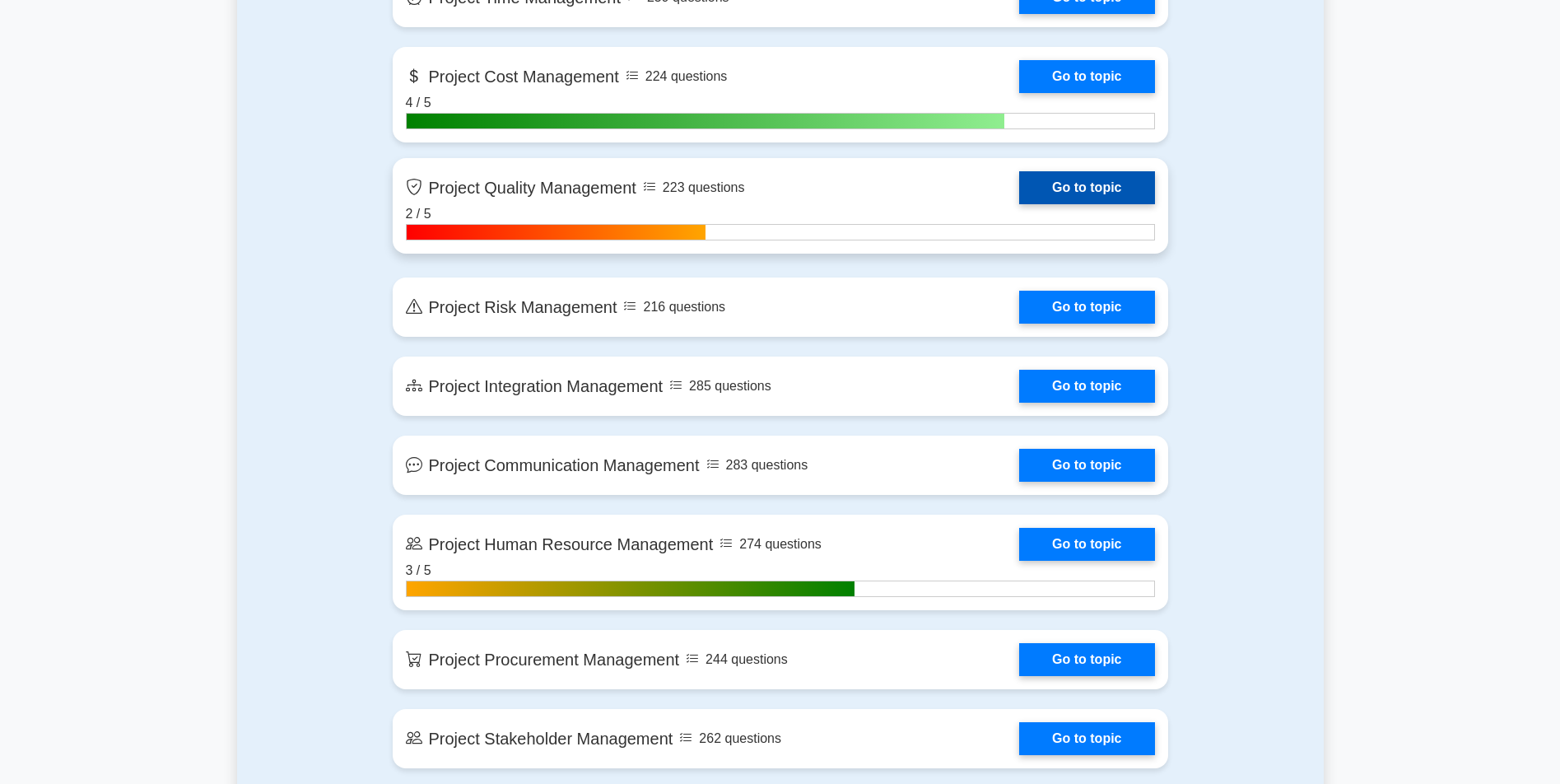
click at [1019, 179] on link "Go to topic" at bounding box center [1086, 187] width 135 height 33
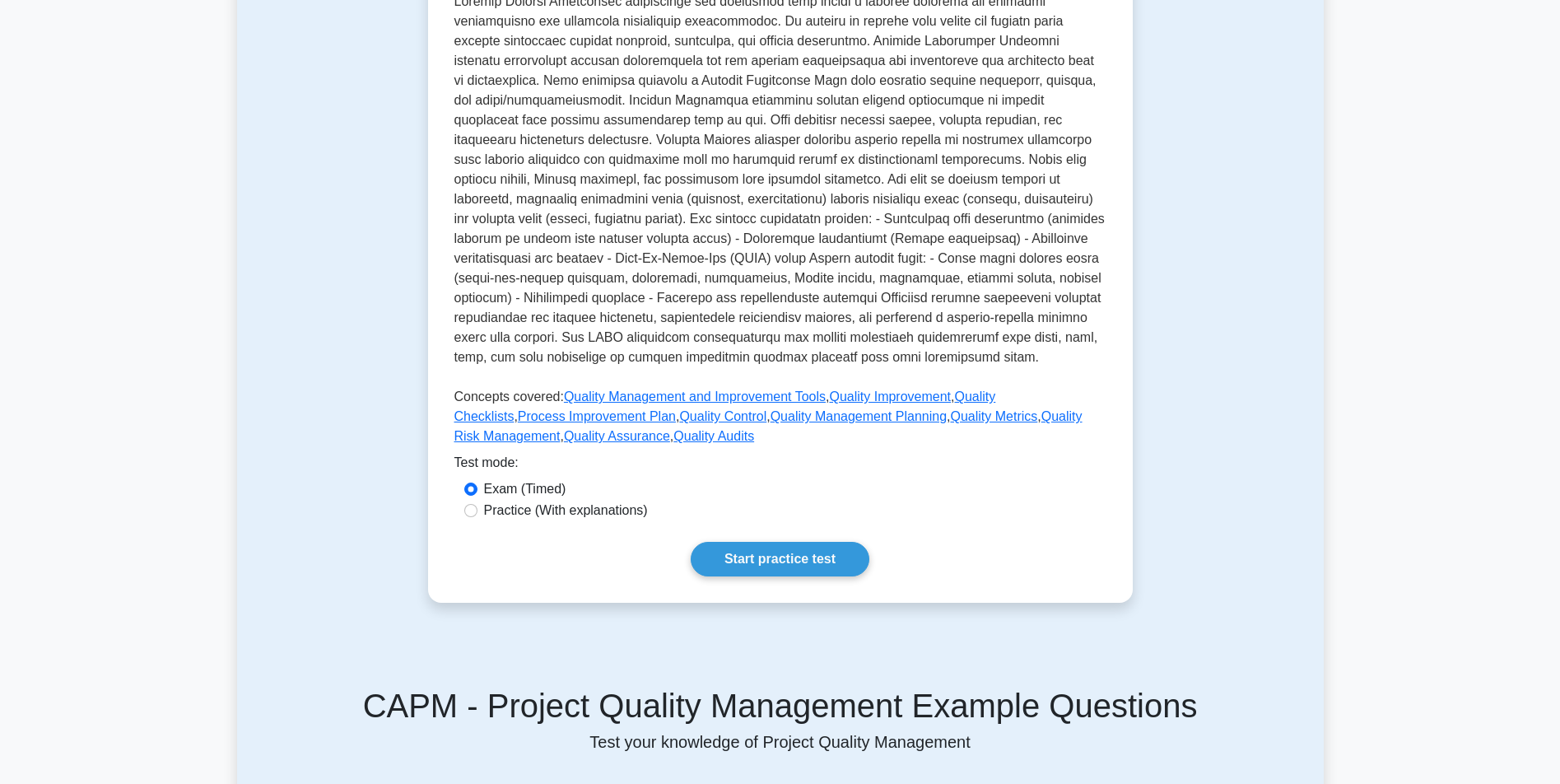
scroll to position [498, 0]
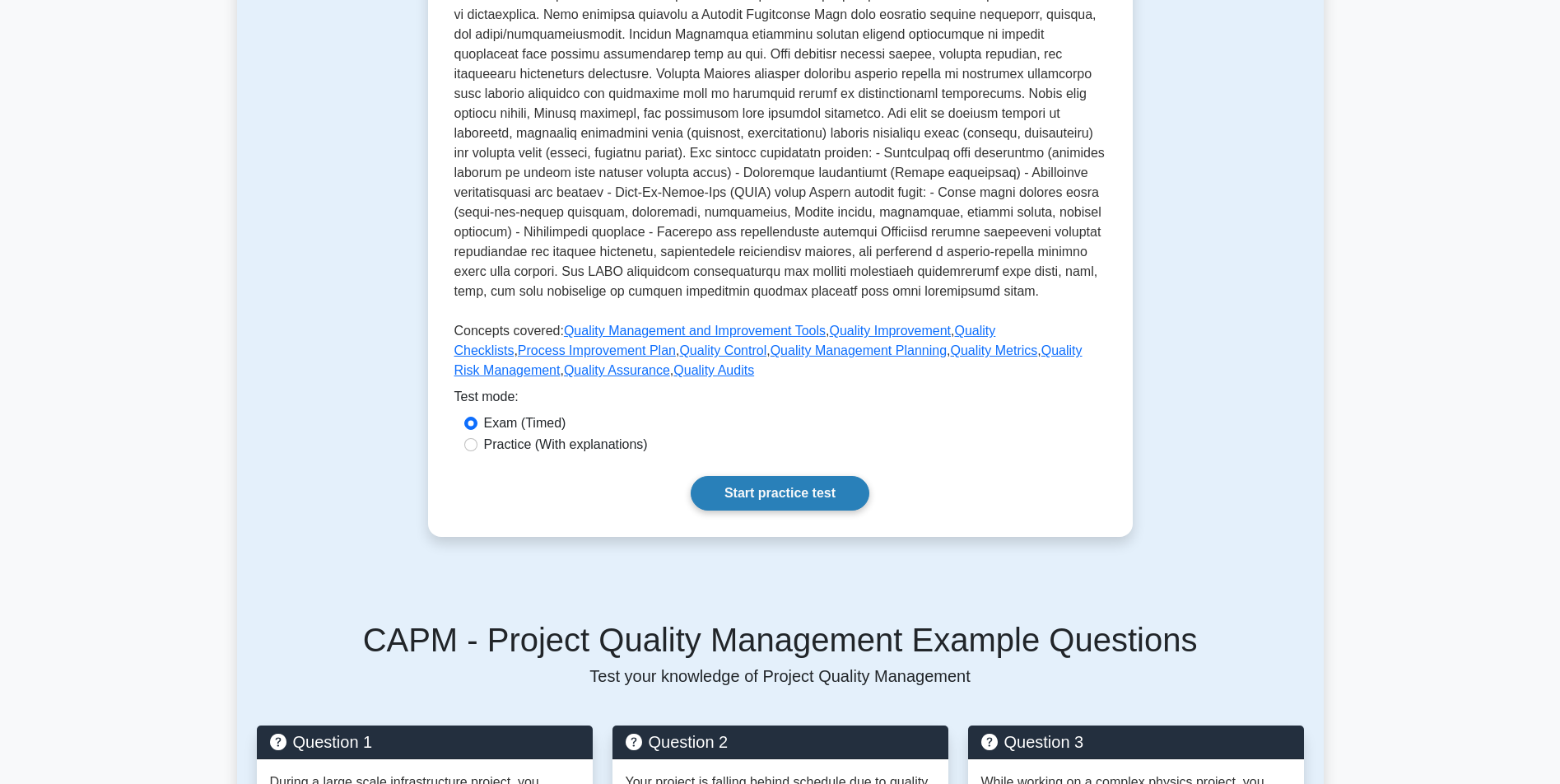
click at [815, 476] on link "Start practice test" at bounding box center [780, 493] width 179 height 34
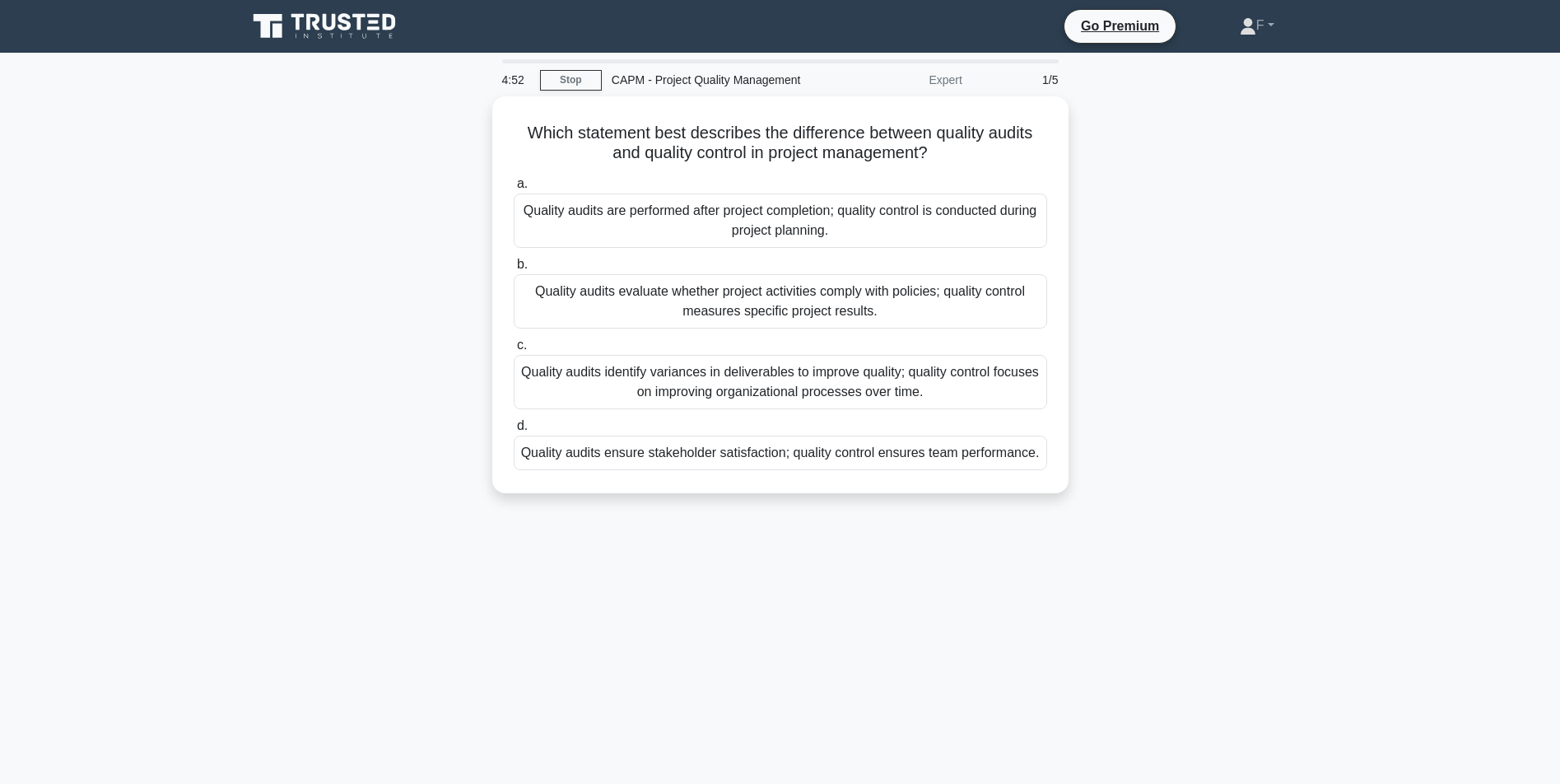
drag, startPoint x: 519, startPoint y: 123, endPoint x: 1079, endPoint y: 482, distance: 665.2
click at [1079, 482] on div "Which statement best describes the difference between quality audits and qualit…" at bounding box center [780, 304] width 1086 height 416
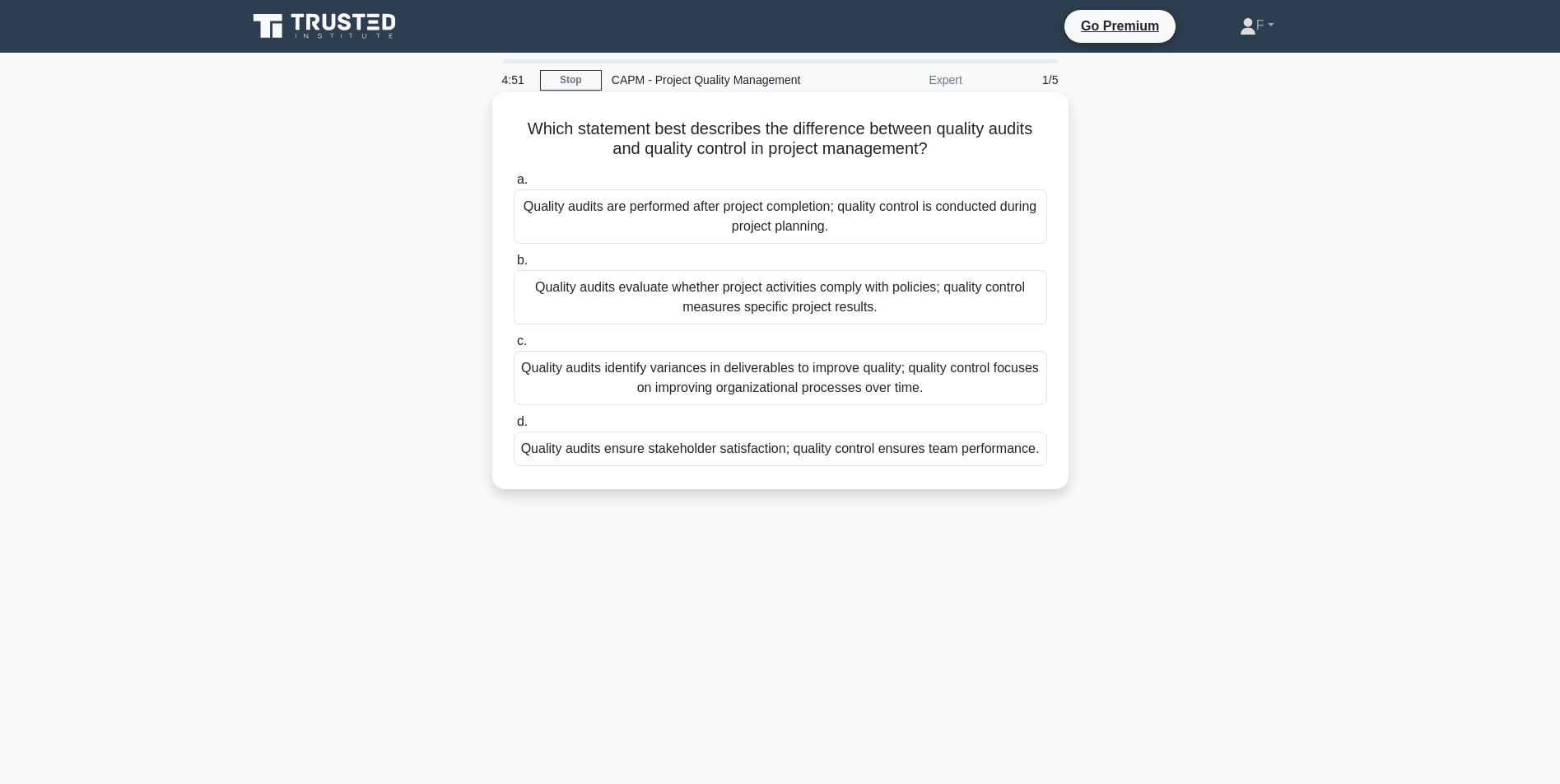
copy div "Which statement best describes the difference between quality audits and qualit…"
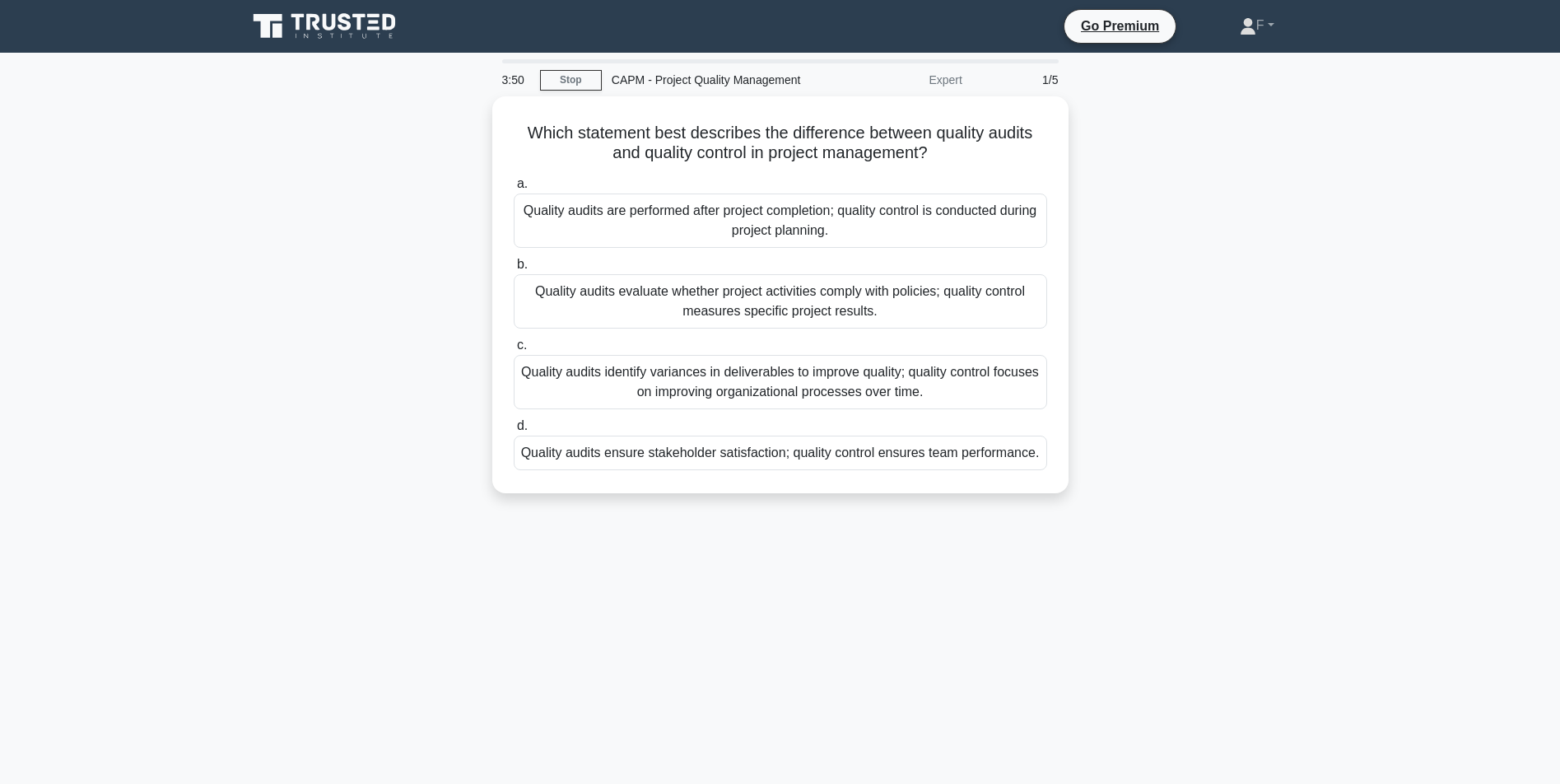
click at [320, 276] on div "Which statement best describes the difference between quality audits and qualit…" at bounding box center [780, 304] width 1086 height 416
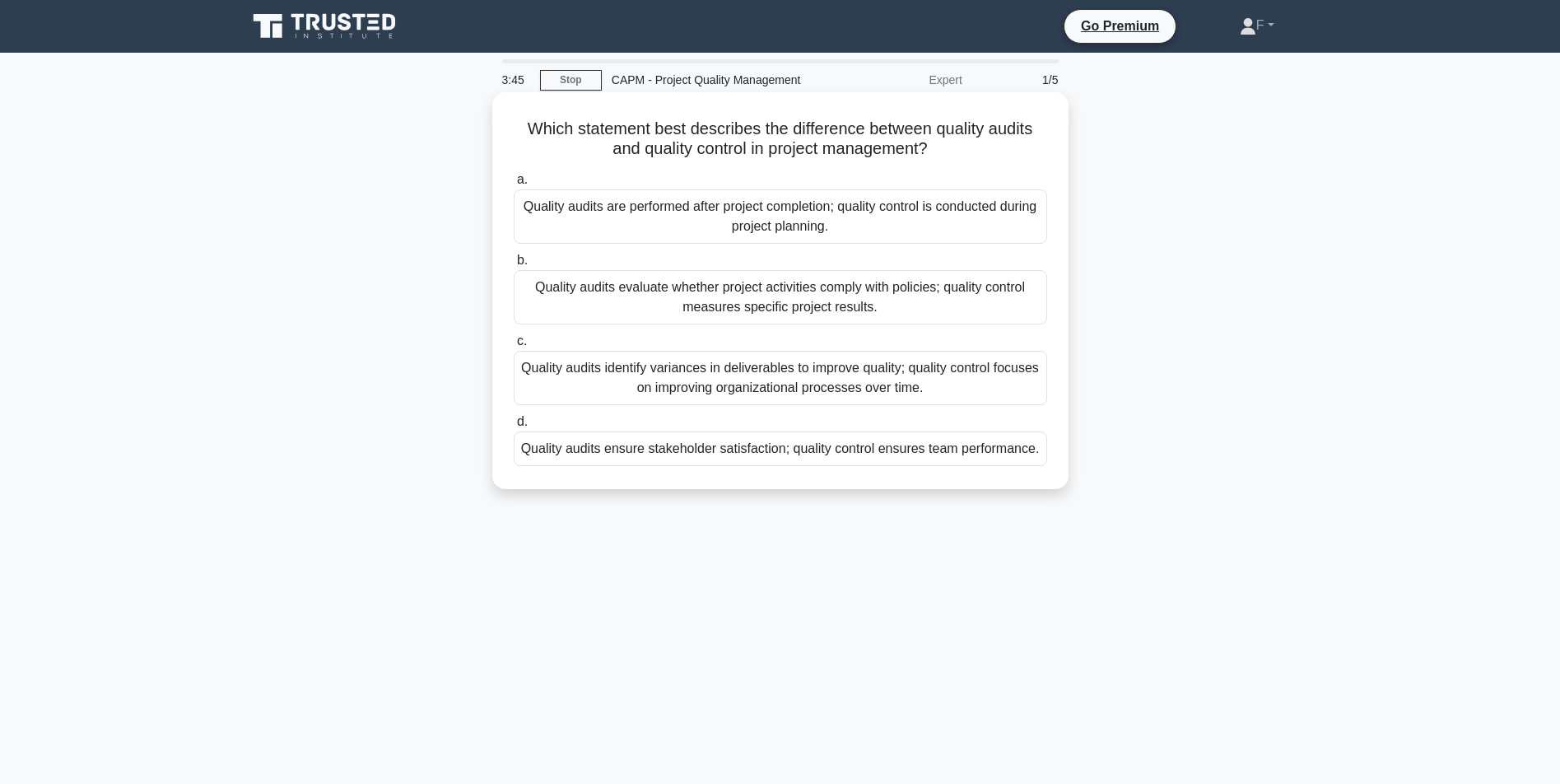
click at [650, 302] on div "Quality audits evaluate whether project activities comply with policies; qualit…" at bounding box center [780, 297] width 533 height 54
click at [513, 266] on input "b. Quality audits evaluate whether project activities comply with policies; qua…" at bounding box center [513, 261] width 0 height 11
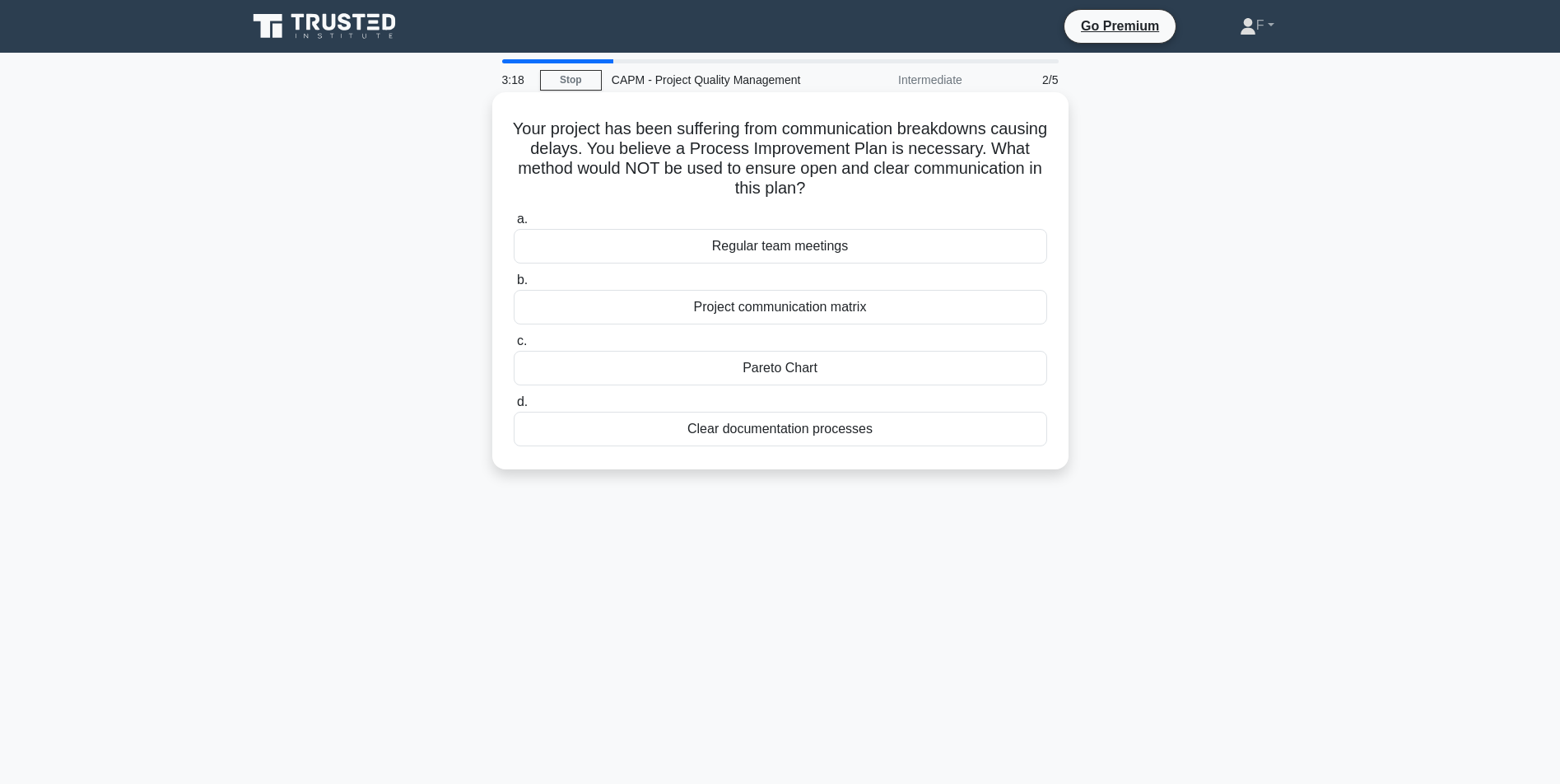
drag, startPoint x: 528, startPoint y: 129, endPoint x: 998, endPoint y: 428, distance: 557.0
click at [1009, 468] on div "Your project has been suffering from communication breakdowns causing delays. Y…" at bounding box center [780, 281] width 576 height 377
copy div "Your project has been suffering from communication breakdowns causing delays. Y…"
click at [962, 488] on div "Your project has been suffering from communication breakdowns causing delays. Y…" at bounding box center [780, 294] width 1086 height 396
click at [876, 439] on div "Clear documentation processes" at bounding box center [780, 429] width 533 height 34
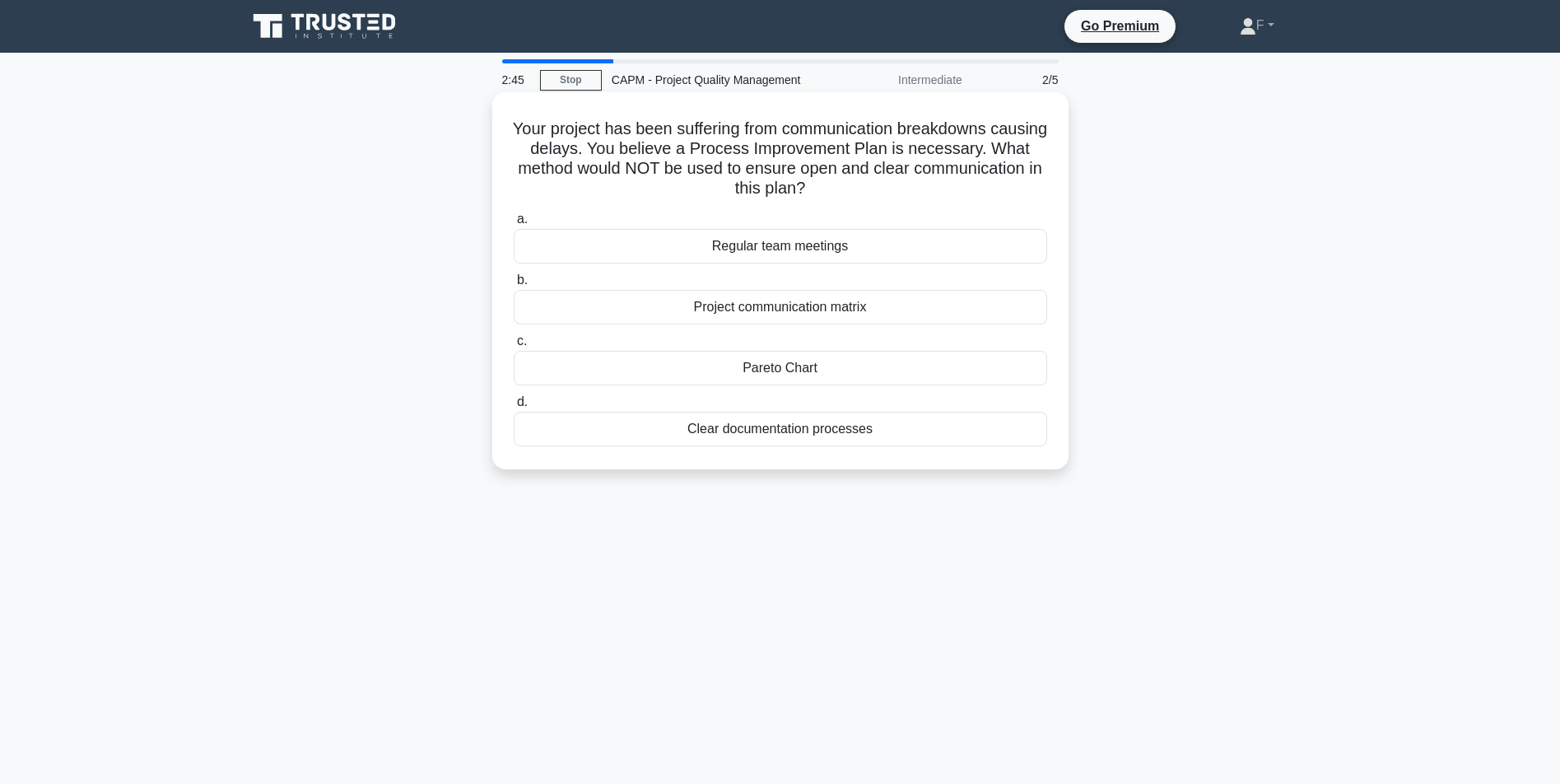
click at [513, 407] on input "d. Clear documentation processes" at bounding box center [513, 402] width 0 height 11
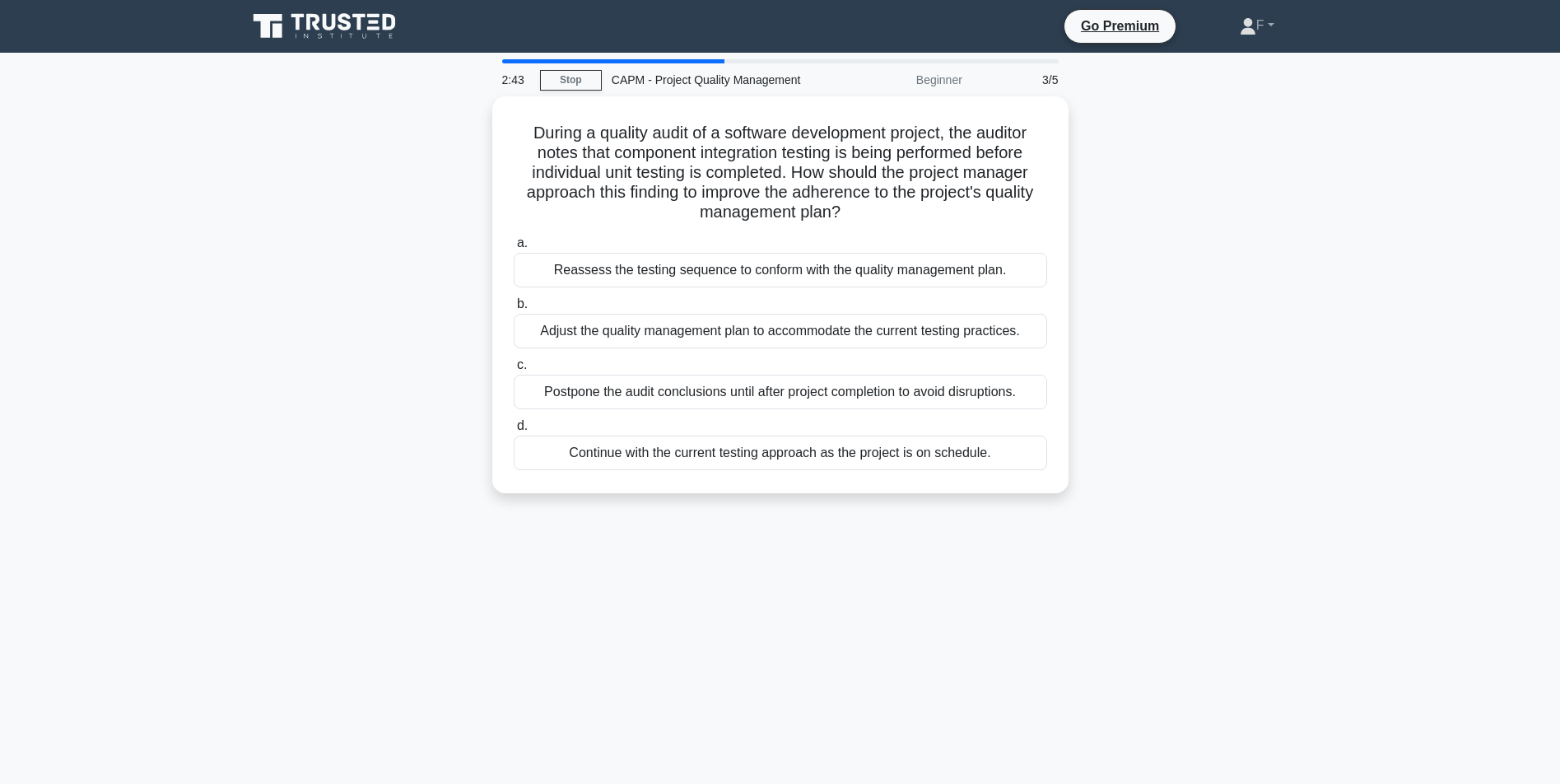
drag, startPoint x: 545, startPoint y: 129, endPoint x: 1056, endPoint y: 531, distance: 650.2
click at [1056, 531] on div "2:43 Stop CAPM - Project Quality Management Beginner 3/5 During a quality audit…" at bounding box center [780, 471] width 1086 height 824
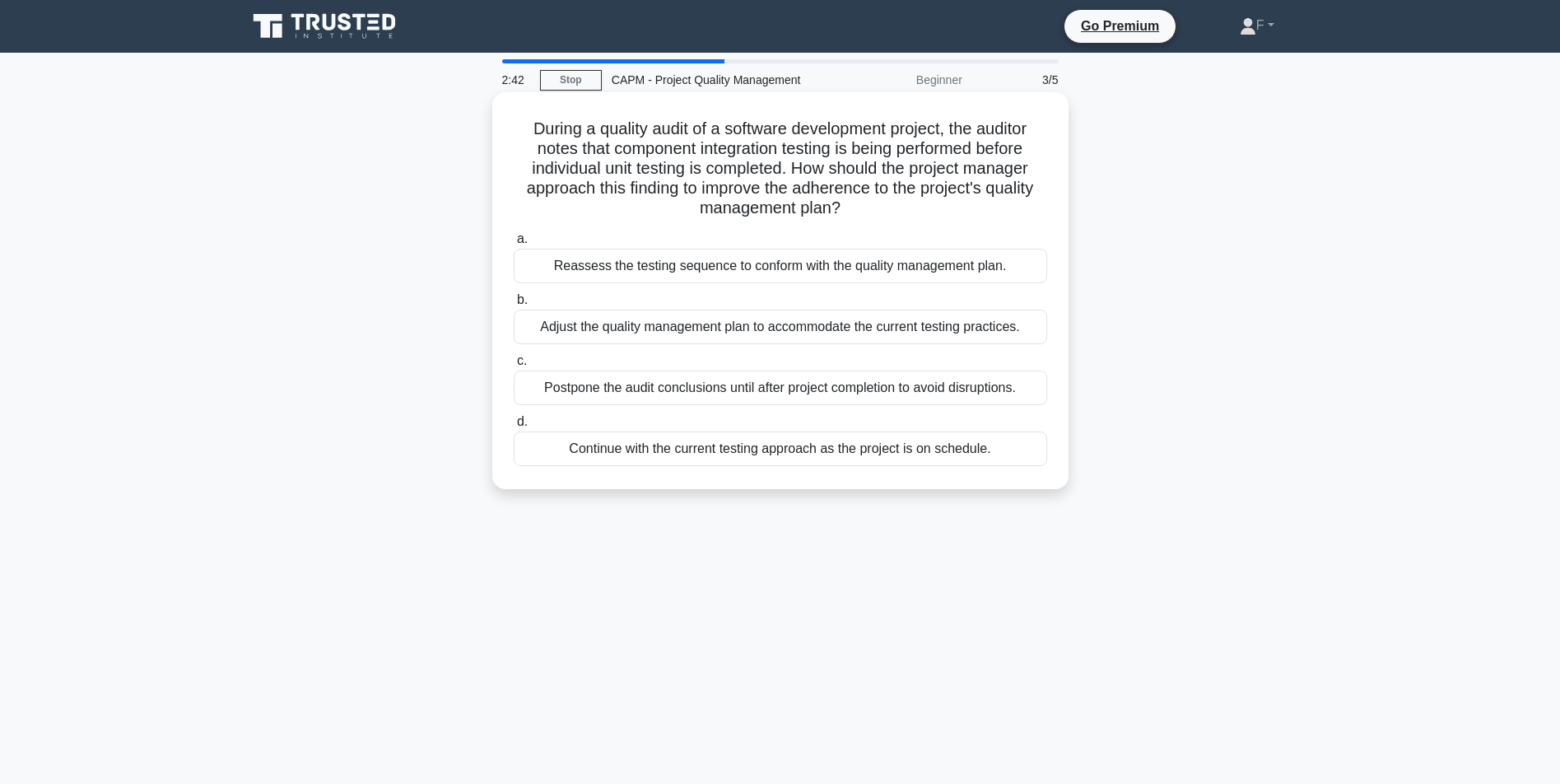
copy div "During a quality audit of a software development project, the auditor notes tha…"
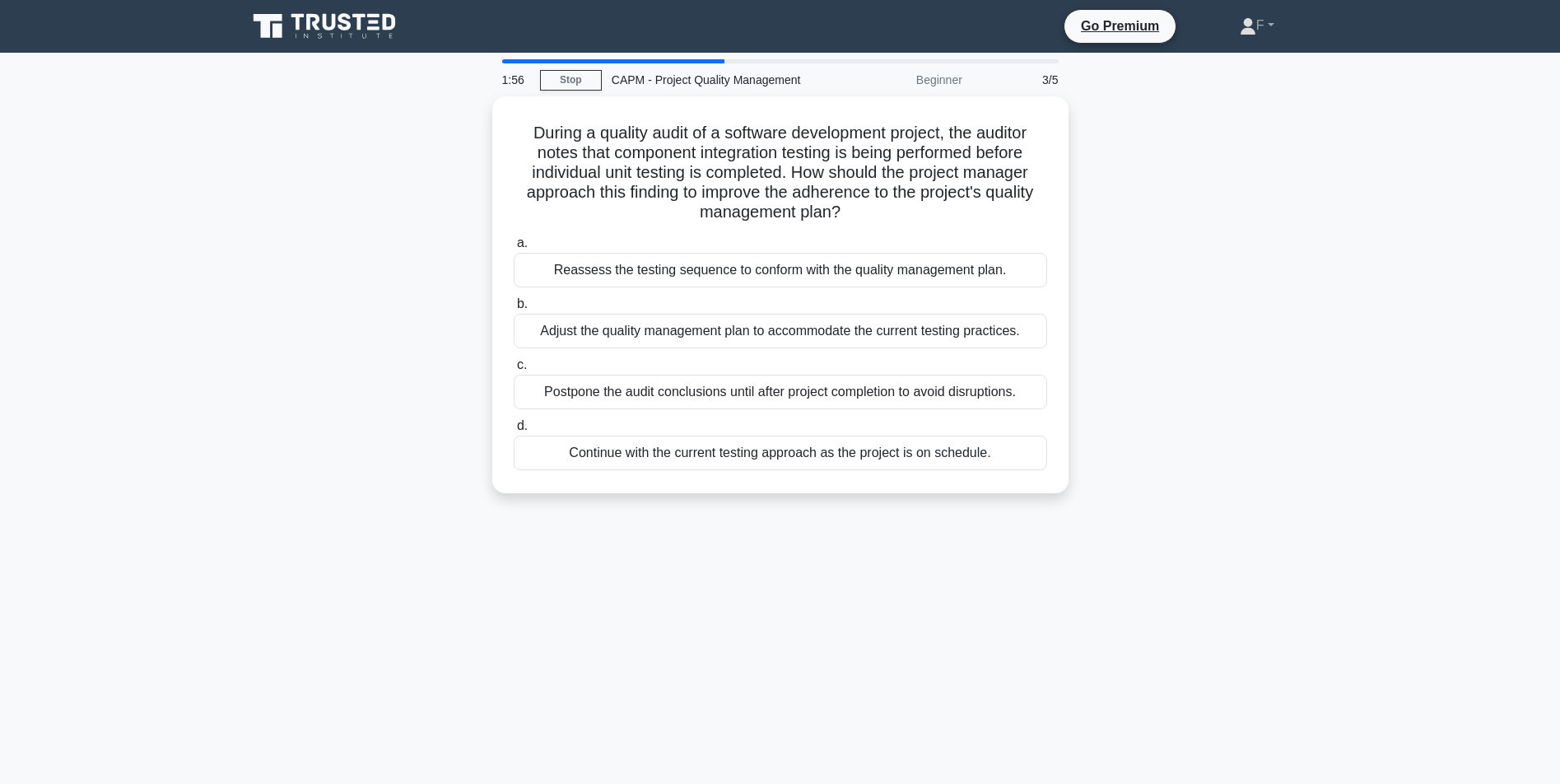
click at [364, 258] on div "During a quality audit of a software development project, the auditor notes tha…" at bounding box center [780, 304] width 1086 height 416
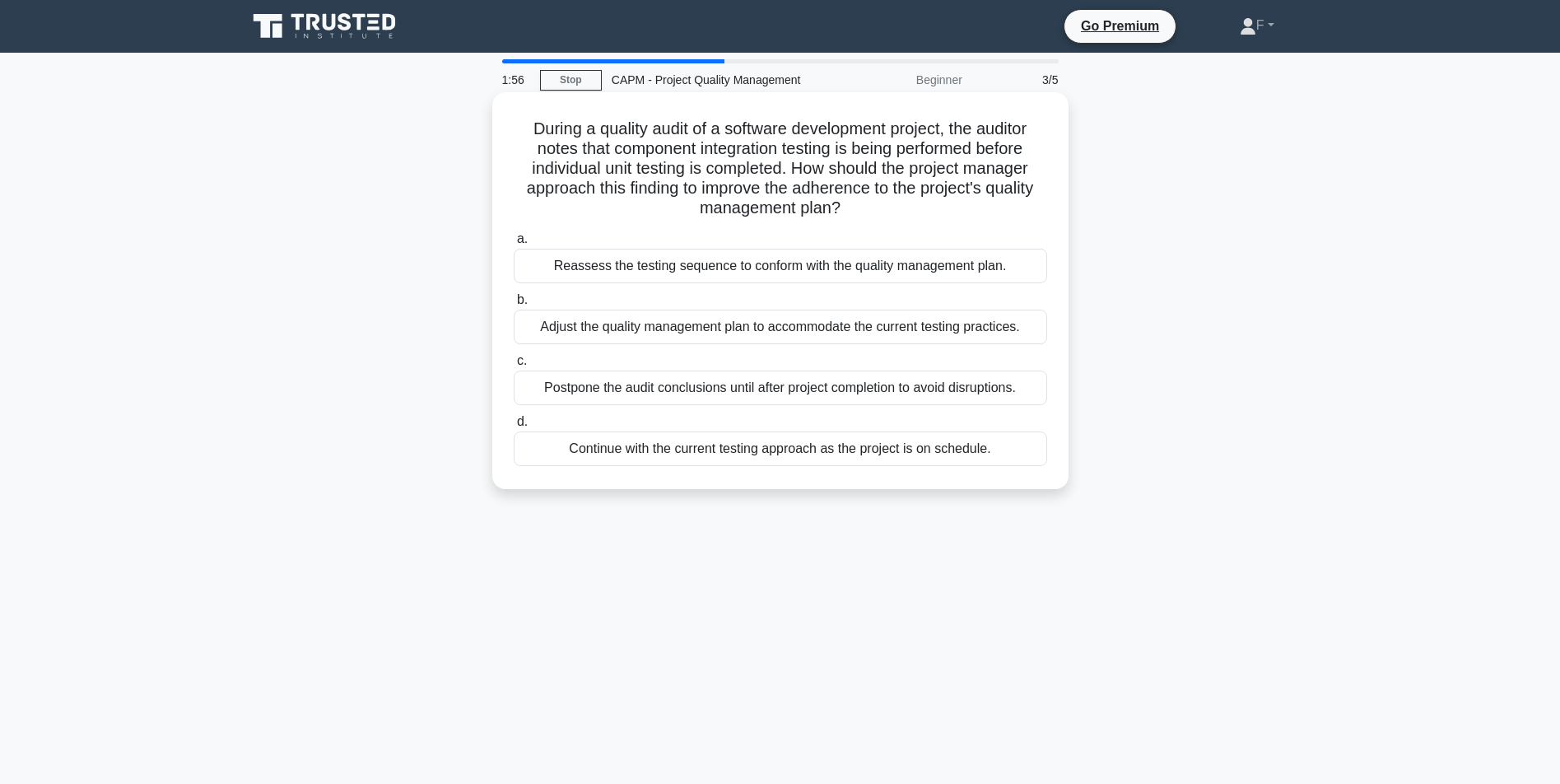
click at [599, 260] on div "Reassess the testing sequence to conform with the quality management plan." at bounding box center [780, 265] width 533 height 34
click at [513, 245] on input "a. Reassess the testing sequence to conform with the quality management plan." at bounding box center [513, 239] width 0 height 11
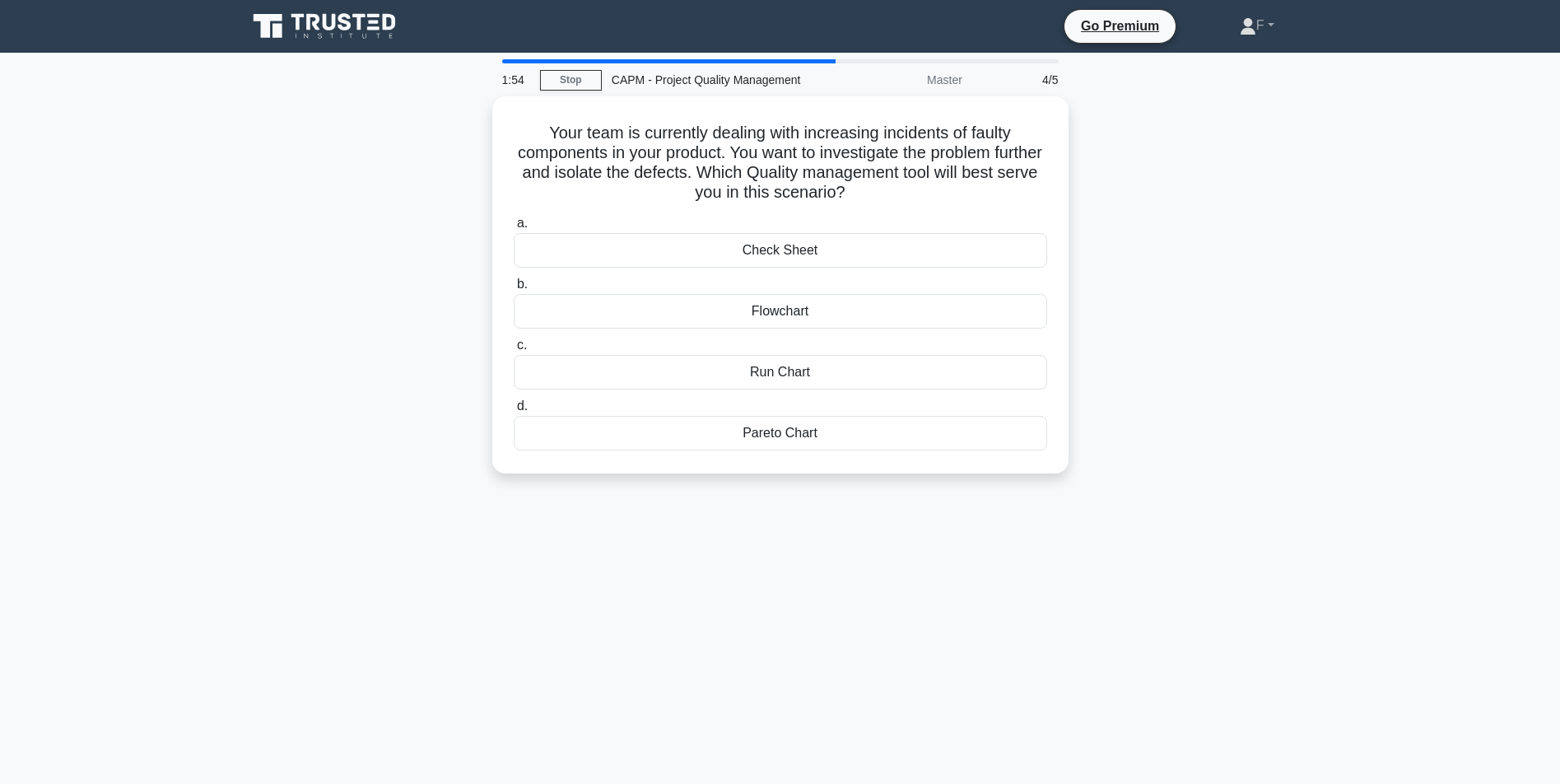
drag, startPoint x: 581, startPoint y: 141, endPoint x: 996, endPoint y: 471, distance: 530.2
click at [1000, 499] on div "1:54 Stop CAPM - Project Quality Management Master 4/5 Your team is currently d…" at bounding box center [780, 471] width 1086 height 824
copy div "Your team is currently dealing with increasing incidents of faulty components i…"
click at [339, 316] on div "Your team is currently dealing with increasing incidents of faulty components i…" at bounding box center [780, 294] width 1086 height 396
click at [619, 313] on div "Flowchart" at bounding box center [780, 307] width 533 height 34
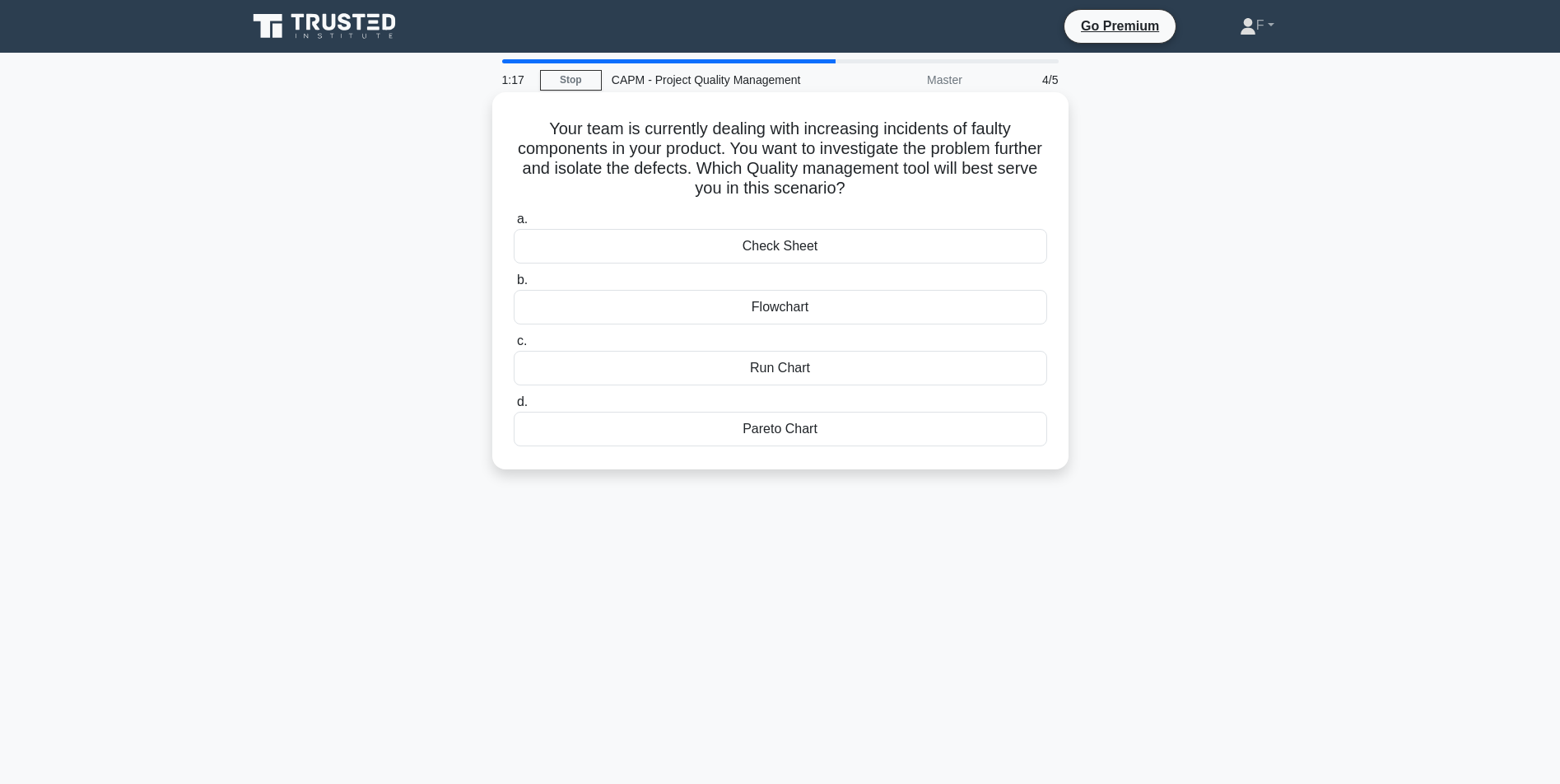
click at [513, 286] on input "b. Flowchart" at bounding box center [513, 281] width 0 height 11
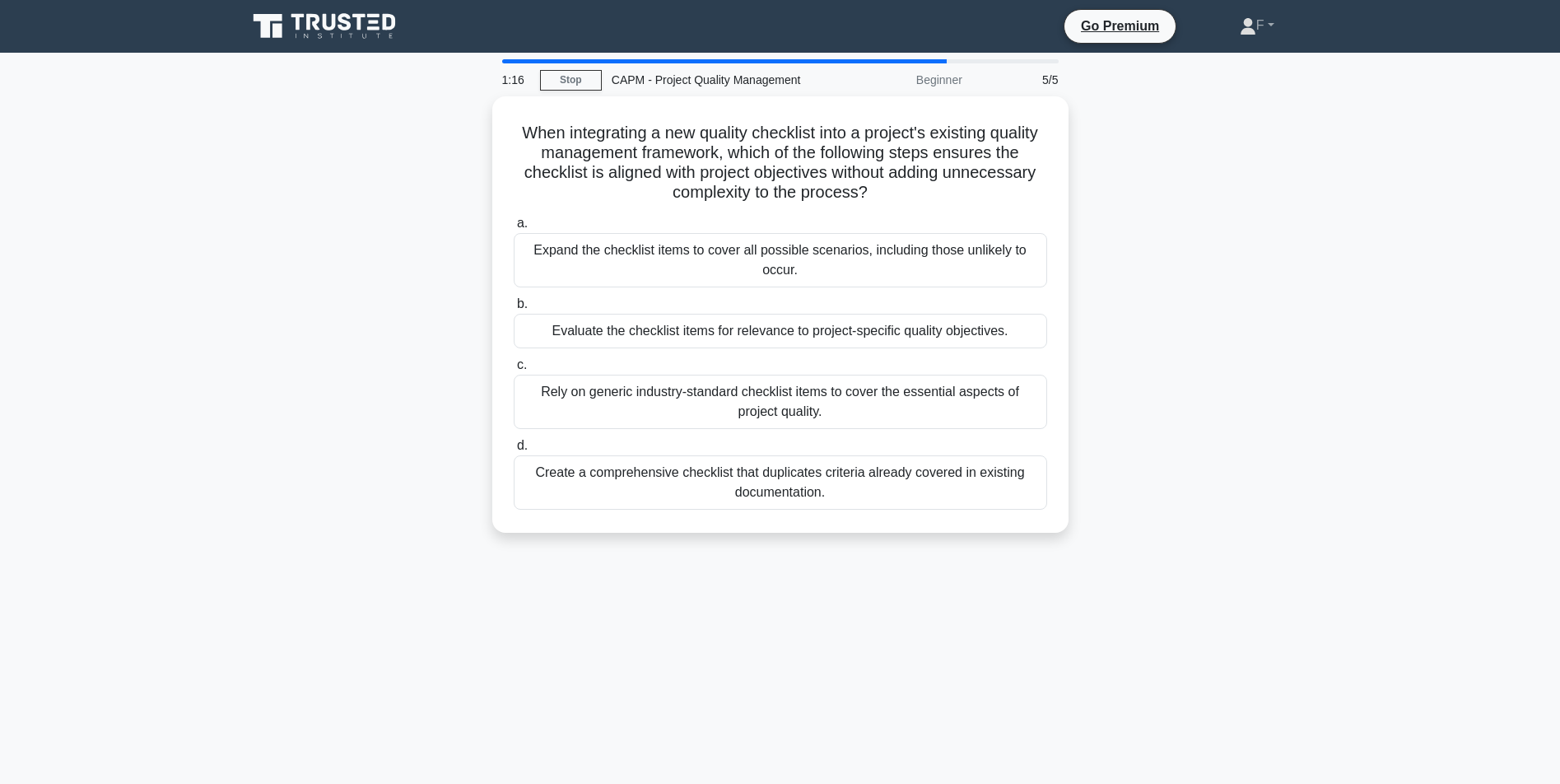
drag, startPoint x: 595, startPoint y: 139, endPoint x: 967, endPoint y: 542, distance: 548.4
click at [967, 543] on div "When integrating a new quality checklist into a project's existing quality mana…" at bounding box center [780, 324] width 1086 height 456
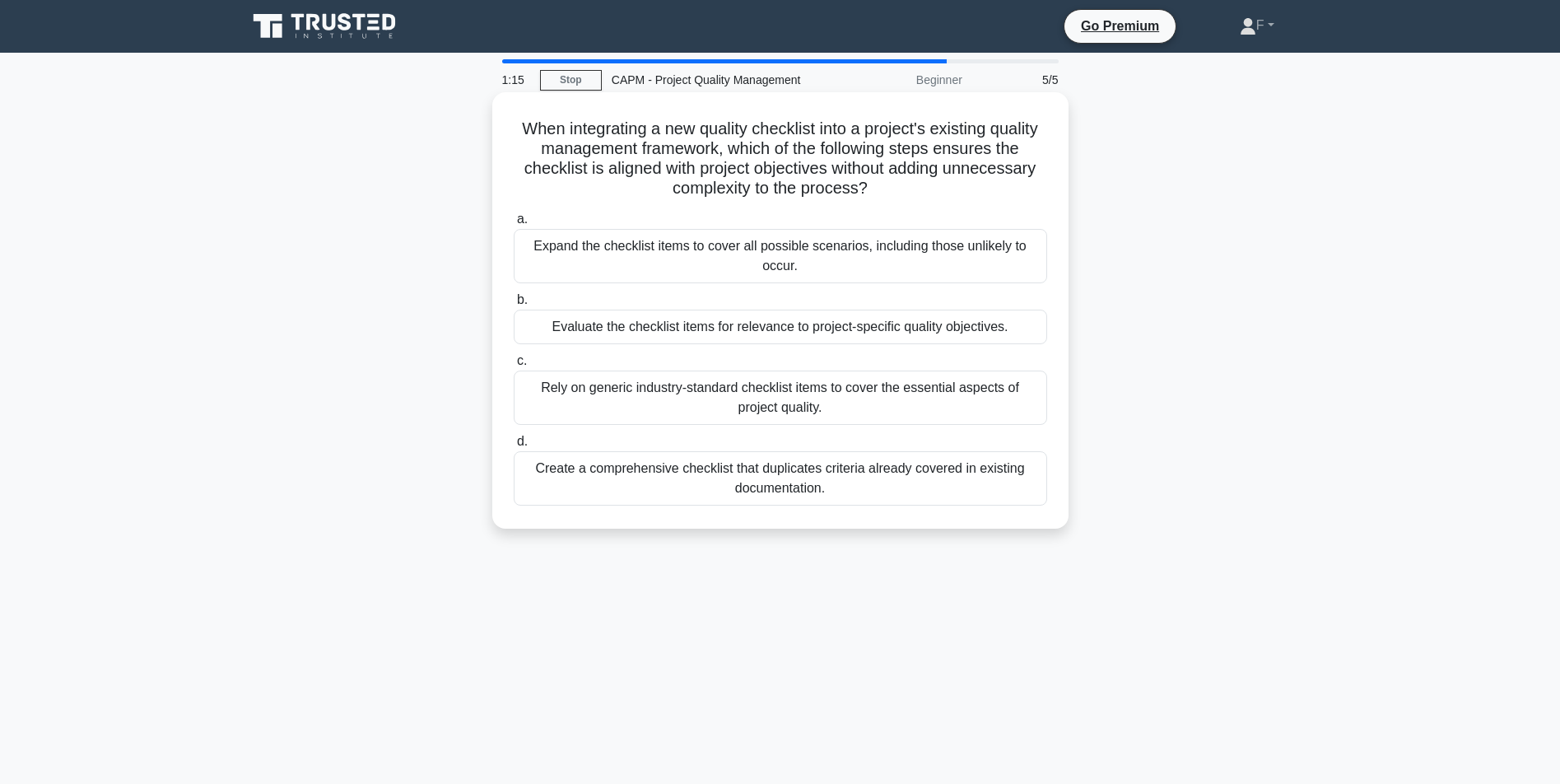
copy div "When integrating a new quality checklist into a project's existing quality mana…"
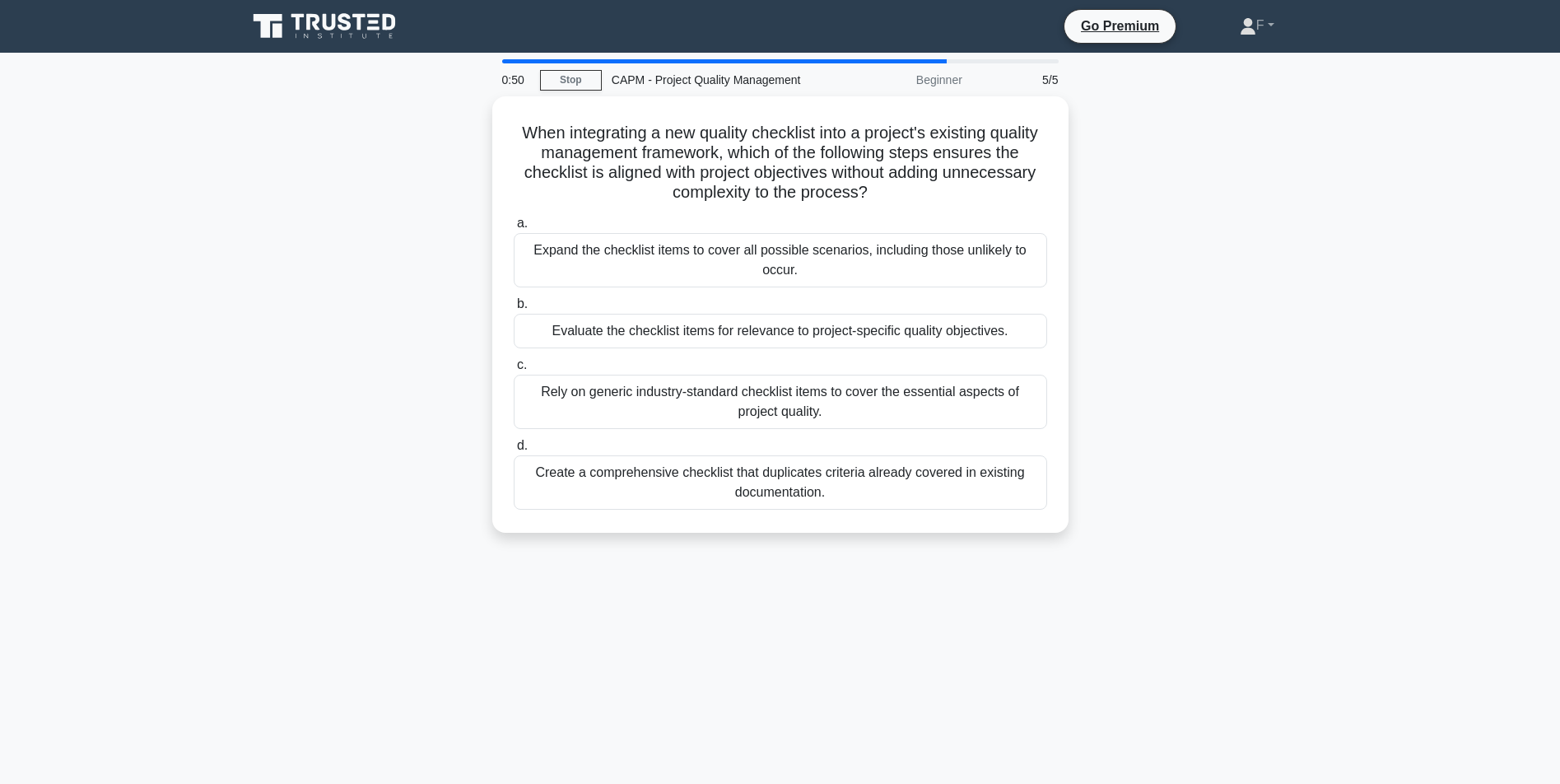
click at [387, 288] on div "When integrating a new quality checklist into a project's existing quality mana…" at bounding box center [780, 324] width 1086 height 456
click at [388, 238] on div "When integrating a new quality checklist into a project's existing quality mana…" at bounding box center [780, 324] width 1086 height 456
click at [177, 328] on main "0:04 Stop CAPM - Project Quality Management Beginner 5/5 When integrating a new…" at bounding box center [780, 471] width 1560 height 836
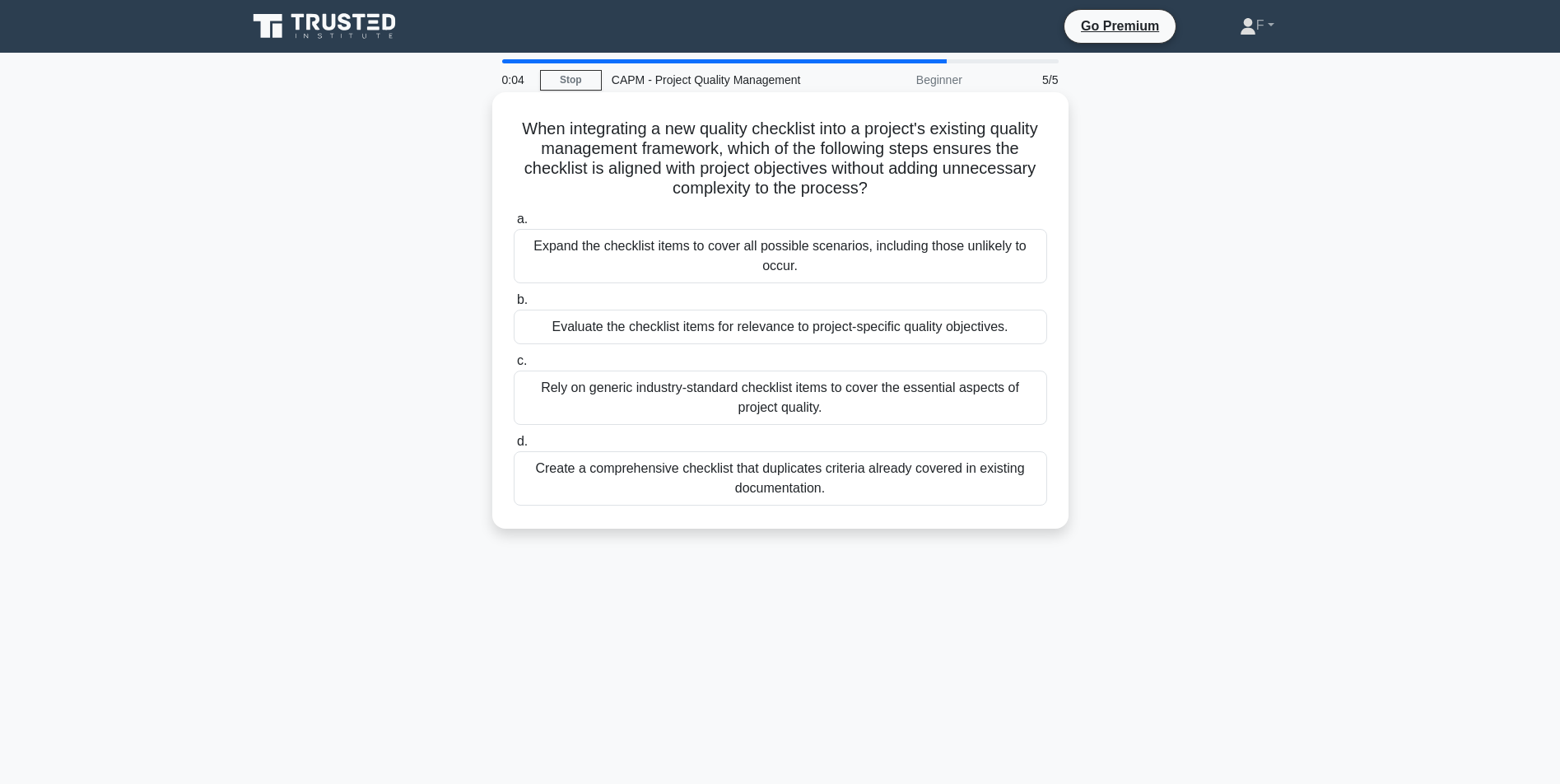
click at [576, 392] on div "Rely on generic industry-standard checklist items to cover the essential aspect…" at bounding box center [780, 397] width 533 height 54
click at [513, 366] on input "c. Rely on generic industry-standard checklist items to cover the essential asp…" at bounding box center [513, 361] width 0 height 11
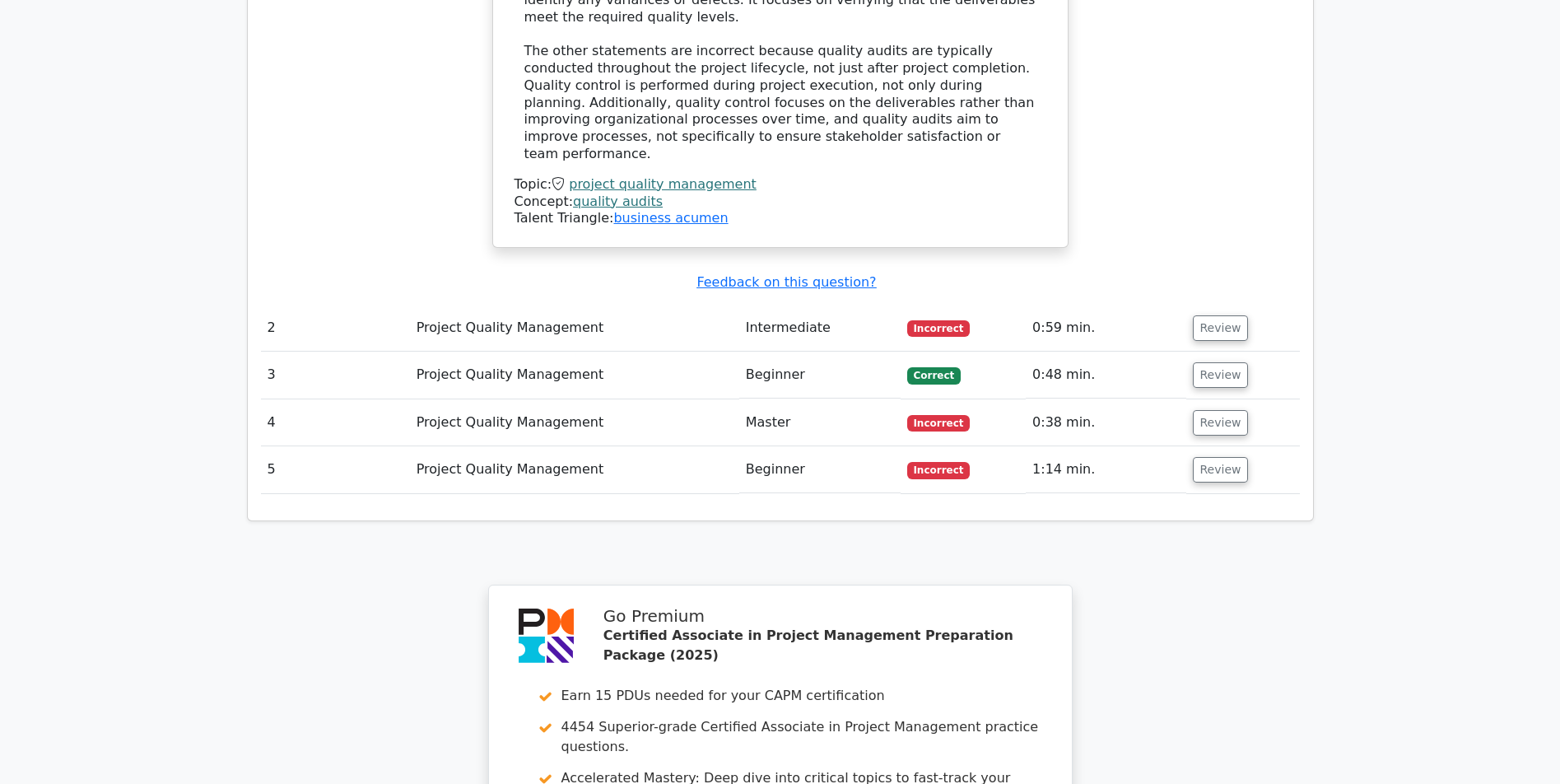
scroll to position [1886, 0]
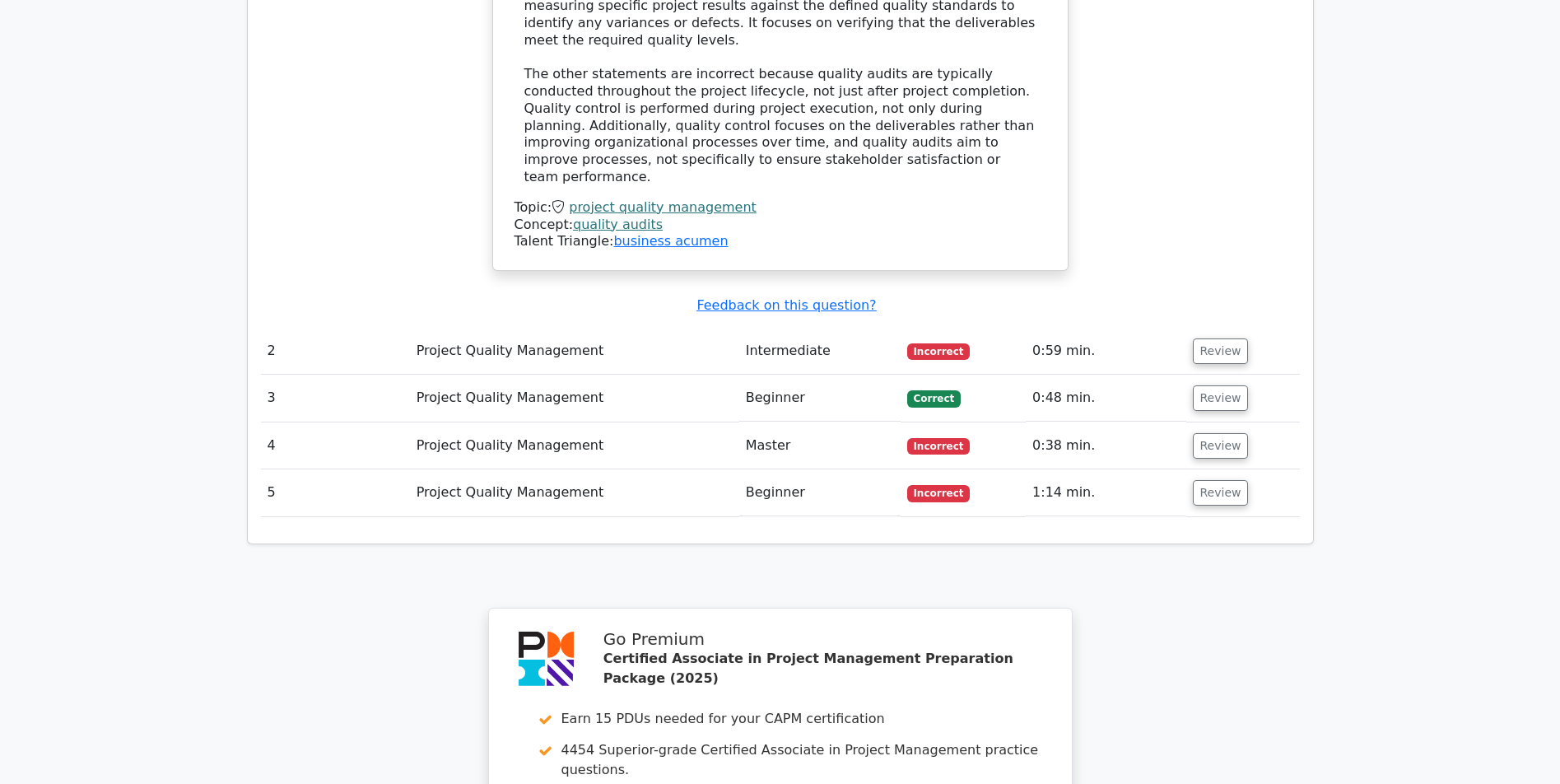
drag, startPoint x: 330, startPoint y: 395, endPoint x: 370, endPoint y: 354, distance: 57.3
click at [1199, 482] on button "Review" at bounding box center [1221, 494] width 56 height 25
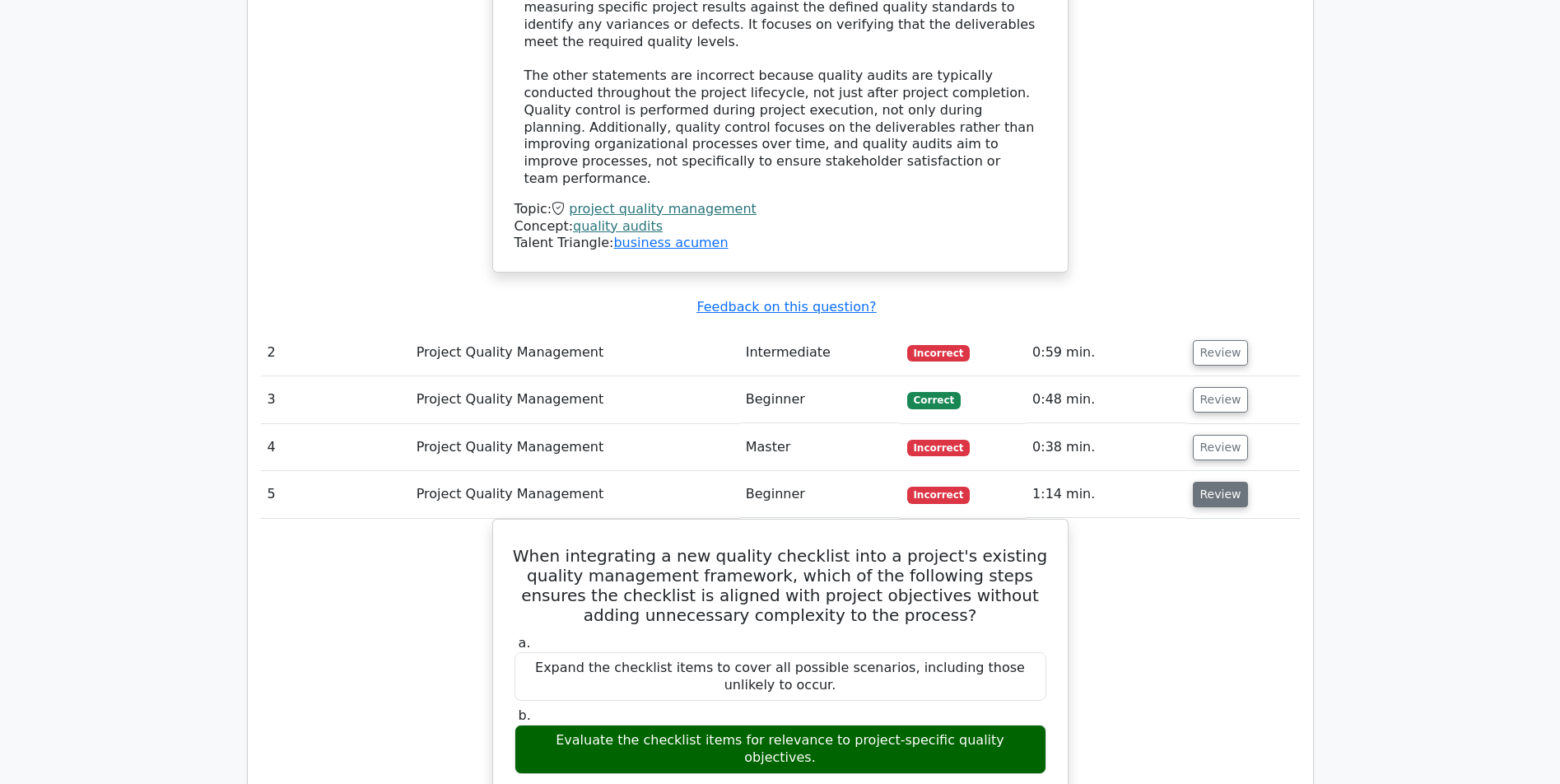
click at [1230, 482] on button "Review" at bounding box center [1221, 494] width 56 height 25
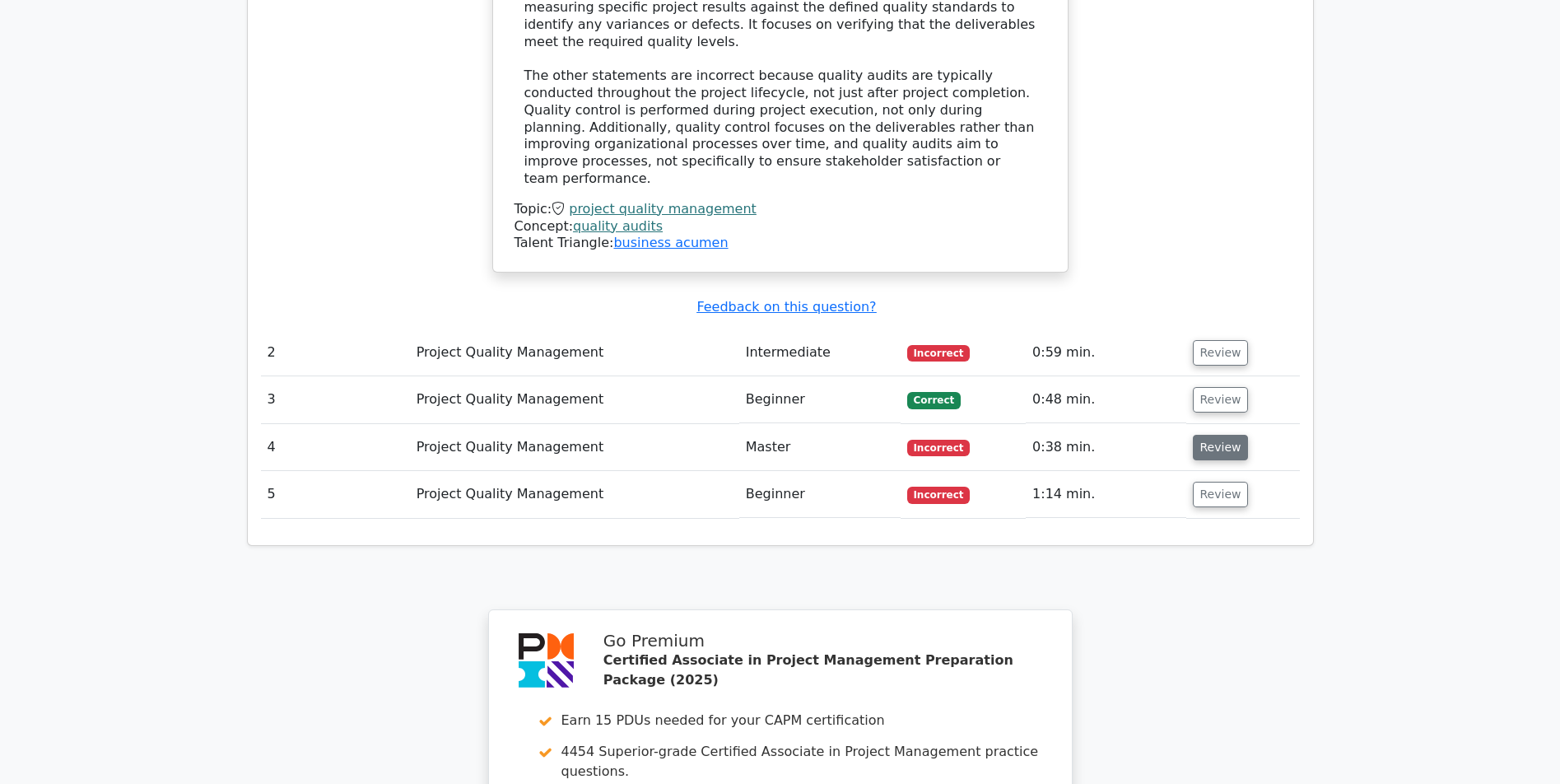
click at [1225, 434] on button "Review" at bounding box center [1221, 447] width 56 height 25
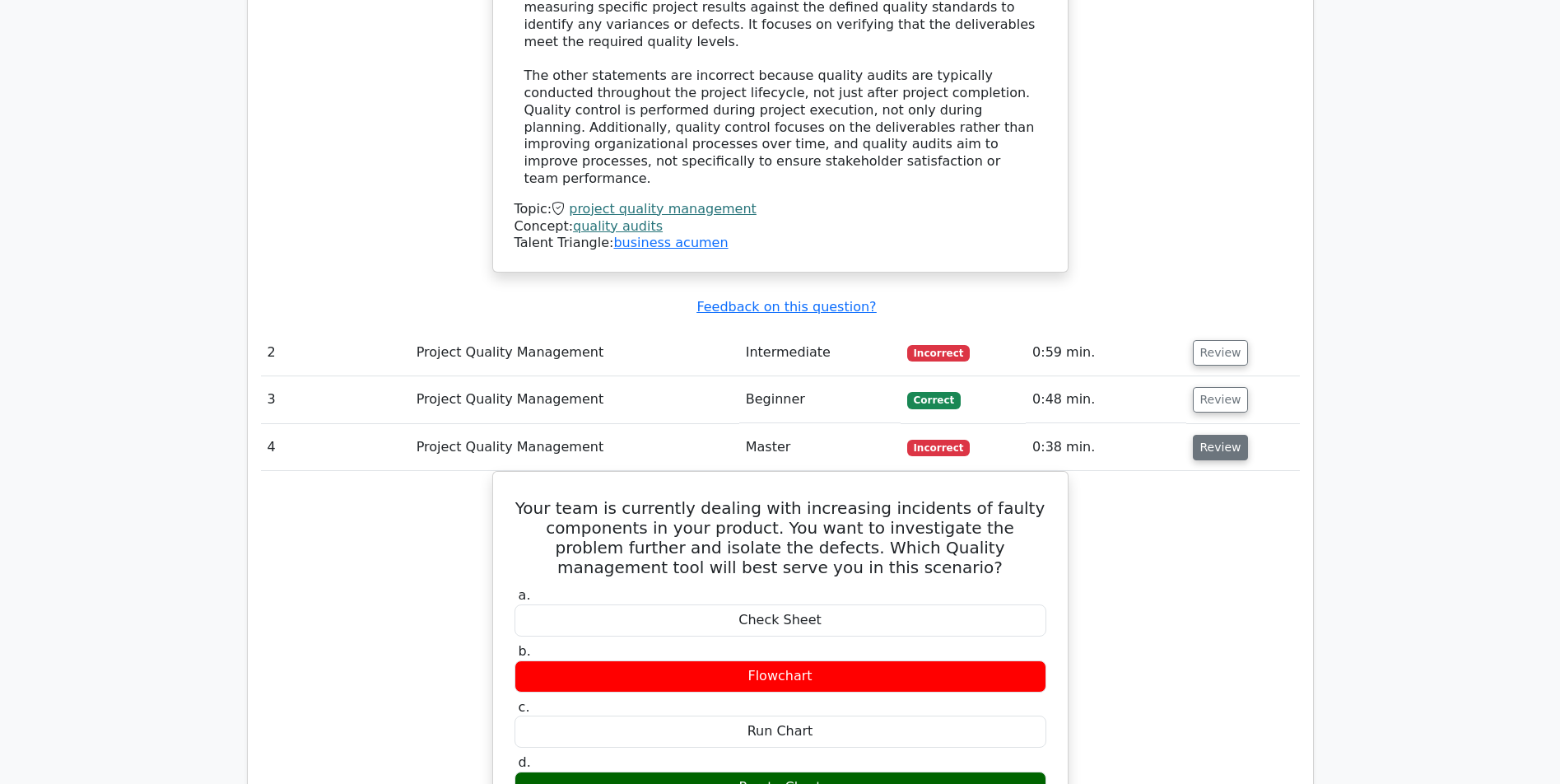
click at [1224, 434] on button "Review" at bounding box center [1221, 447] width 56 height 25
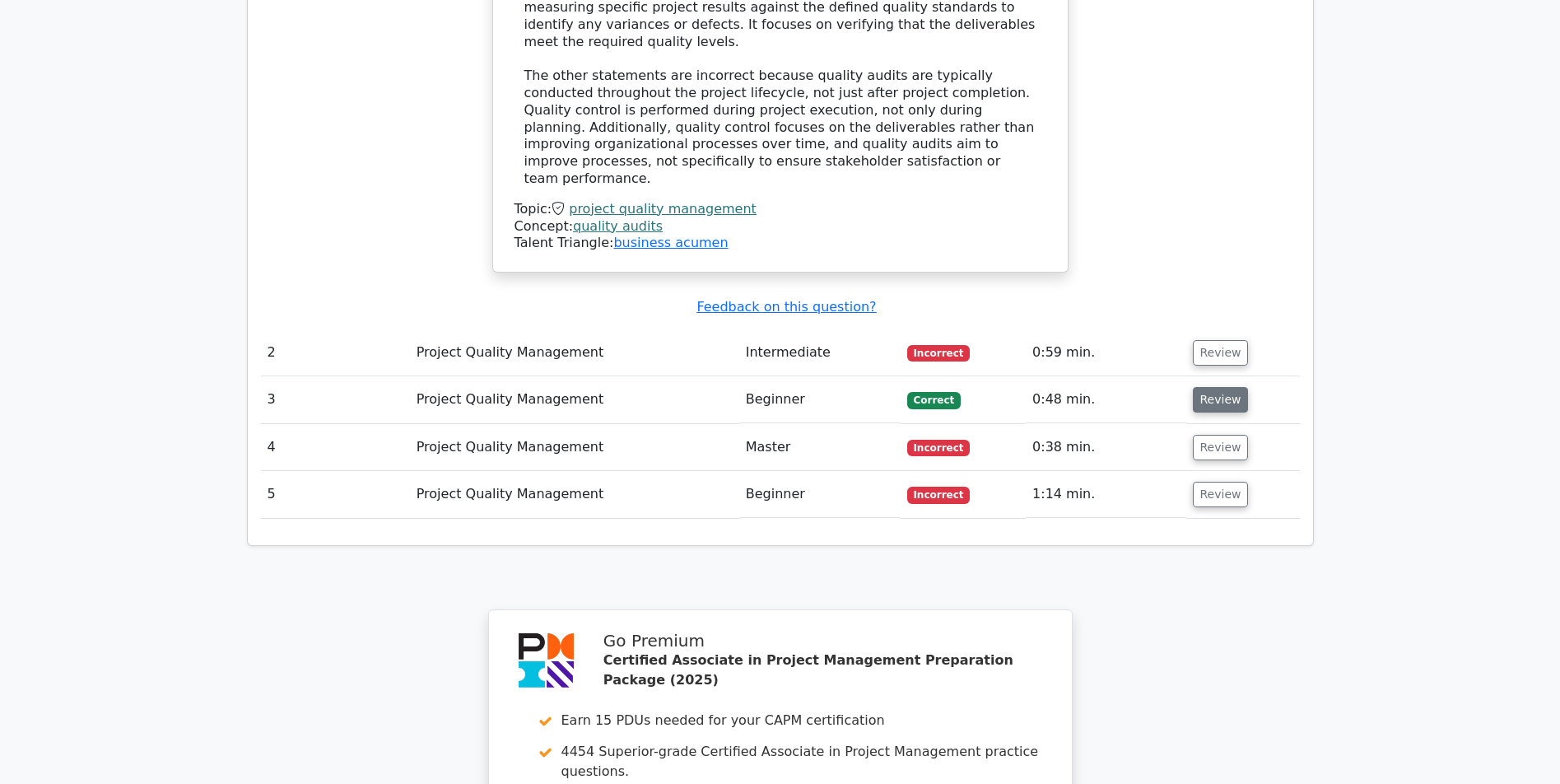
click at [1217, 387] on button "Review" at bounding box center [1221, 399] width 56 height 25
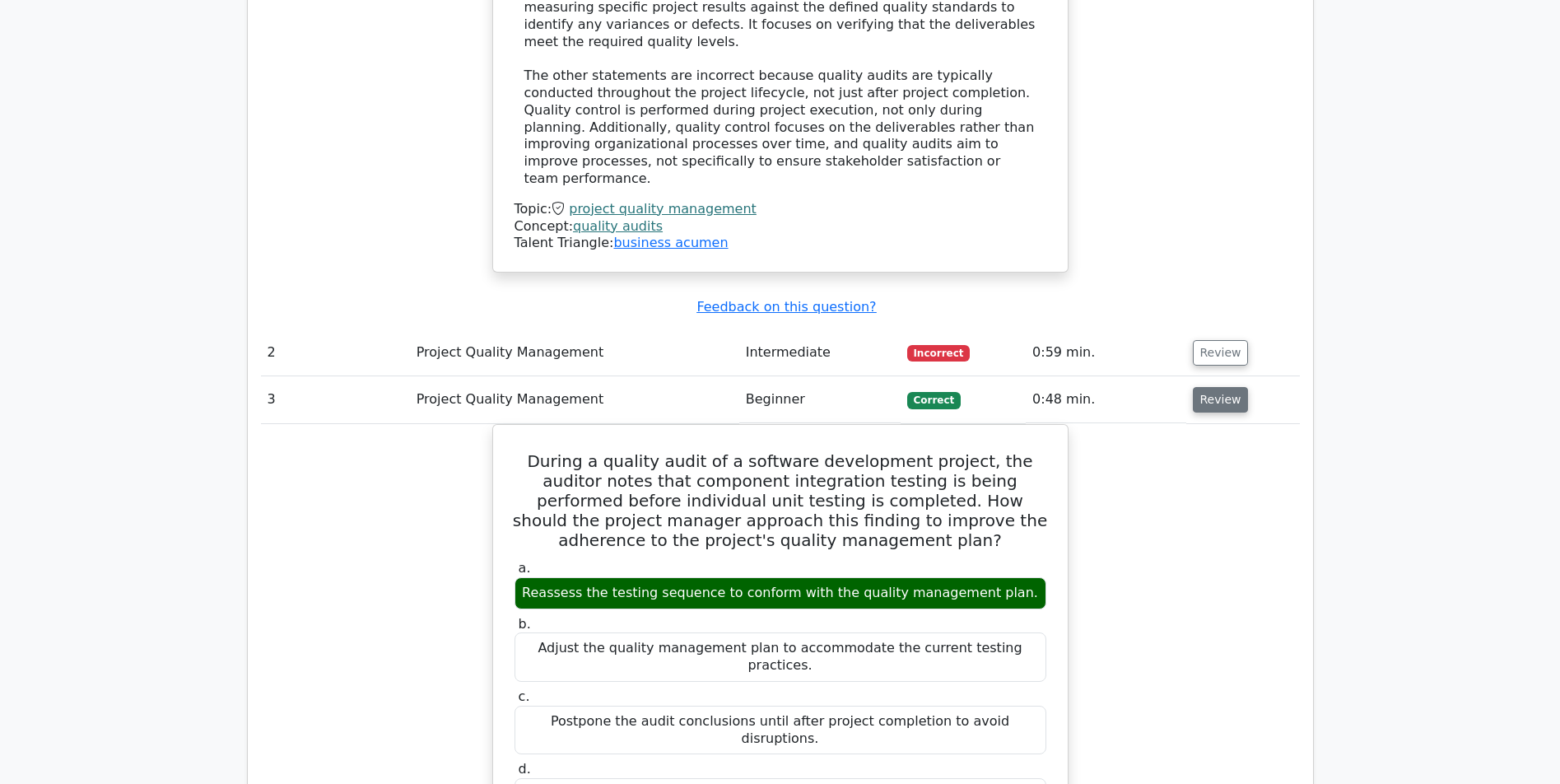
click at [1217, 387] on button "Review" at bounding box center [1221, 399] width 56 height 25
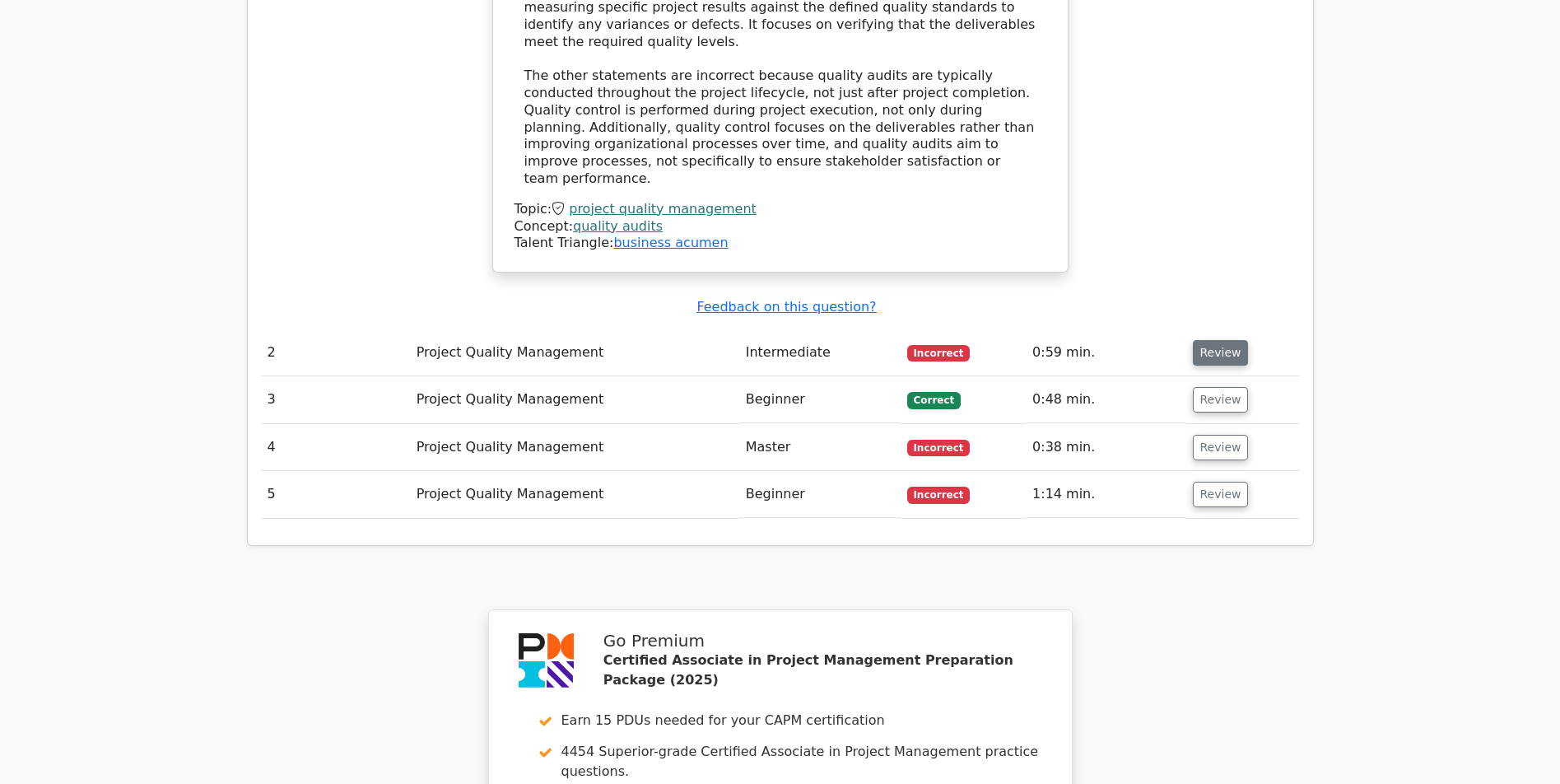
click at [1228, 340] on button "Review" at bounding box center [1221, 352] width 56 height 25
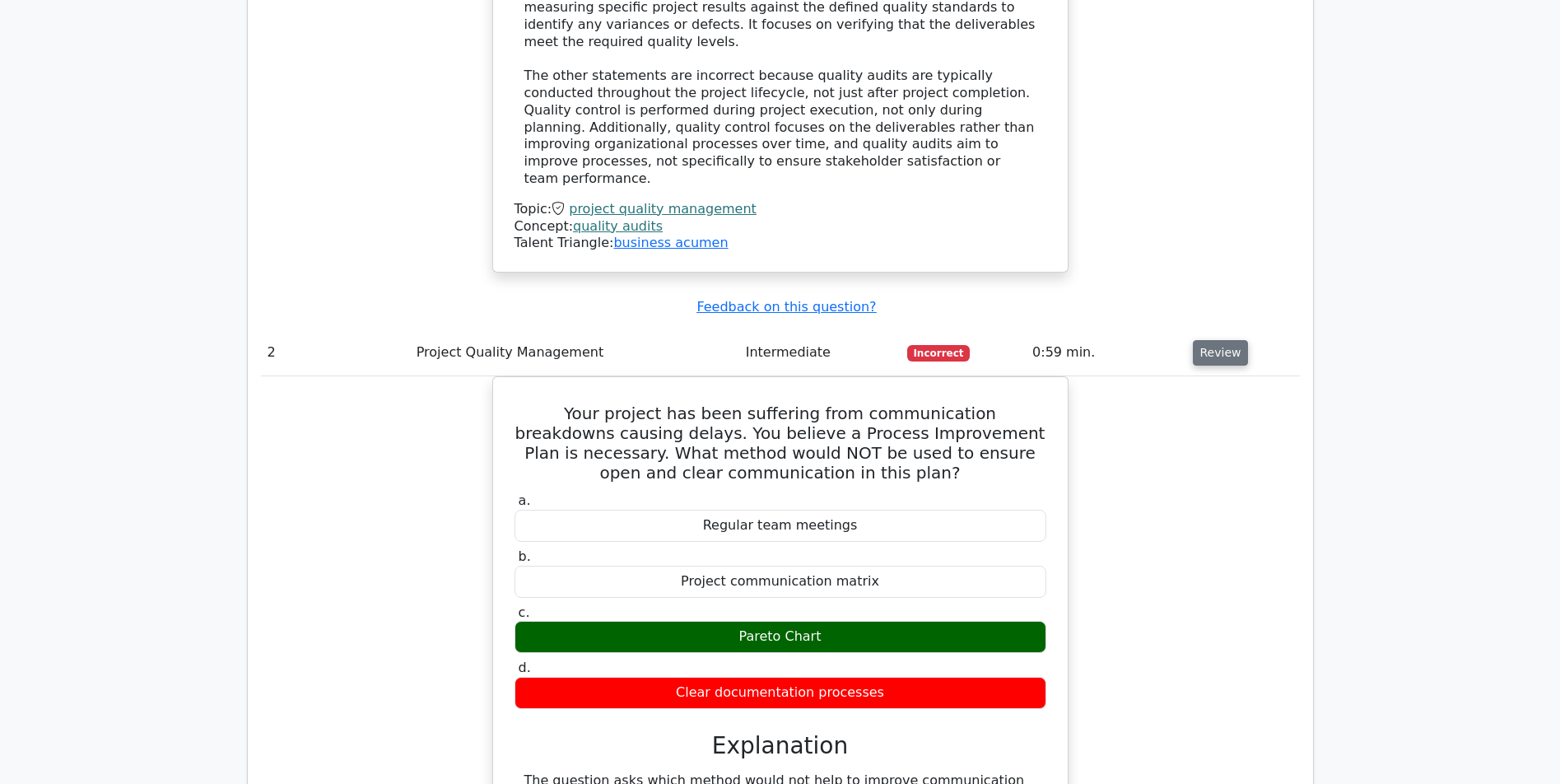
click at [1212, 340] on button "Review" at bounding box center [1221, 352] width 56 height 25
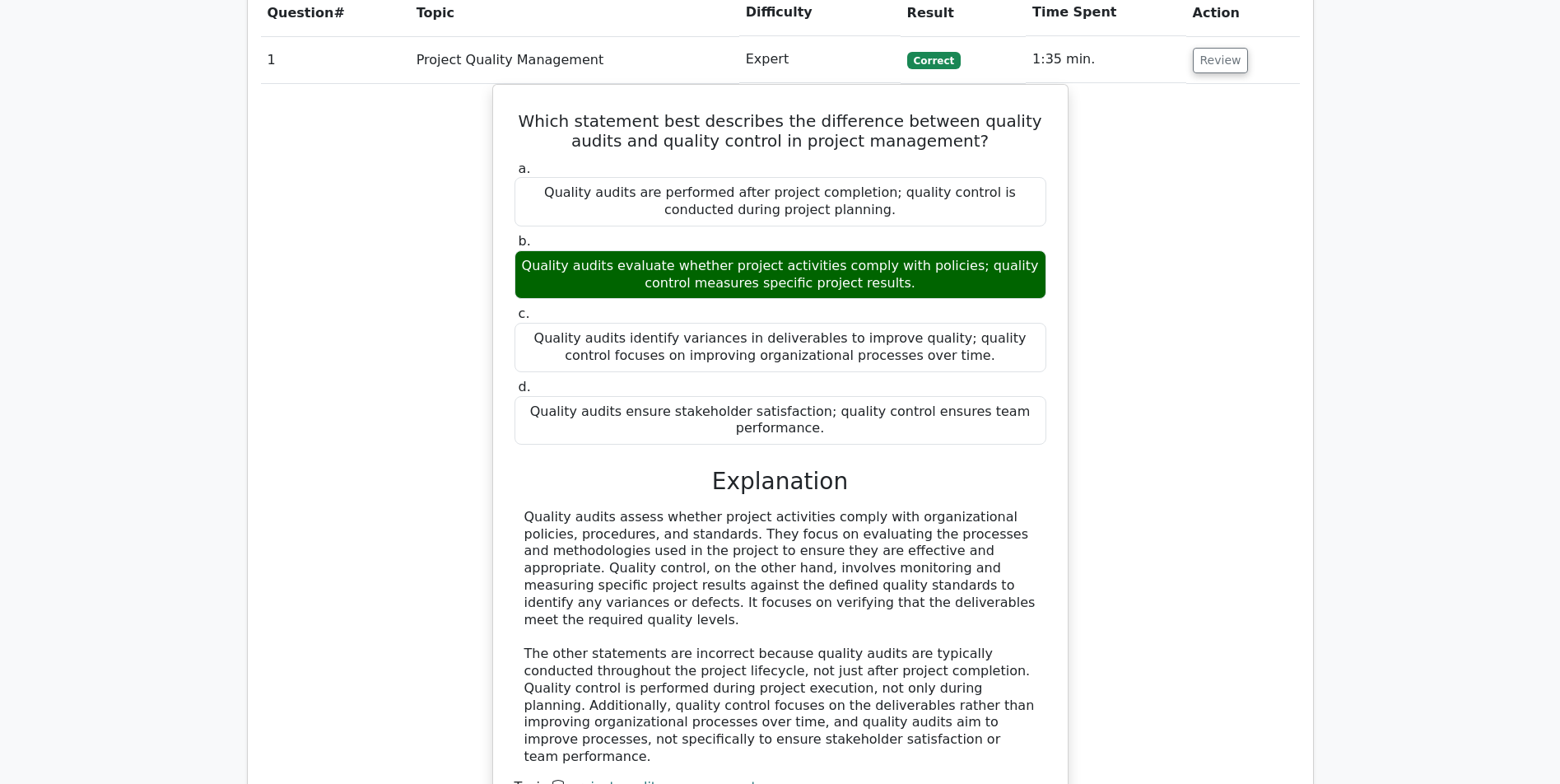
drag, startPoint x: 1067, startPoint y: 327, endPoint x: 1055, endPoint y: 241, distance: 86.8
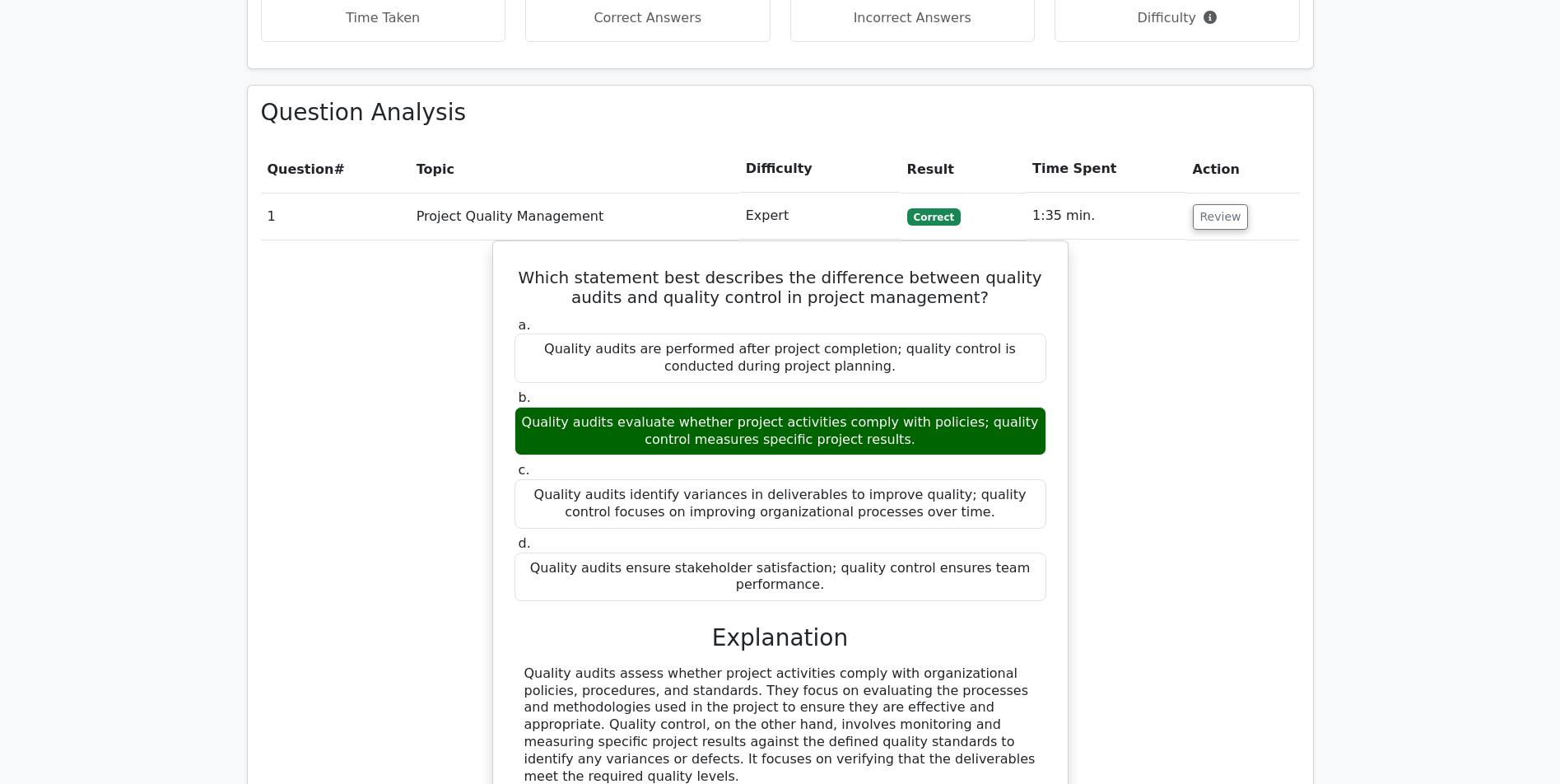
drag, startPoint x: 1069, startPoint y: 179, endPoint x: 1074, endPoint y: 165, distance: 14.9
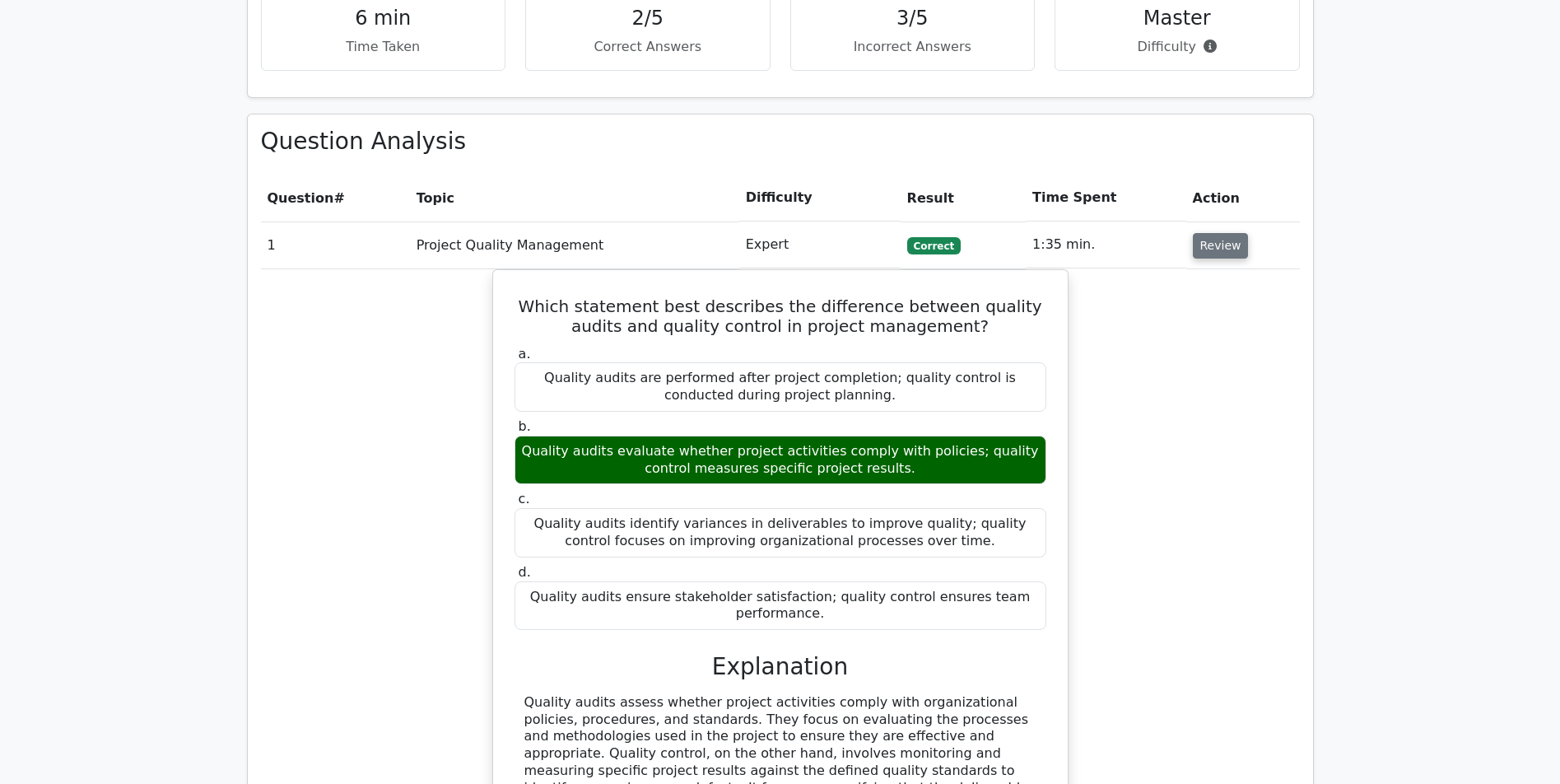
click at [1208, 233] on button "Review" at bounding box center [1221, 245] width 56 height 25
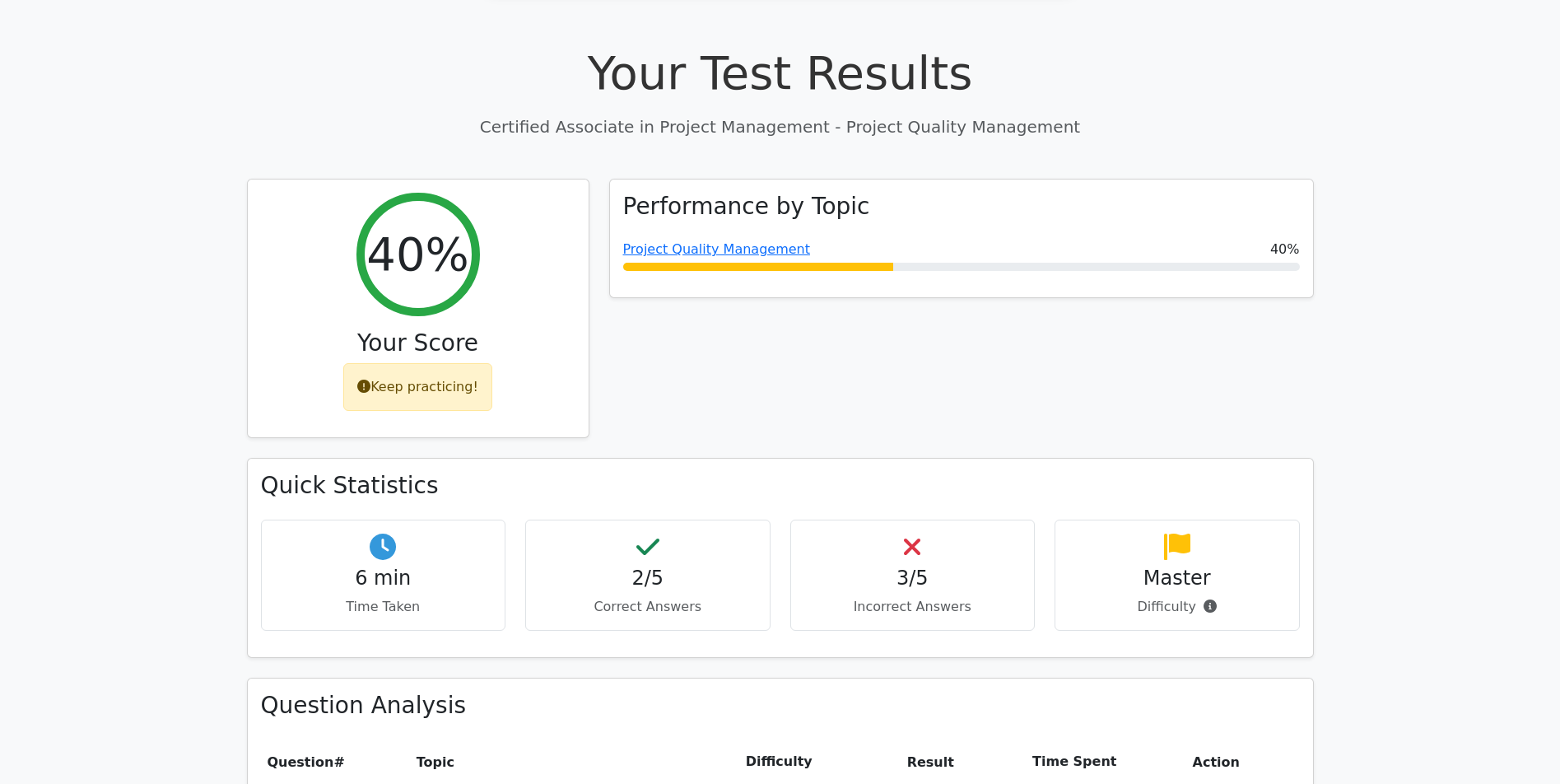
scroll to position [0, 0]
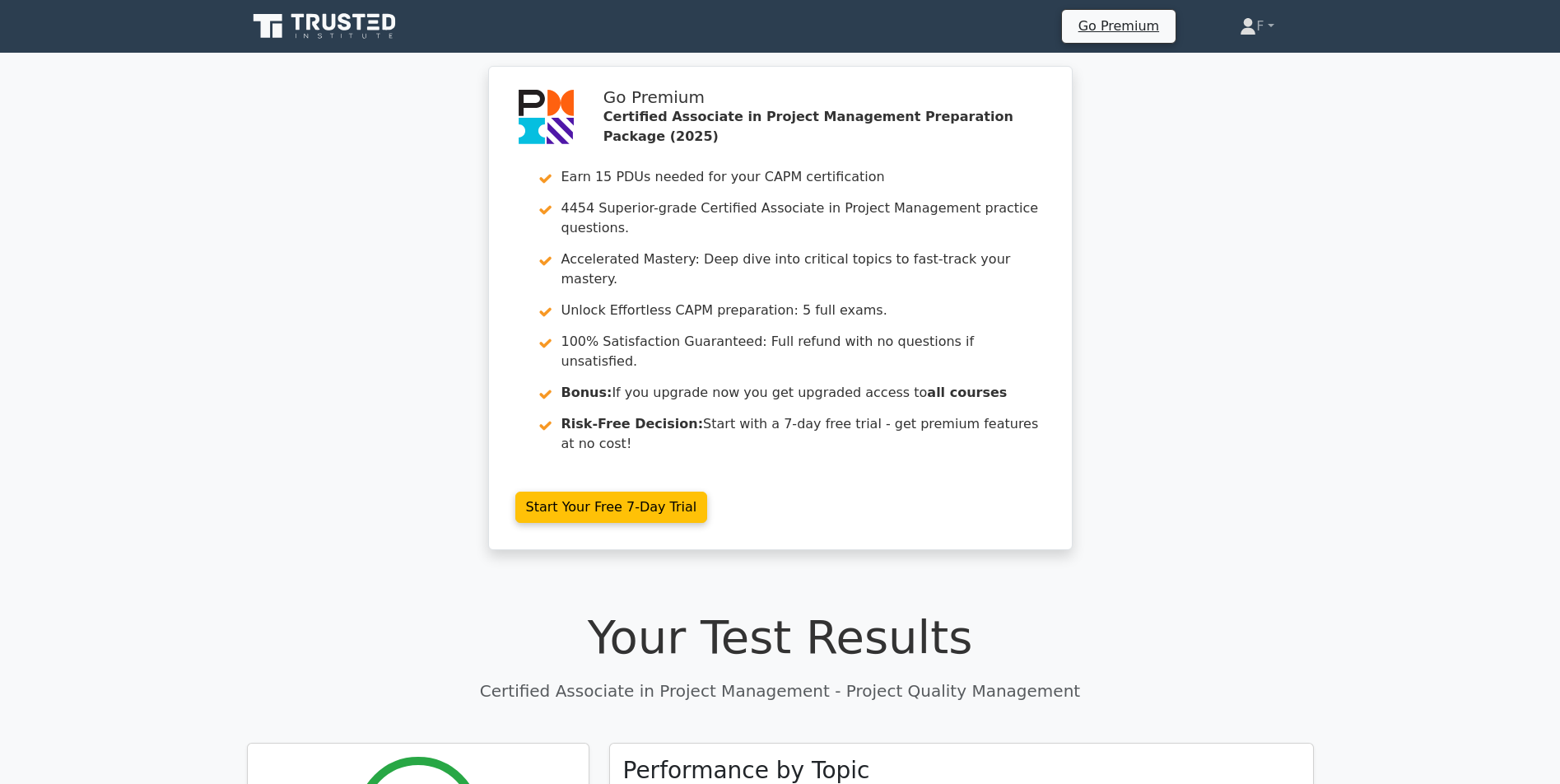
drag, startPoint x: 1104, startPoint y: 416, endPoint x: 1101, endPoint y: 245, distance: 171.0
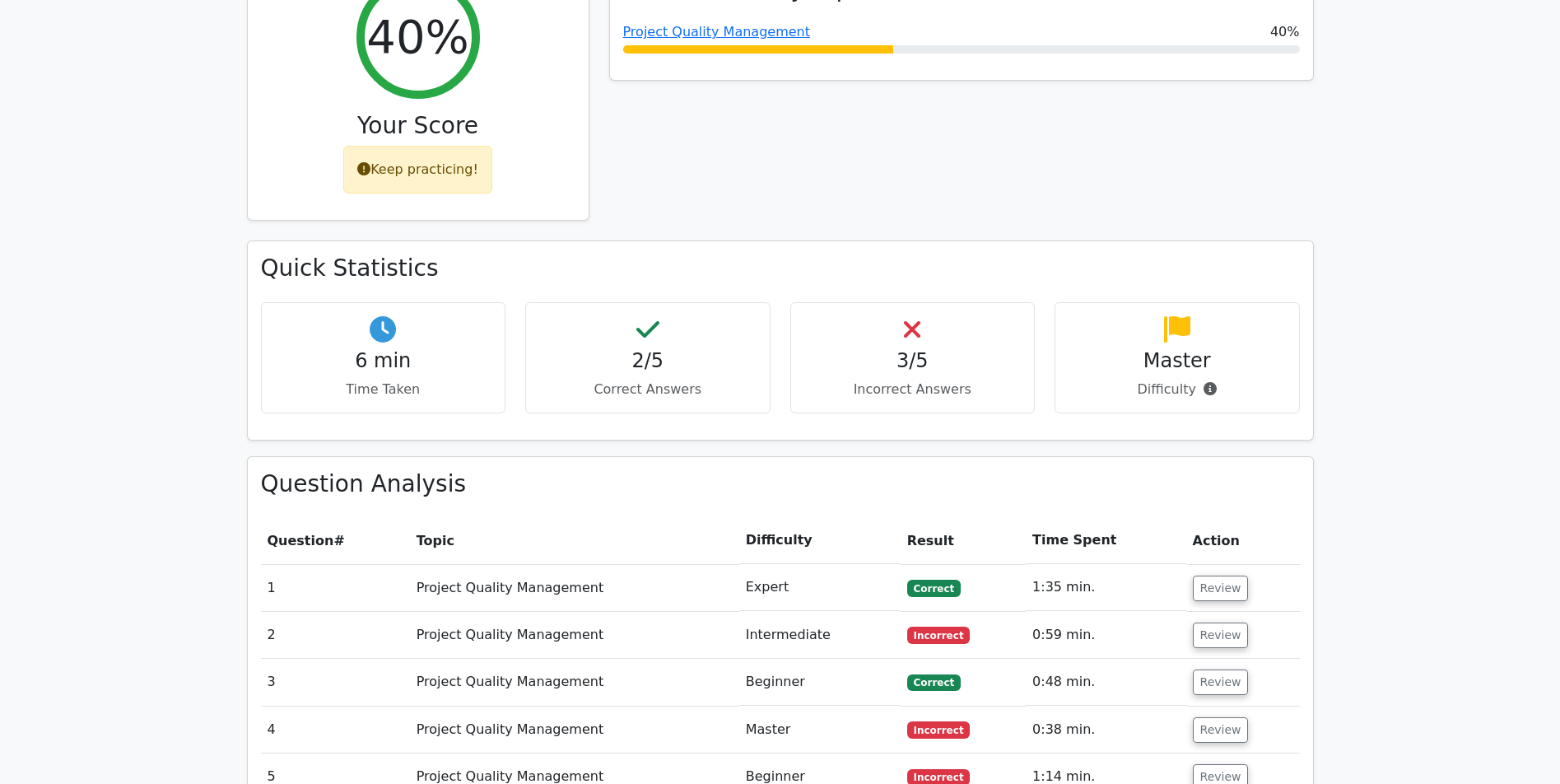
drag, startPoint x: 1101, startPoint y: 266, endPoint x: 1099, endPoint y: 428, distance: 162.0
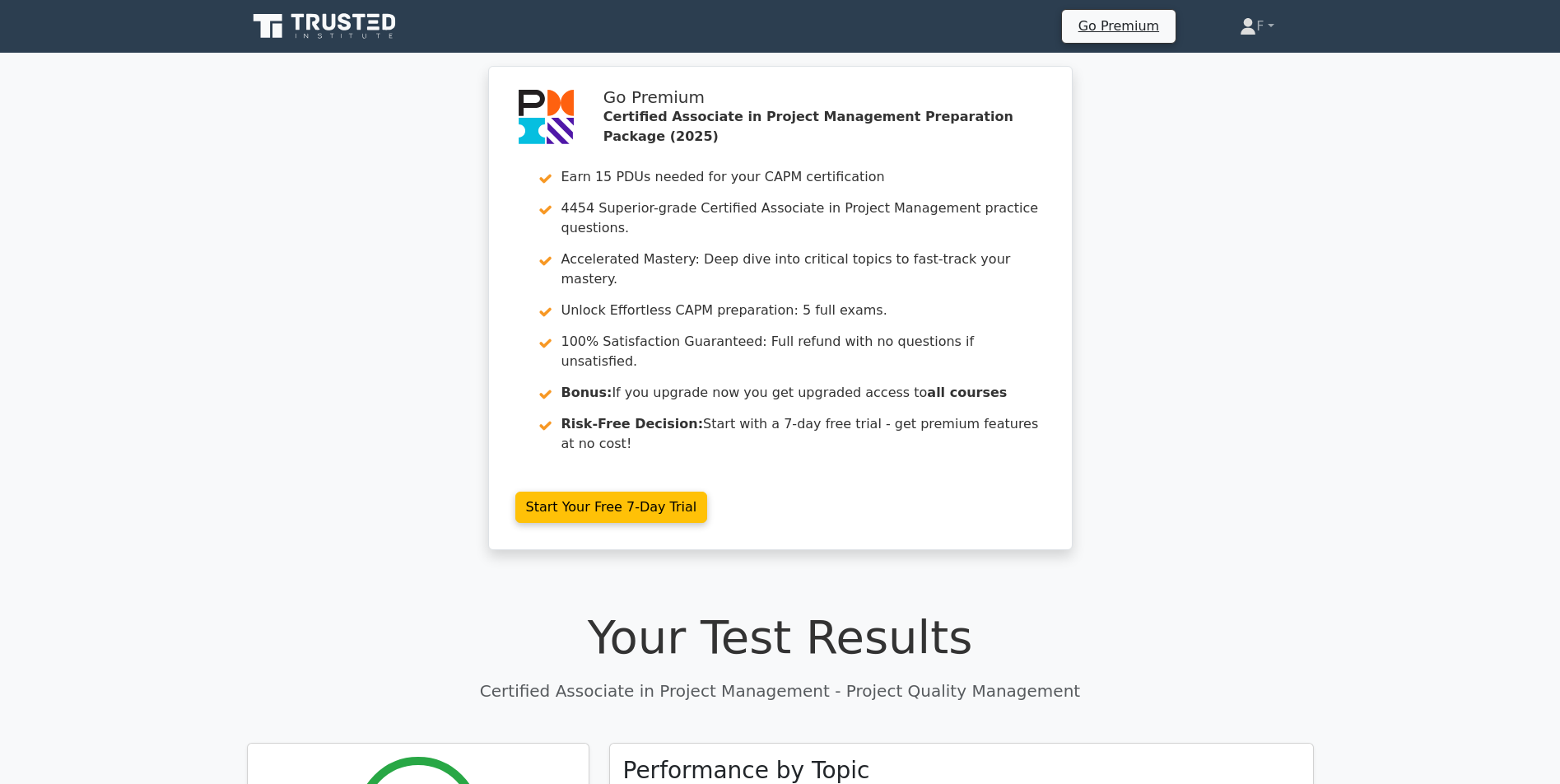
drag, startPoint x: 989, startPoint y: 56, endPoint x: 970, endPoint y: -23, distance: 81.3
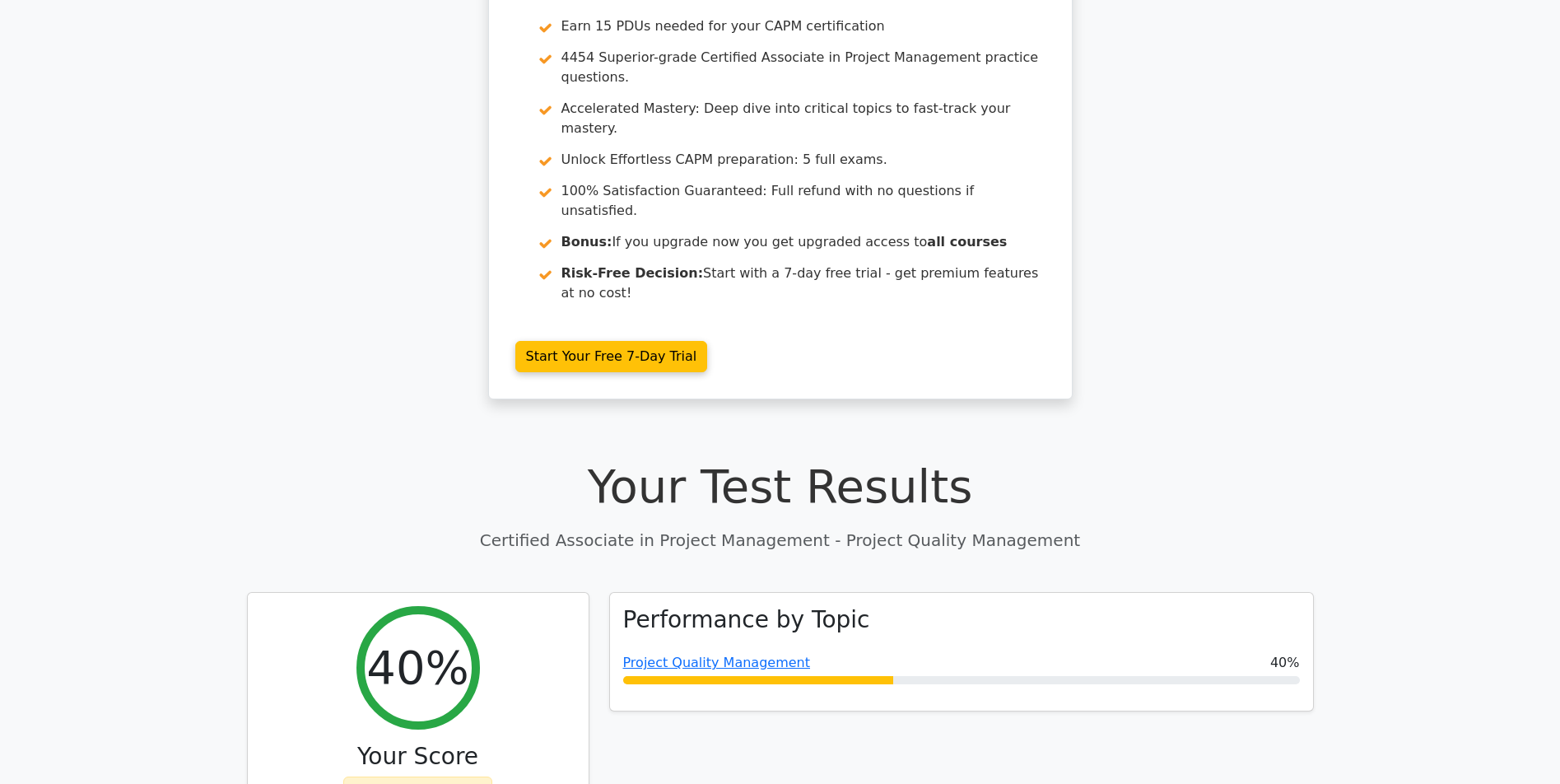
scroll to position [28, 0]
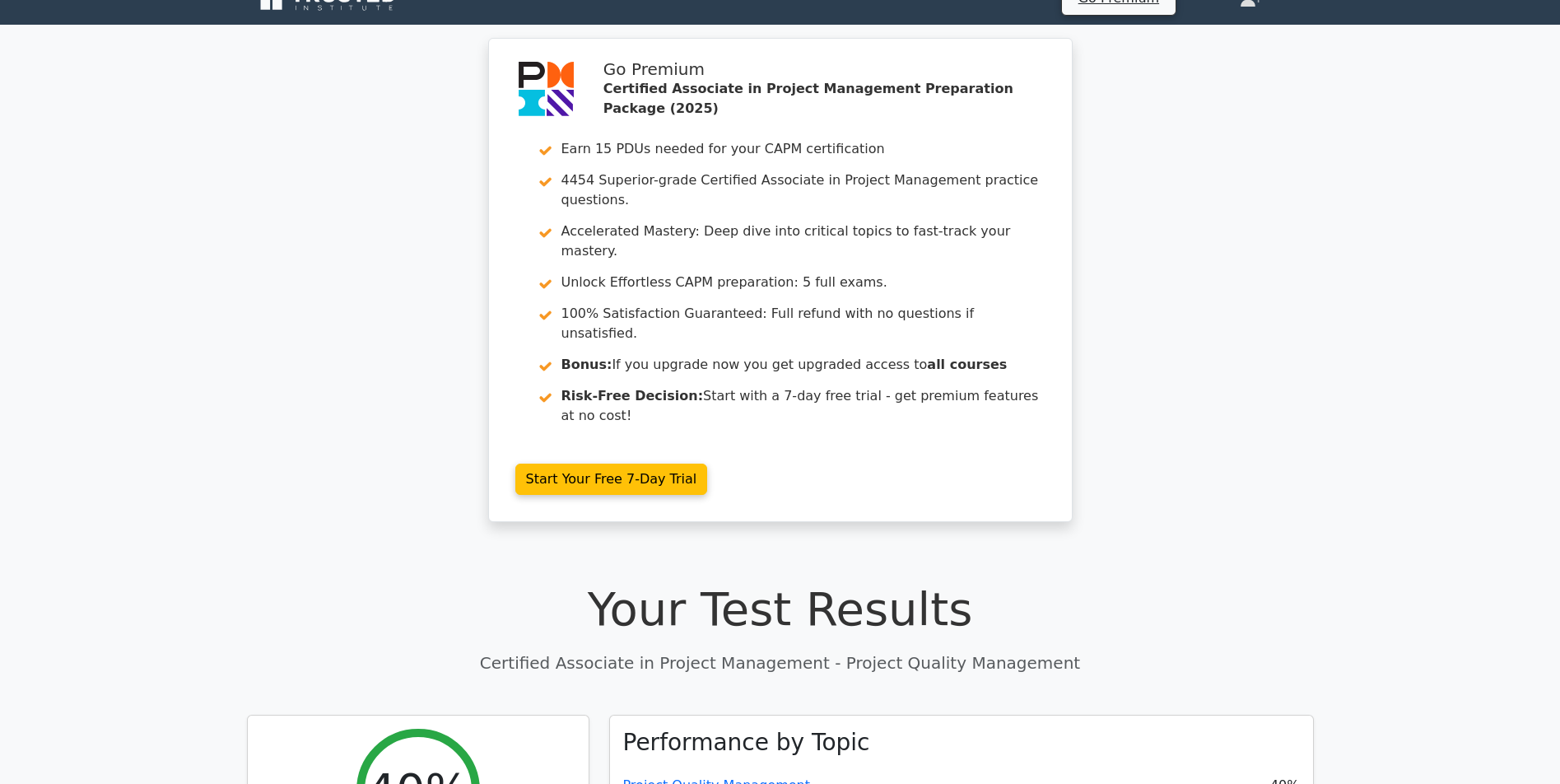
drag, startPoint x: 1164, startPoint y: 470, endPoint x: 1182, endPoint y: 310, distance: 161.0
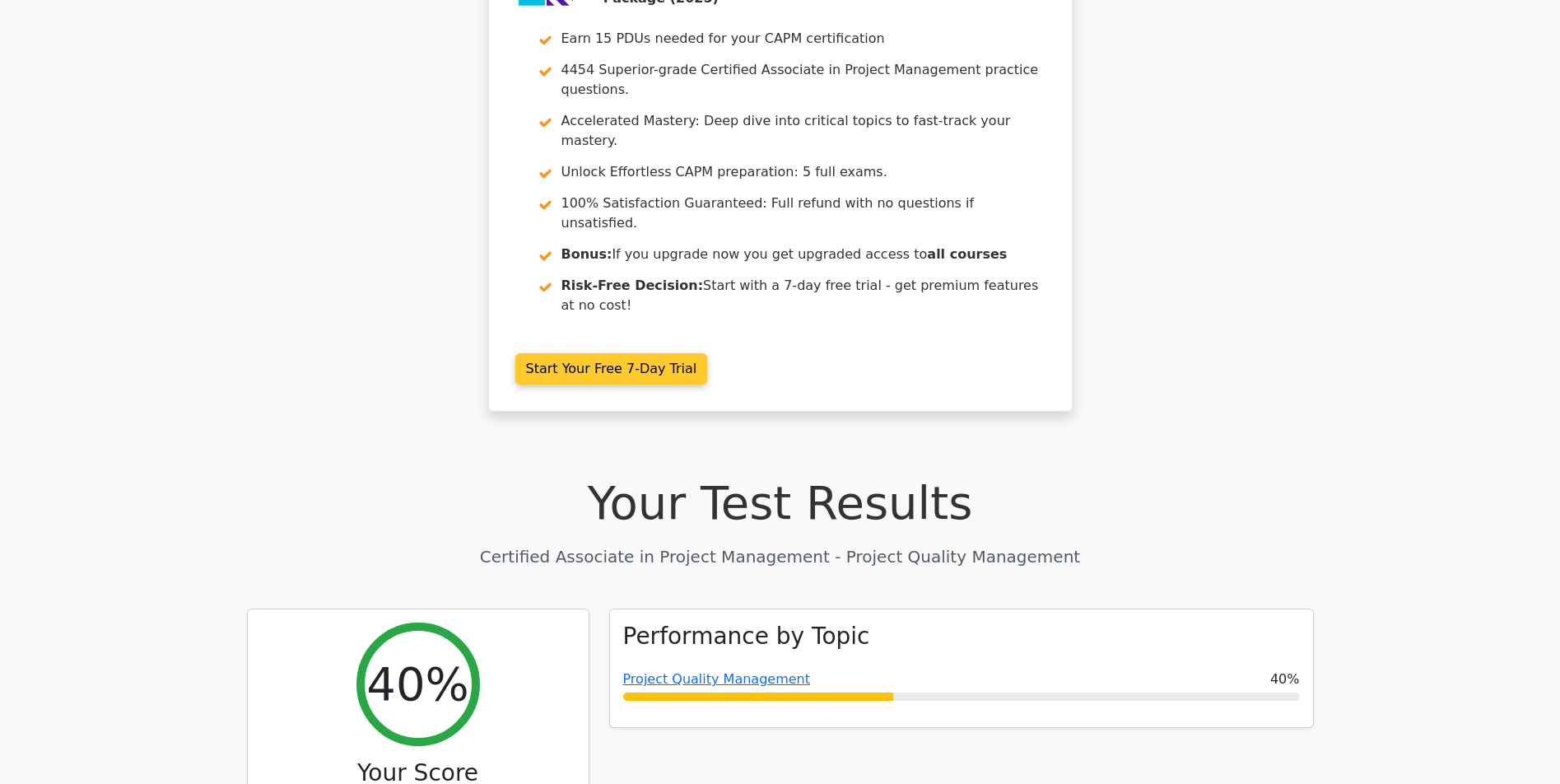
scroll to position [138, 0]
